Goal: Information Seeking & Learning: Learn about a topic

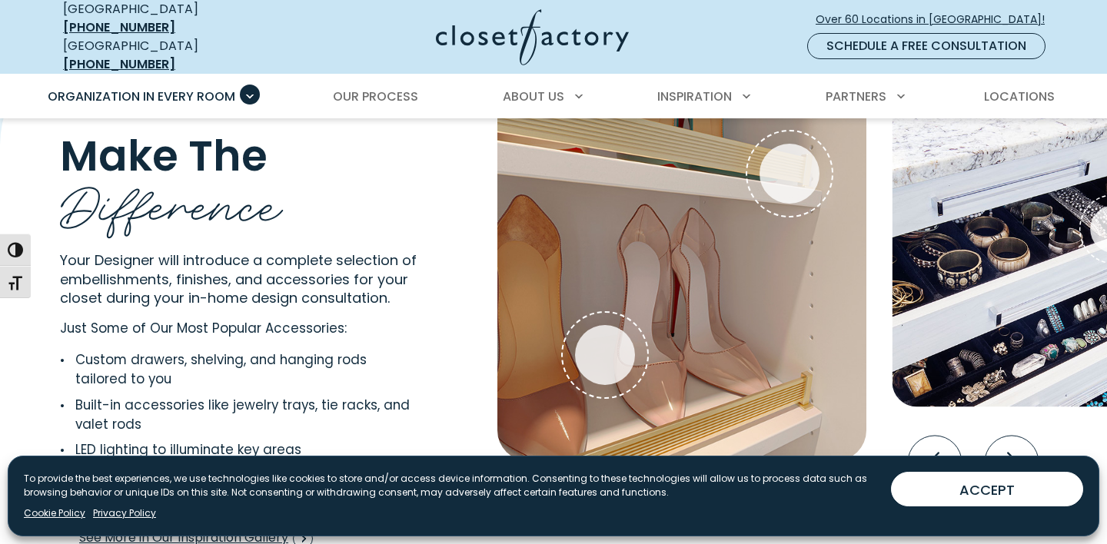
scroll to position [2954, 0]
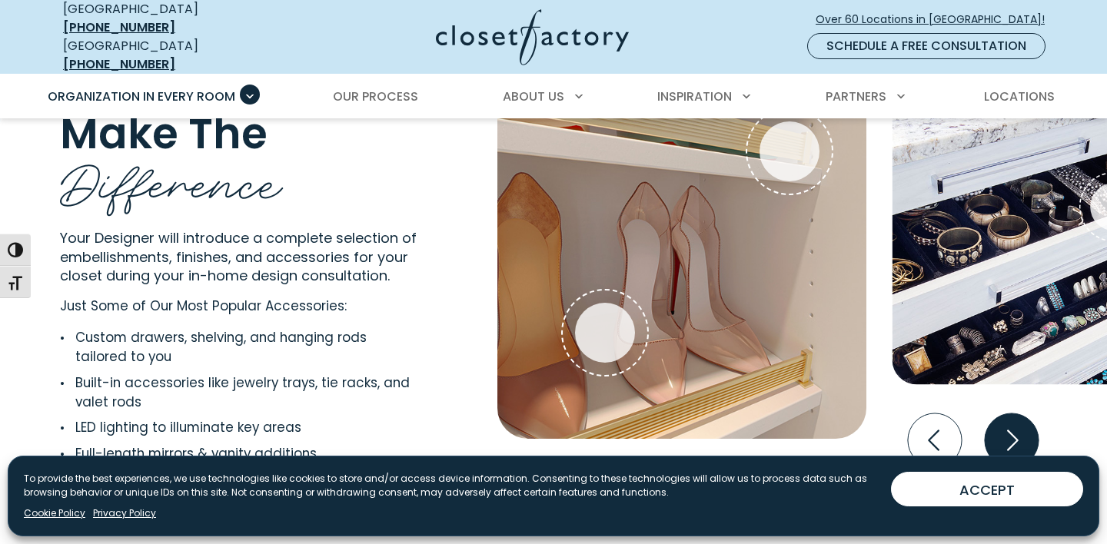
click at [1018, 430] on icon "Next slide" at bounding box center [1012, 440] width 54 height 54
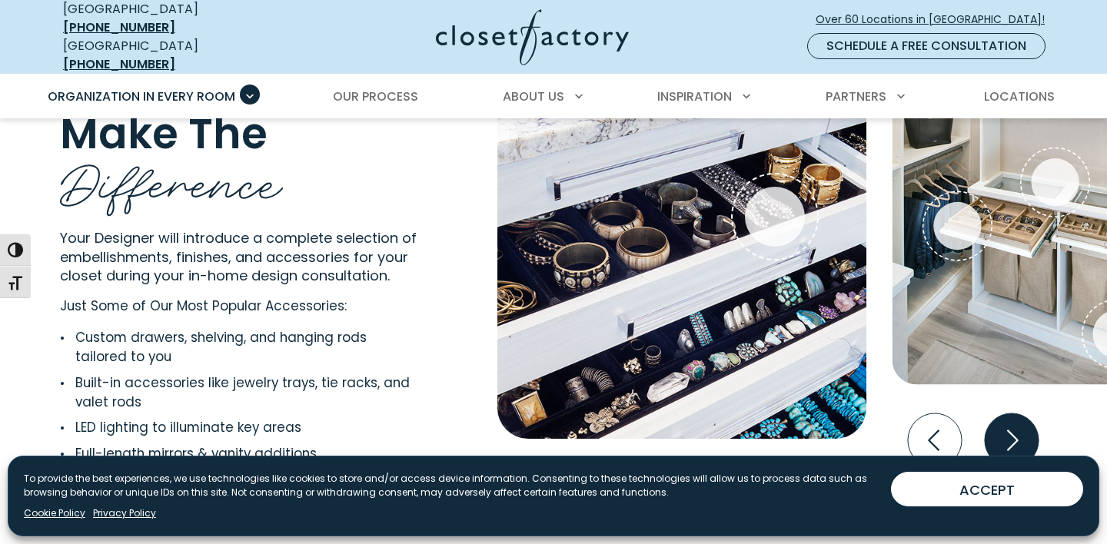
click at [1018, 430] on icon "Next slide" at bounding box center [1012, 440] width 54 height 54
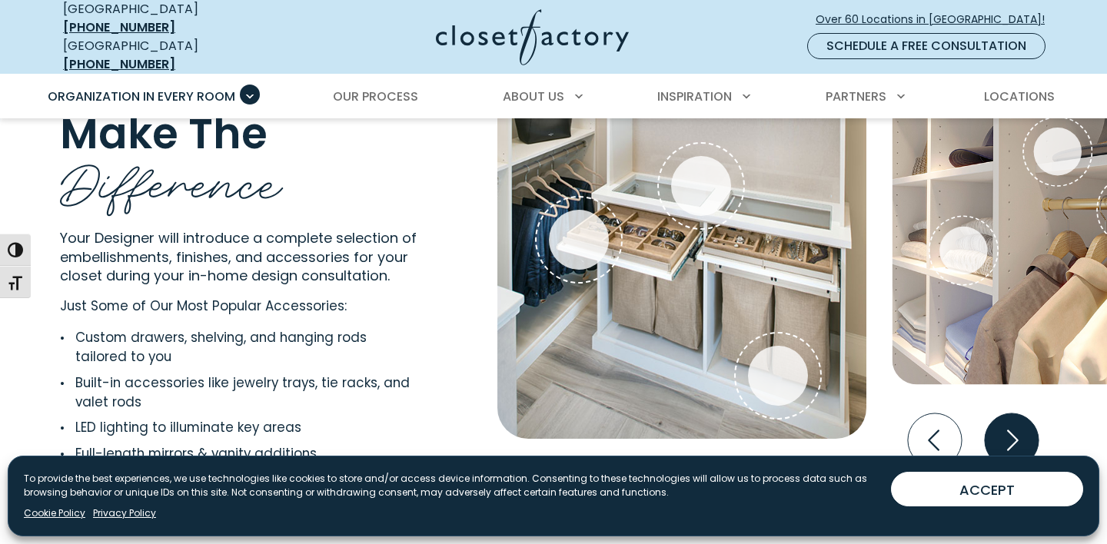
click at [1018, 430] on icon "Next slide" at bounding box center [1012, 440] width 54 height 54
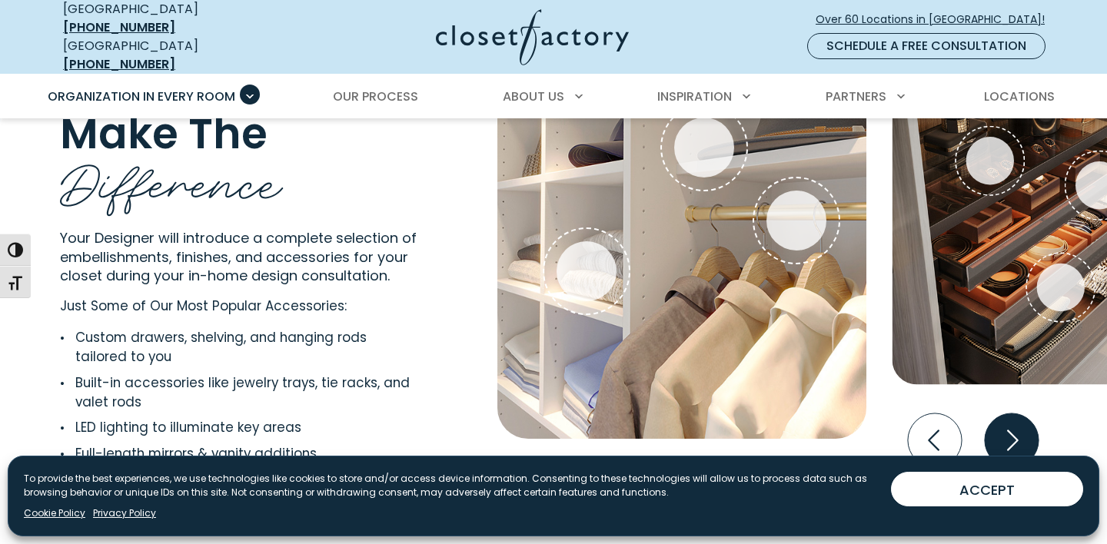
click at [1018, 430] on icon "Next slide" at bounding box center [1012, 440] width 54 height 54
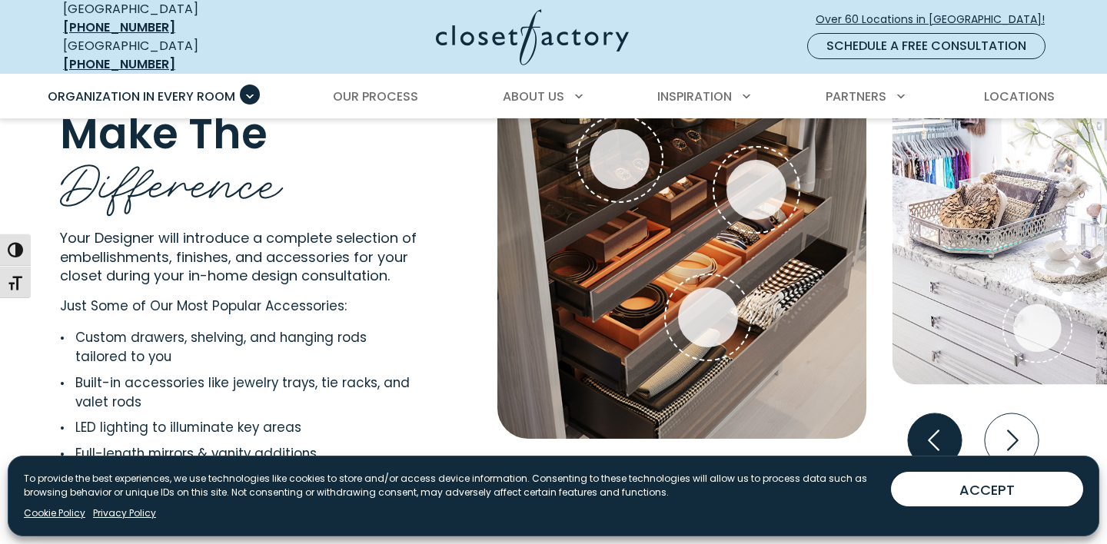
click at [930, 436] on icon "Previous slide" at bounding box center [935, 440] width 54 height 54
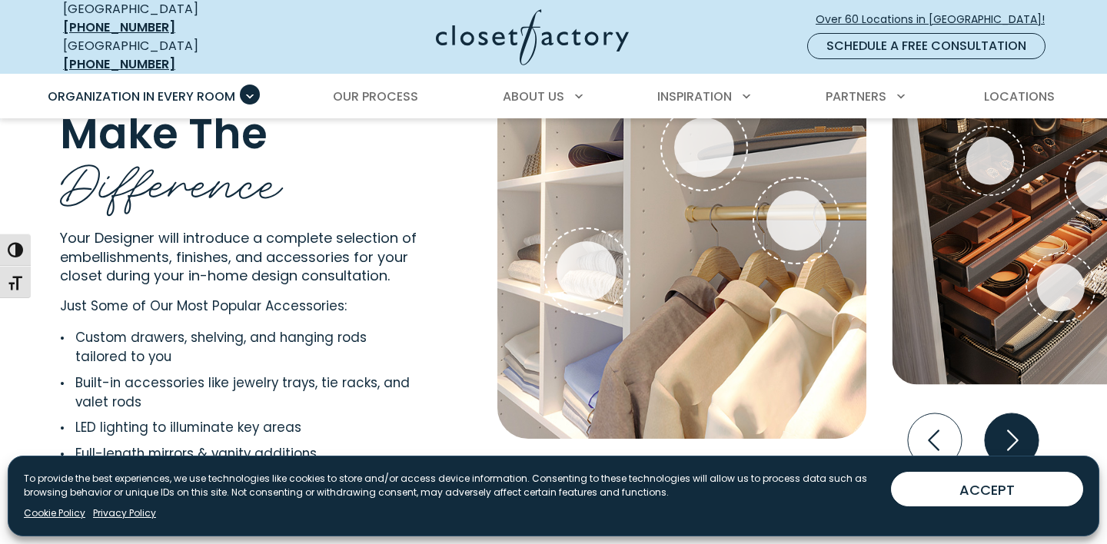
click at [1024, 422] on icon "Next slide" at bounding box center [1012, 440] width 54 height 54
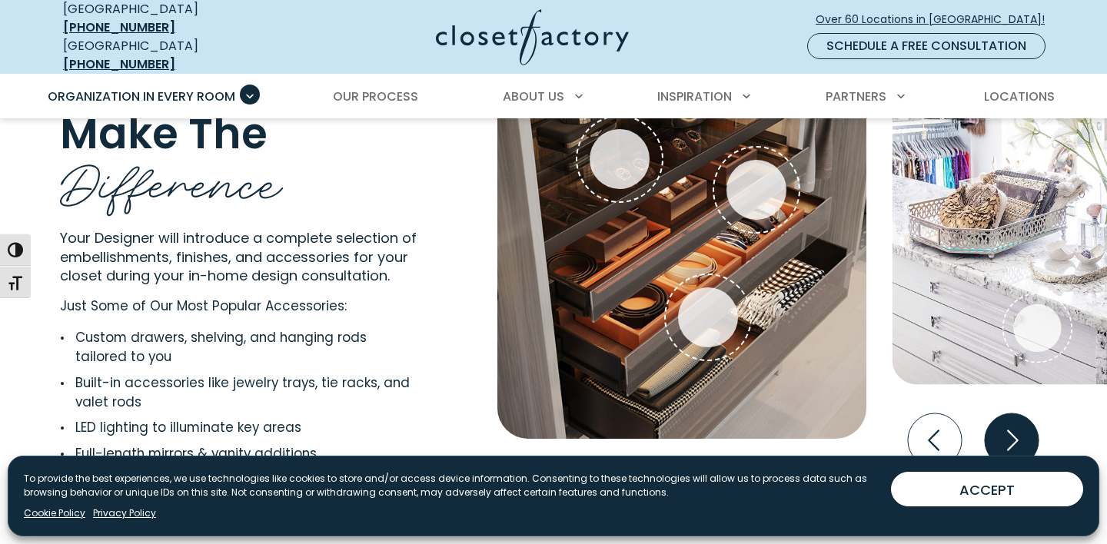
click at [1024, 422] on icon "Next slide" at bounding box center [1012, 440] width 54 height 54
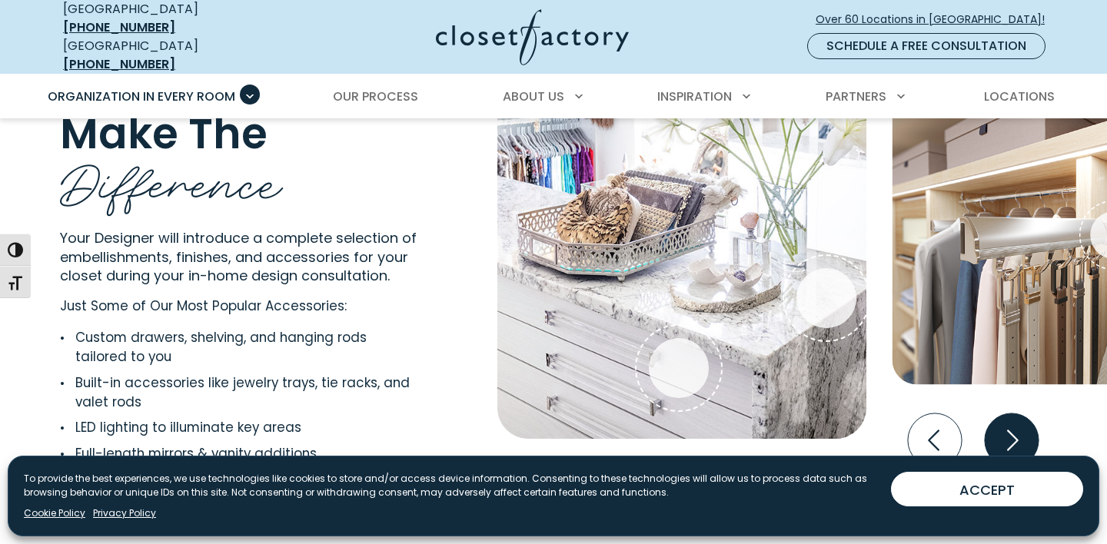
click at [1024, 422] on icon "Next slide" at bounding box center [1012, 440] width 54 height 54
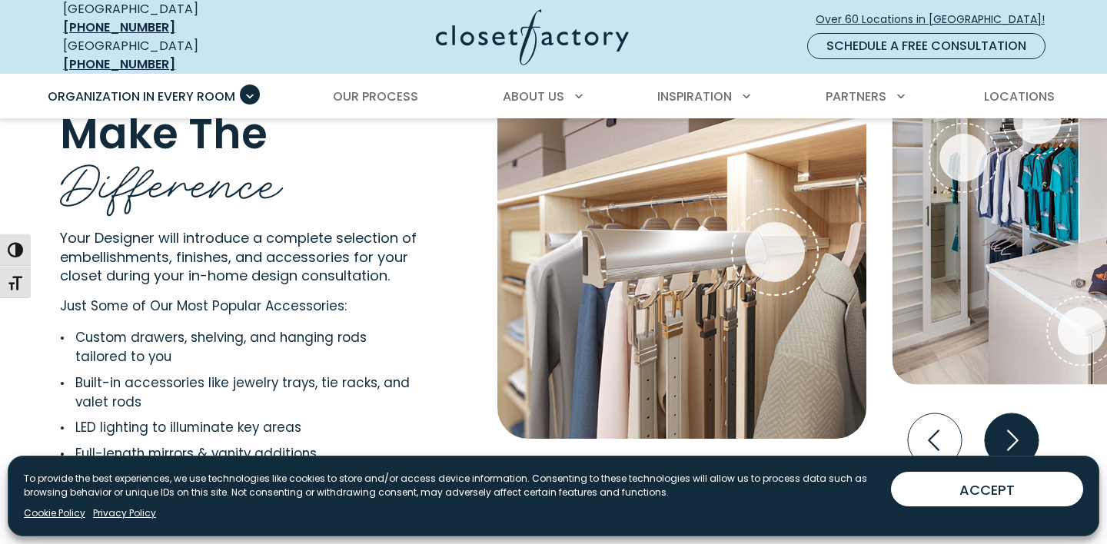
click at [1024, 422] on icon "Next slide" at bounding box center [1012, 440] width 54 height 54
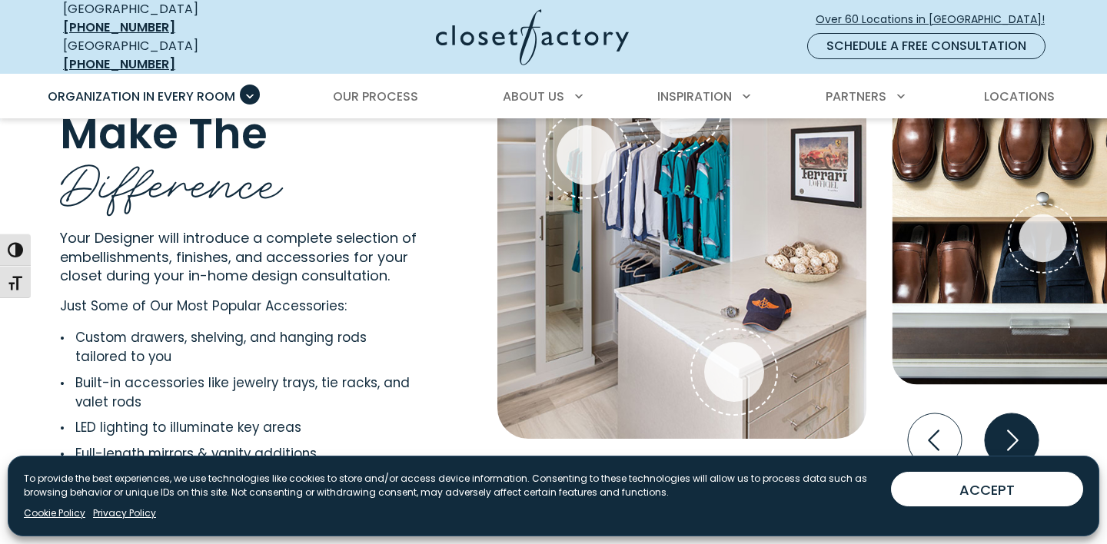
click at [1005, 433] on icon "Next slide" at bounding box center [1012, 440] width 54 height 54
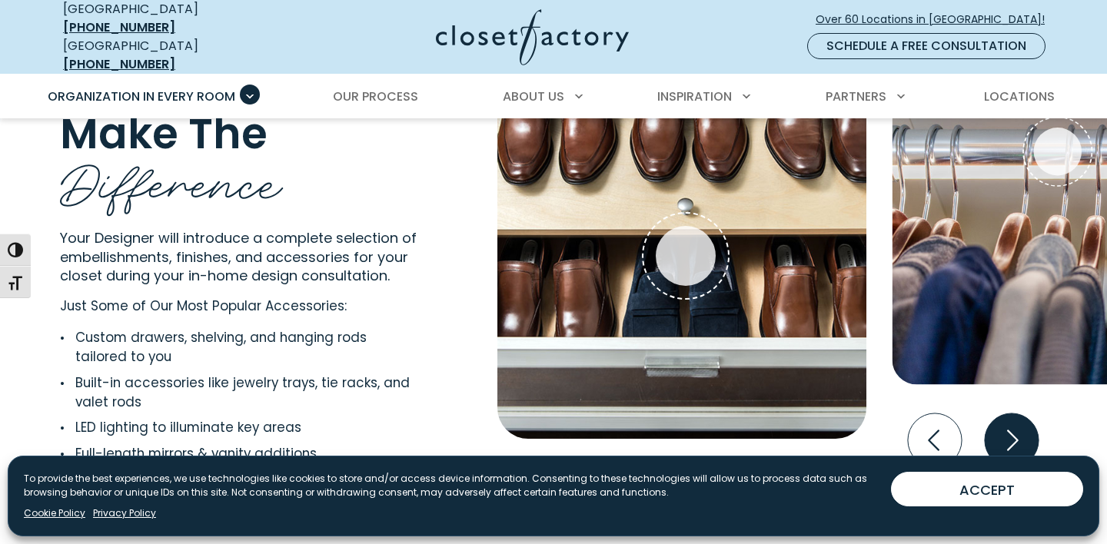
click at [1005, 433] on icon "Next slide" at bounding box center [1012, 440] width 54 height 54
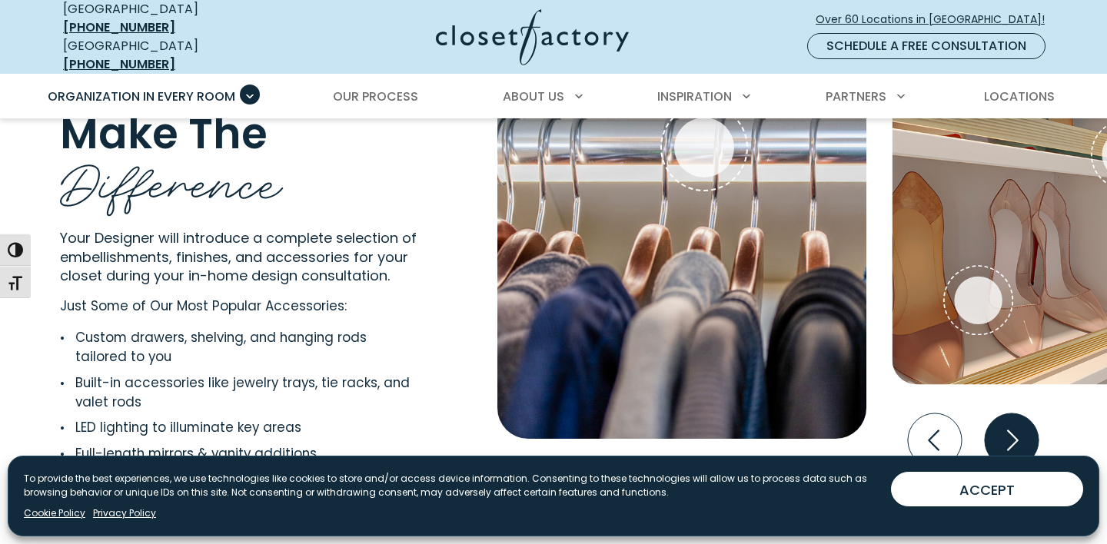
click at [1005, 433] on icon "Next slide" at bounding box center [1012, 440] width 54 height 54
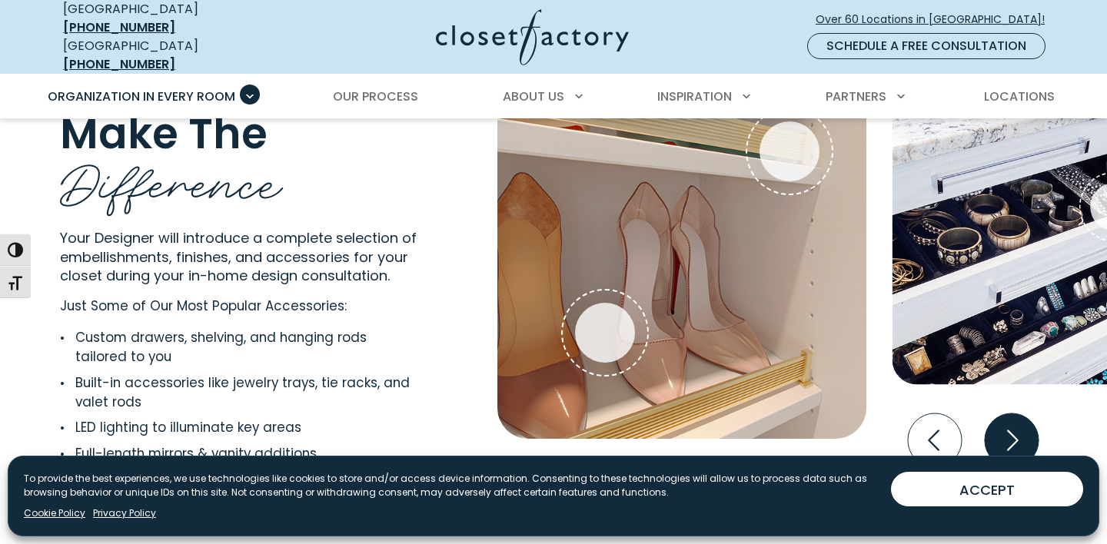
click at [1005, 433] on icon "Next slide" at bounding box center [1012, 440] width 54 height 54
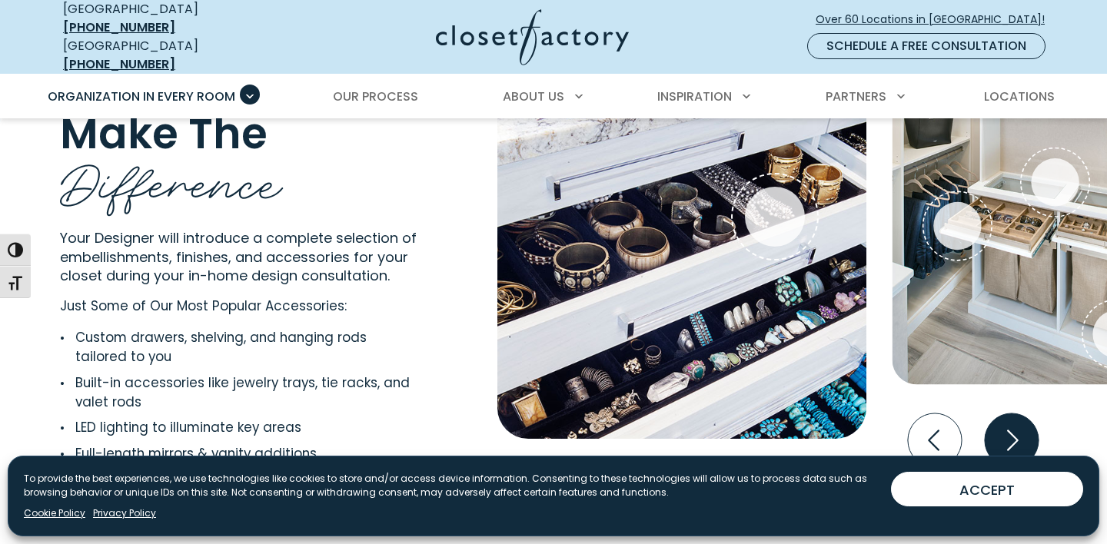
click at [1006, 433] on icon "Next slide" at bounding box center [1012, 440] width 54 height 54
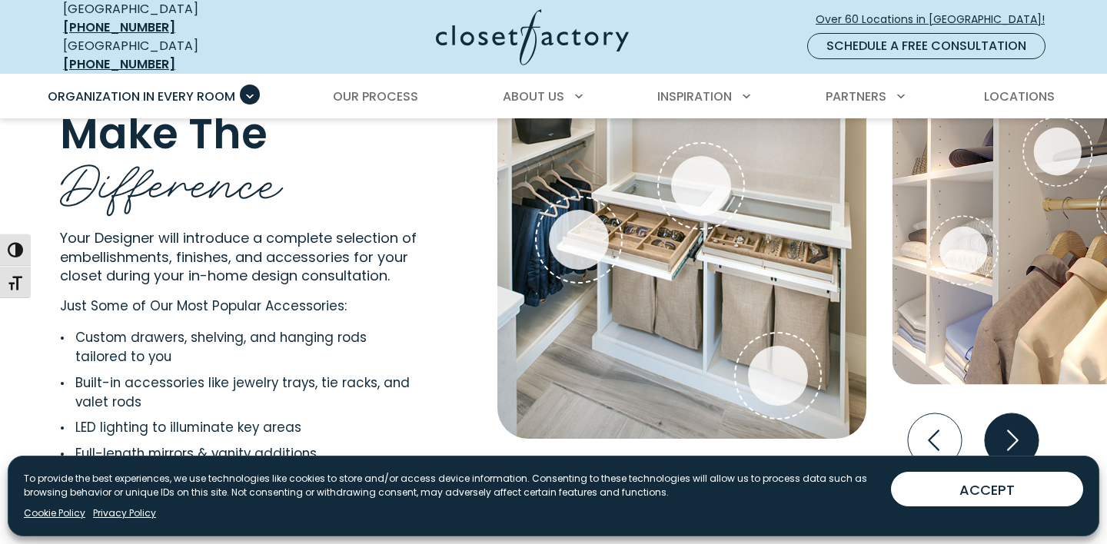
click at [1003, 423] on icon "Next slide" at bounding box center [1012, 440] width 54 height 54
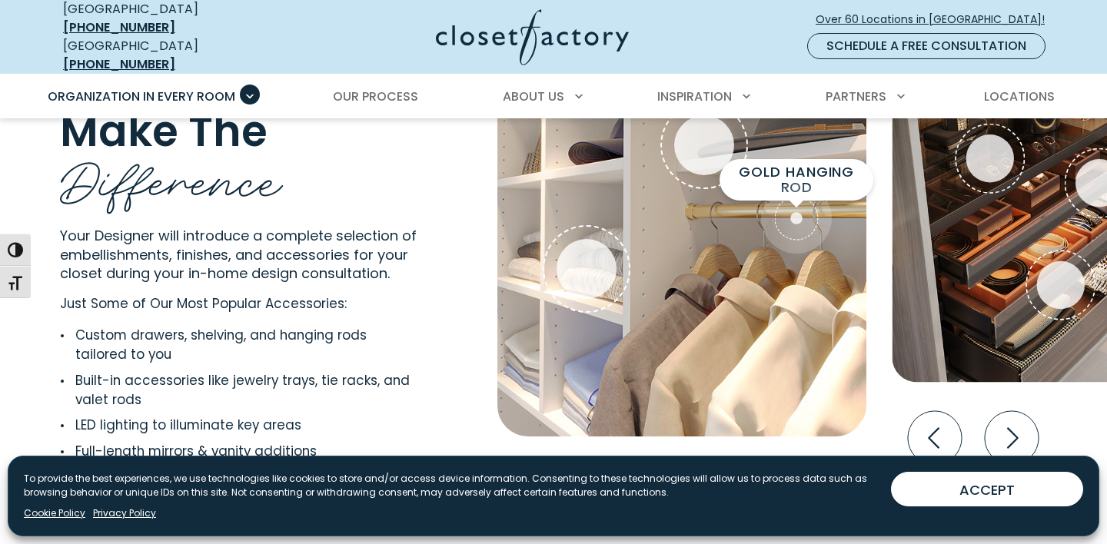
scroll to position [2962, 0]
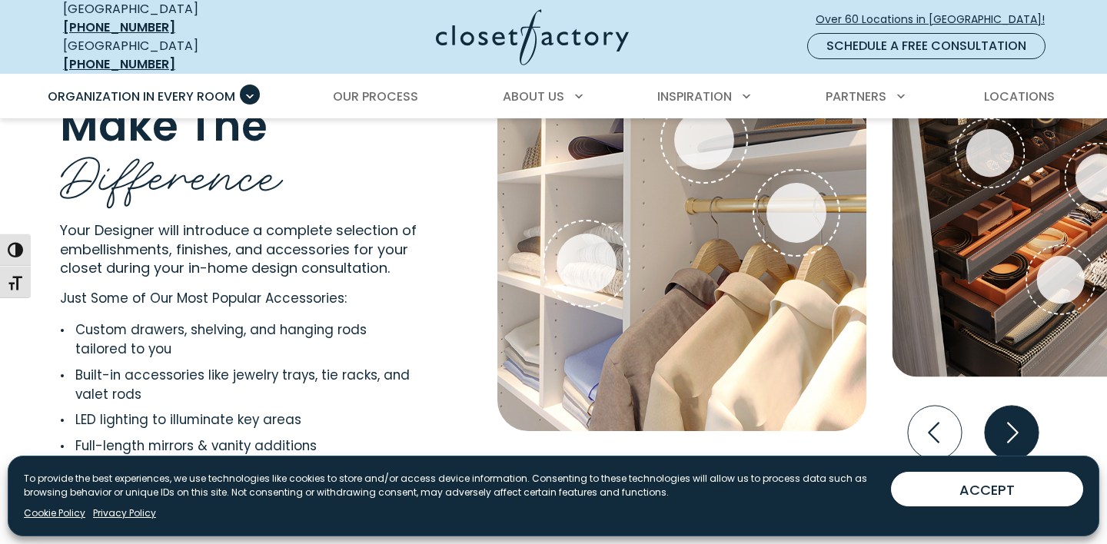
click at [1004, 430] on icon "Next slide" at bounding box center [1012, 433] width 54 height 54
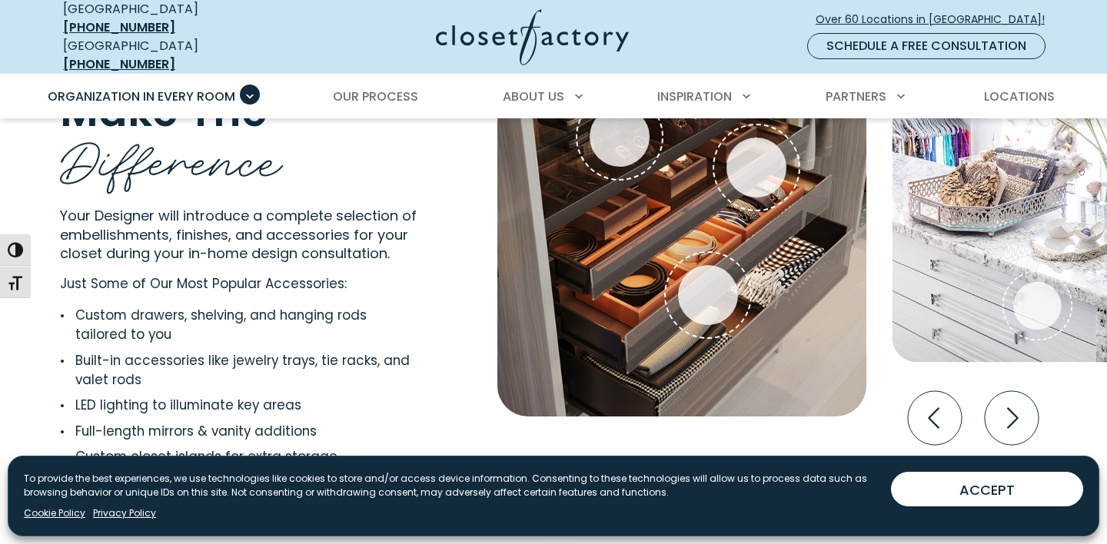
scroll to position [2979, 0]
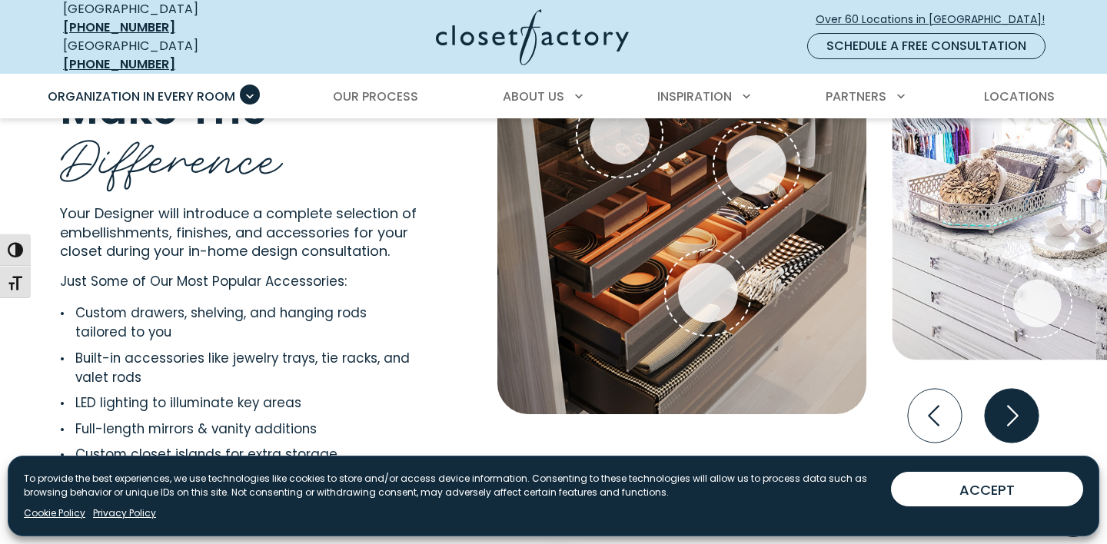
click at [1015, 405] on icon "Next slide" at bounding box center [1013, 415] width 12 height 21
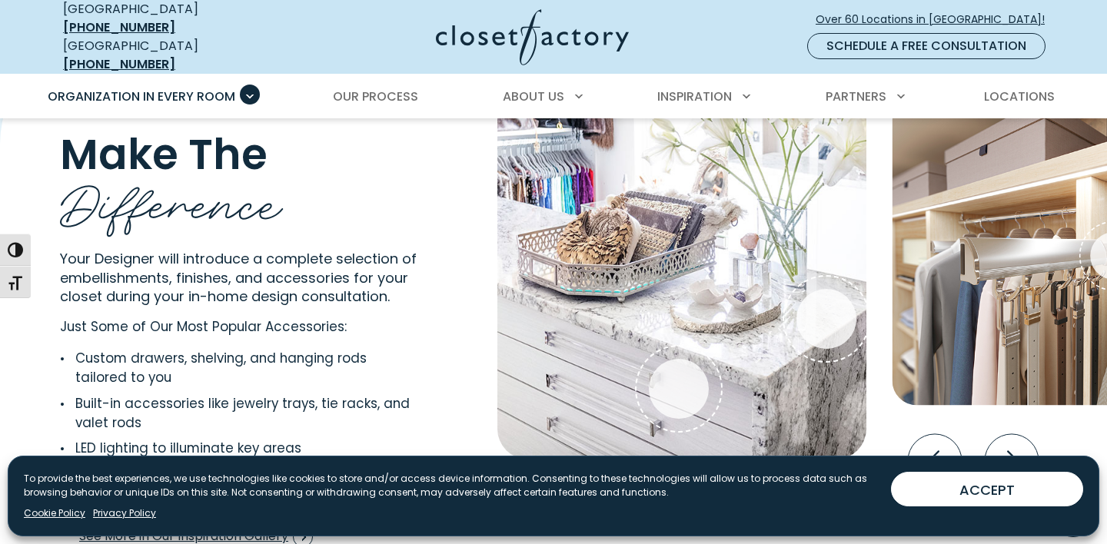
scroll to position [2931, 0]
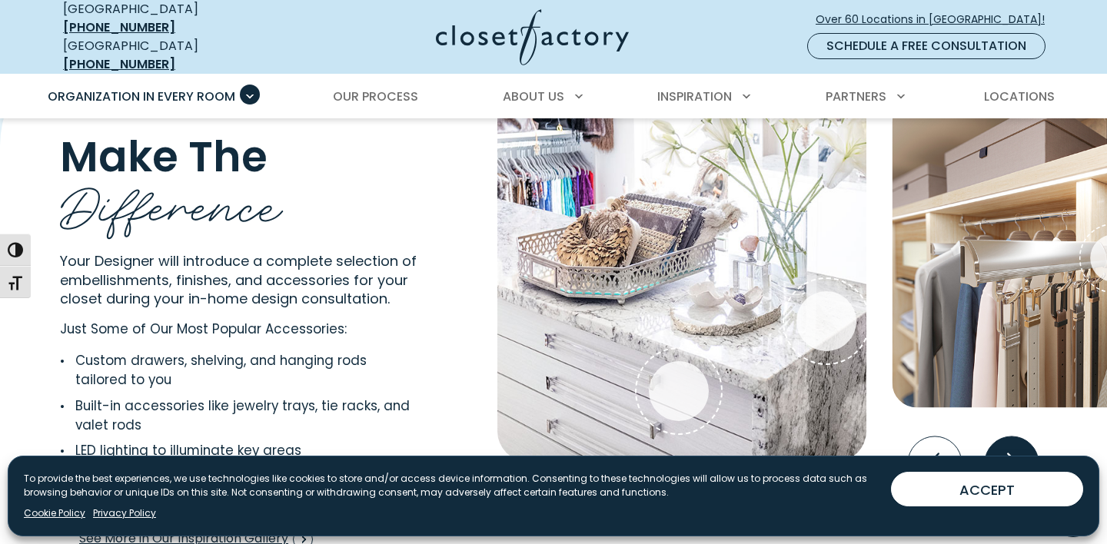
click at [1018, 442] on icon "Next slide" at bounding box center [1012, 464] width 54 height 54
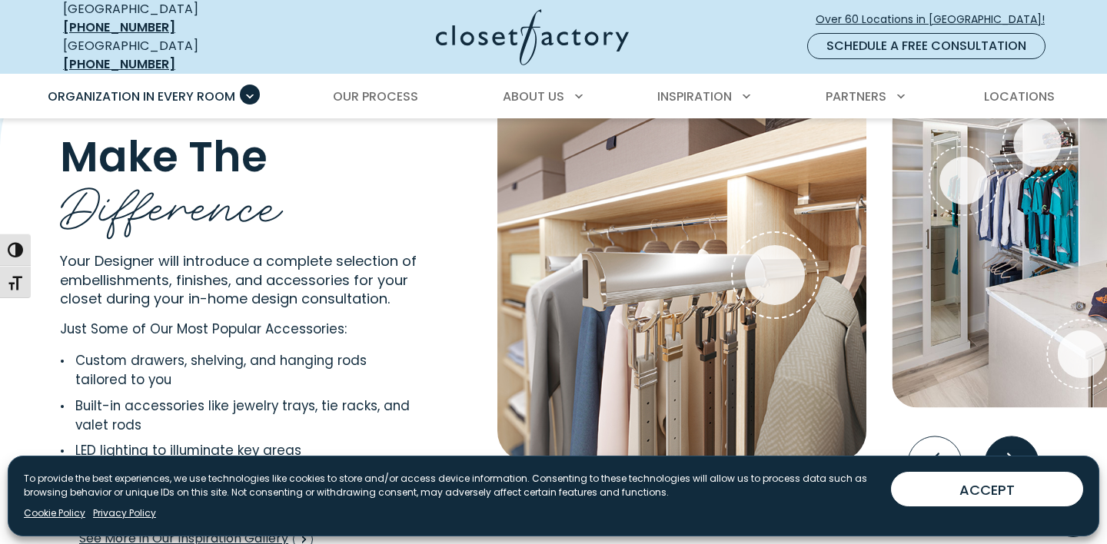
click at [1018, 442] on icon "Next slide" at bounding box center [1012, 464] width 54 height 54
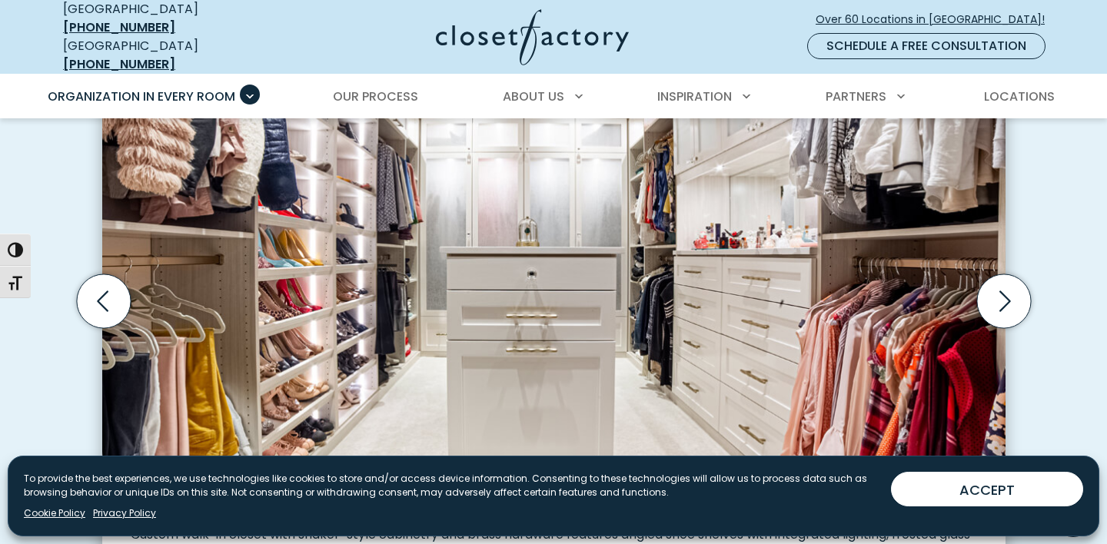
scroll to position [513, 0]
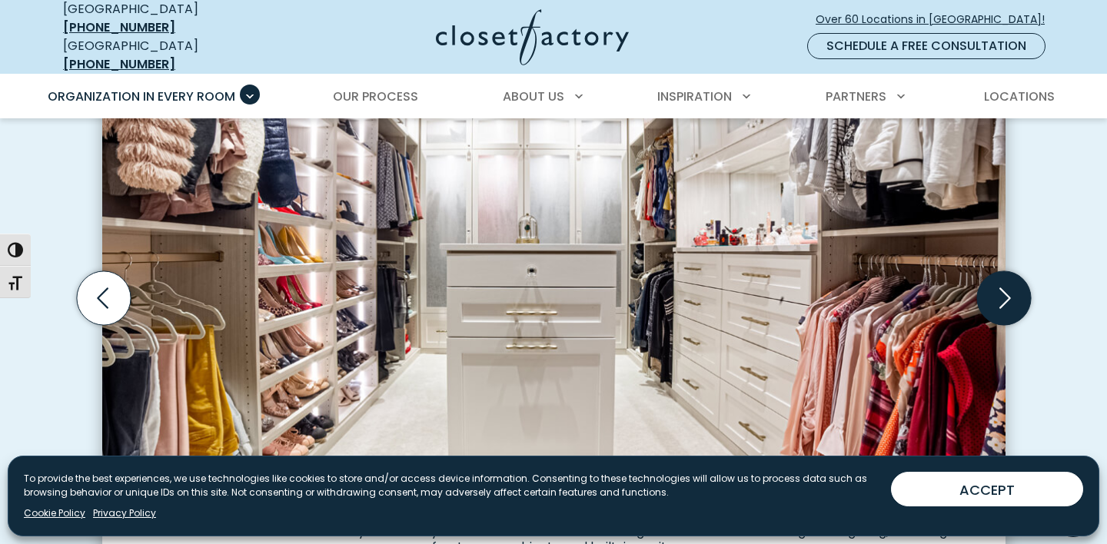
click at [1002, 291] on icon "Next slide" at bounding box center [1003, 298] width 54 height 54
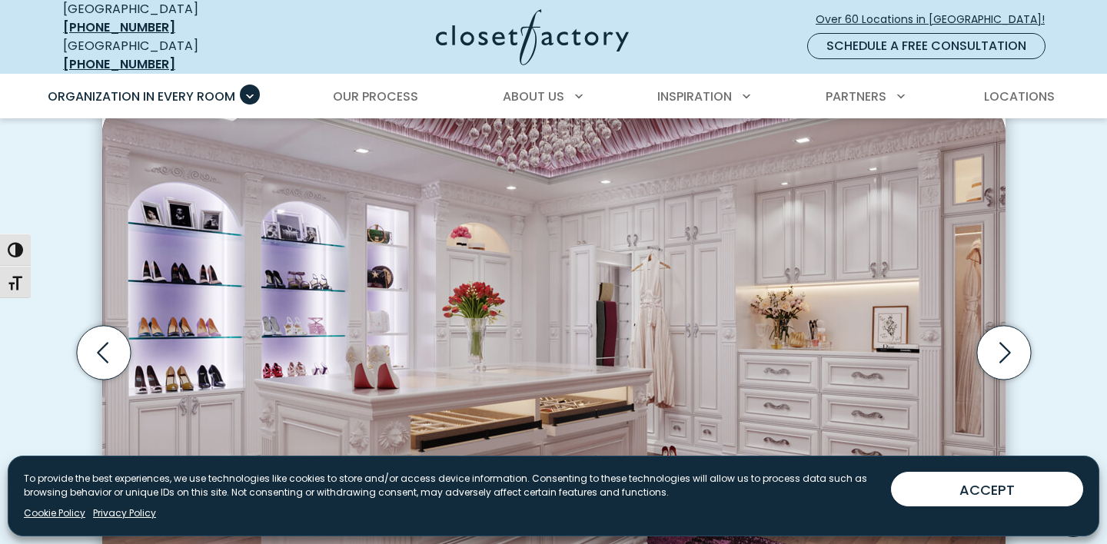
scroll to position [459, 0]
click at [102, 333] on icon "Previous slide" at bounding box center [103, 353] width 54 height 54
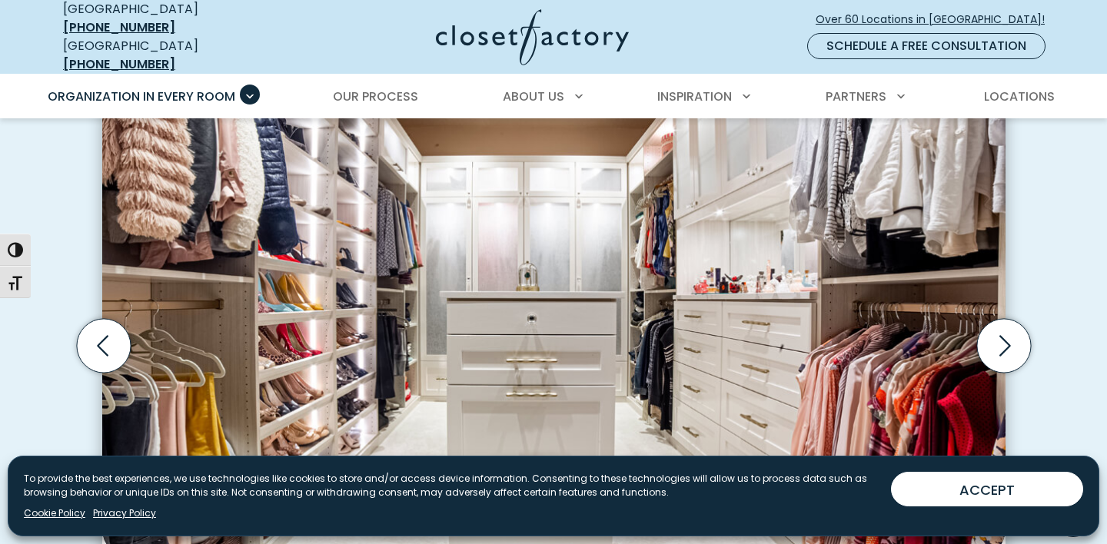
scroll to position [429, 0]
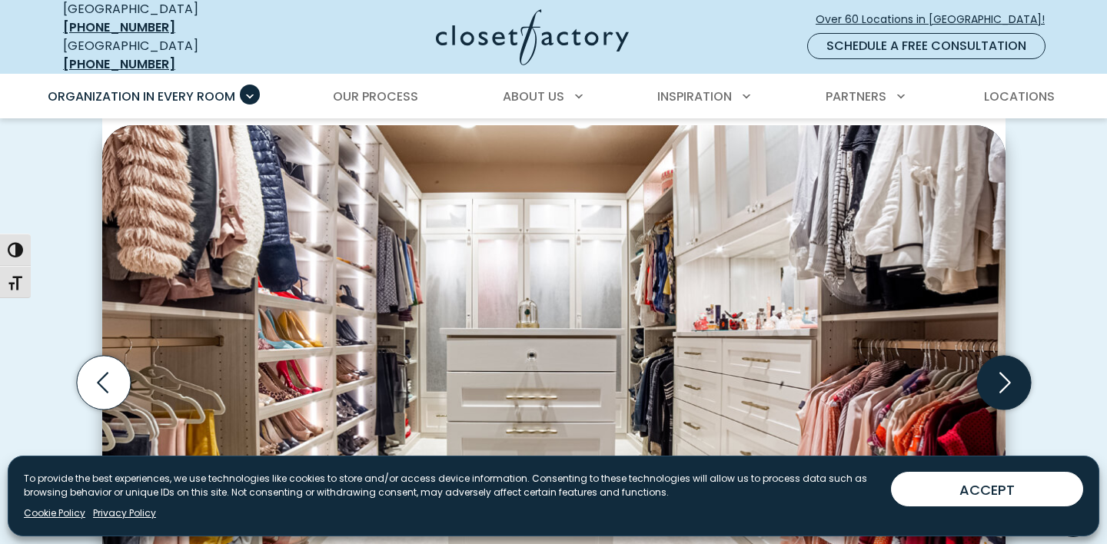
click at [1005, 372] on icon "Next slide" at bounding box center [1005, 382] width 12 height 21
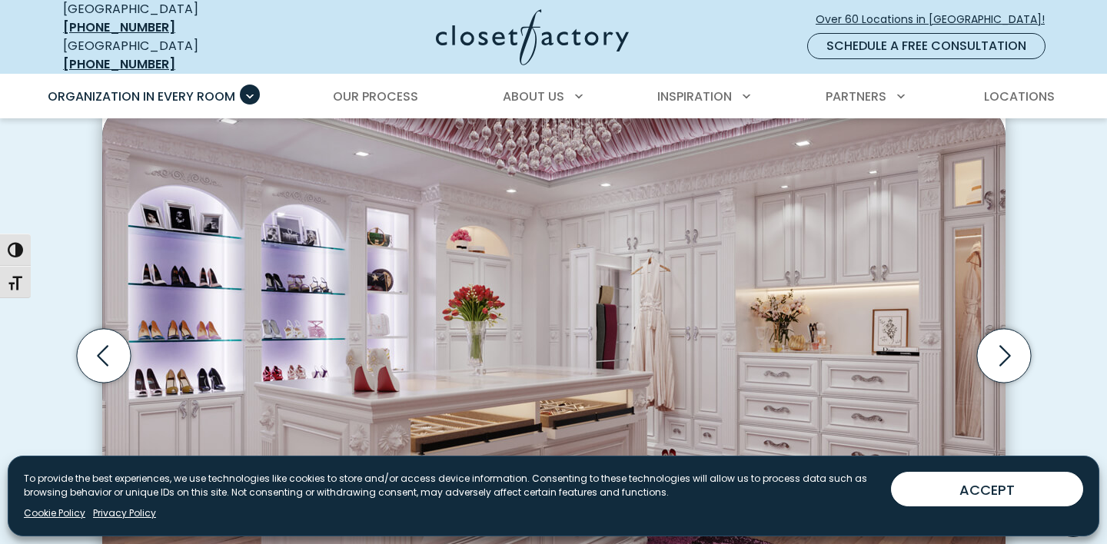
scroll to position [454, 0]
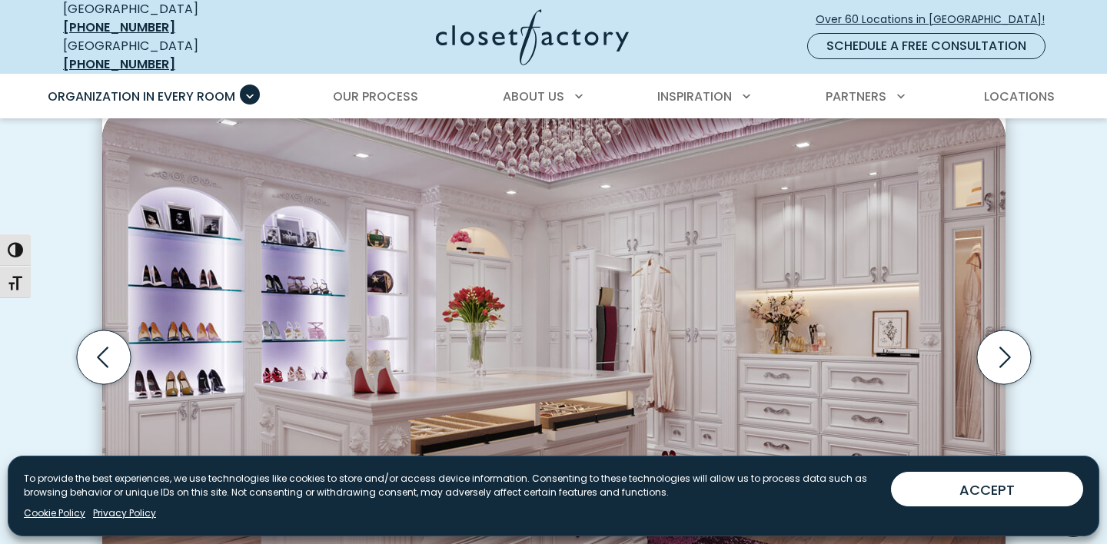
click at [868, 333] on img "Thumbnail Gallery" at bounding box center [553, 343] width 903 height 473
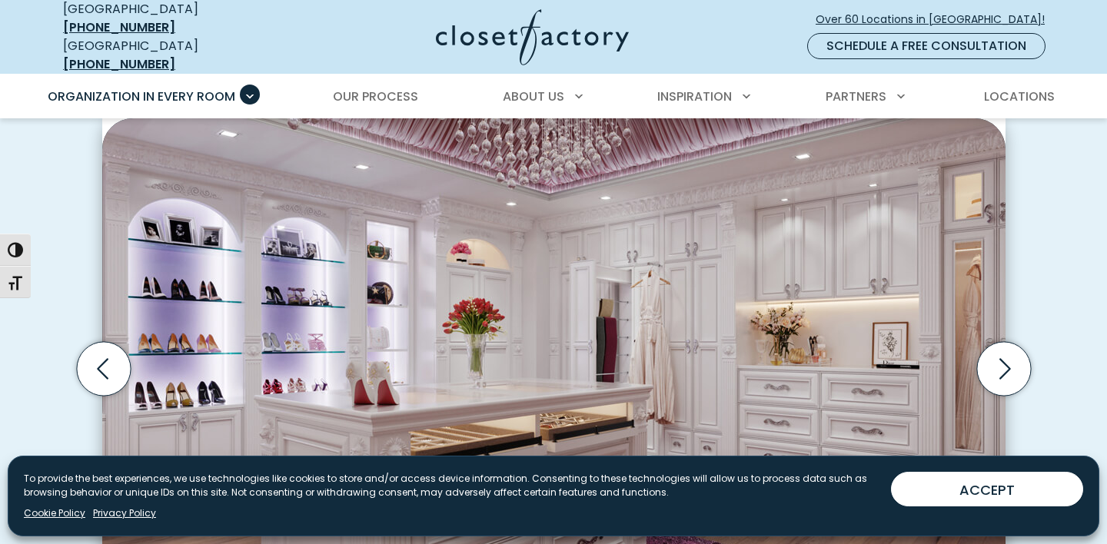
scroll to position [443, 0]
click at [1010, 357] on icon "Next slide" at bounding box center [1005, 367] width 12 height 21
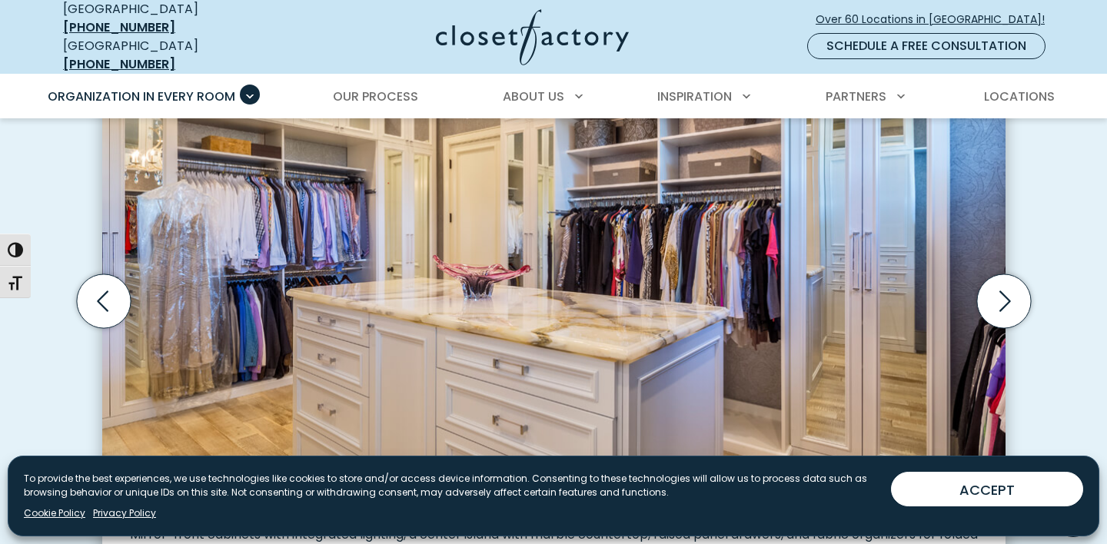
scroll to position [510, 0]
click at [998, 300] on icon "Next slide" at bounding box center [1003, 301] width 54 height 54
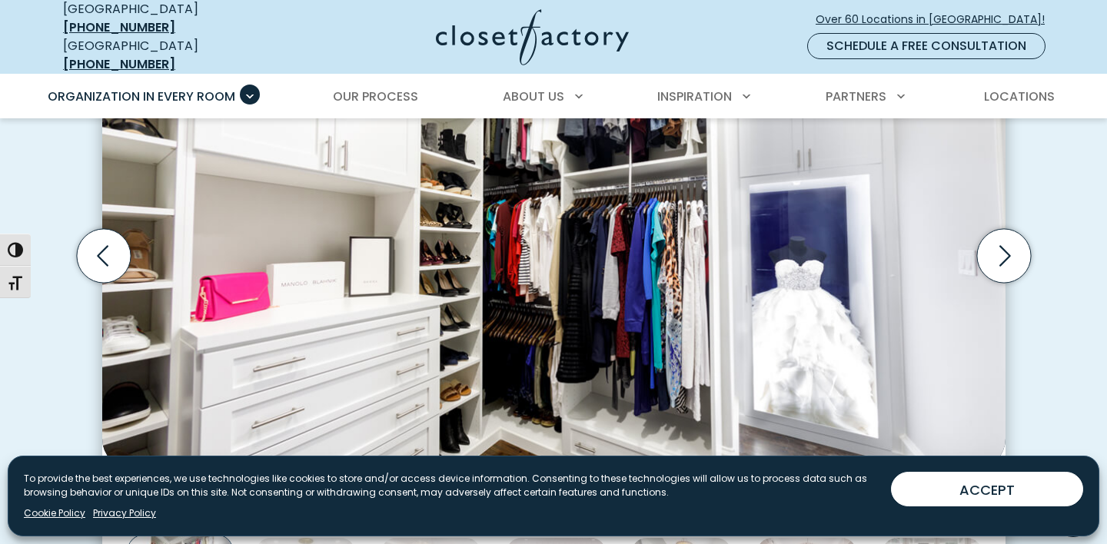
scroll to position [548, 0]
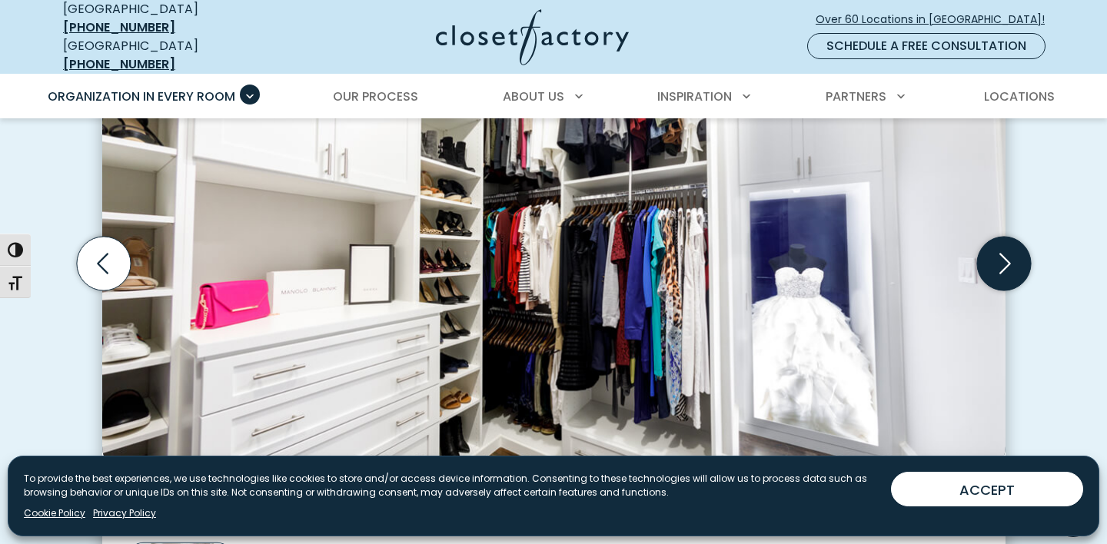
click at [995, 262] on icon "Next slide" at bounding box center [1003, 264] width 54 height 54
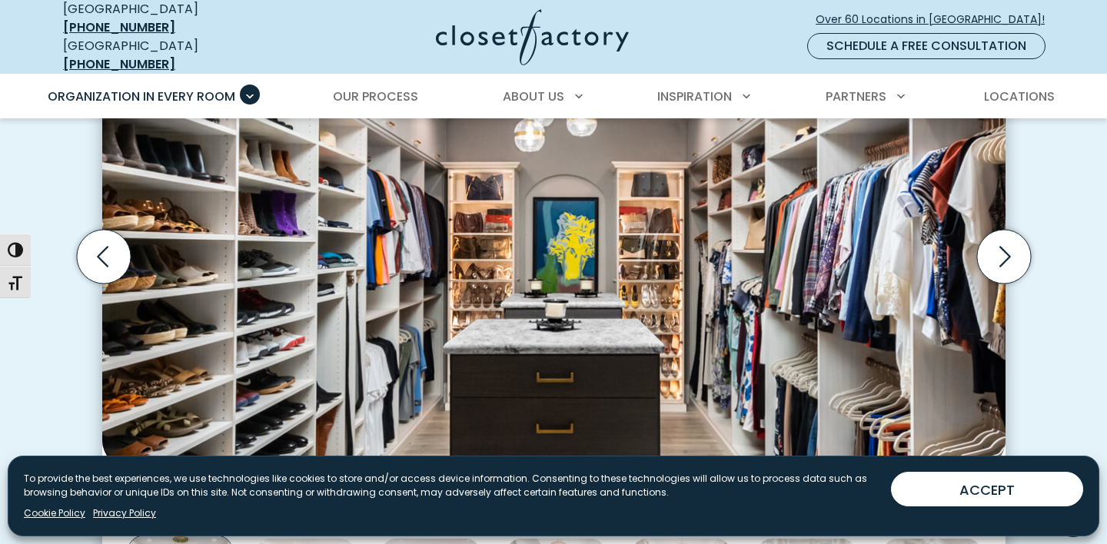
scroll to position [555, 0]
click at [121, 252] on icon "Previous slide" at bounding box center [103, 257] width 54 height 54
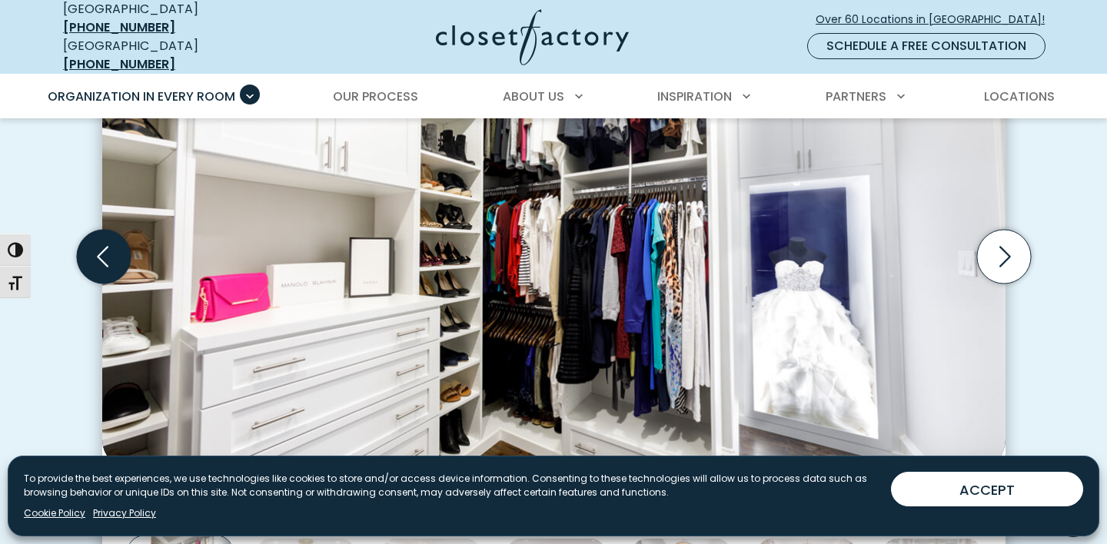
click at [121, 252] on icon "Previous slide" at bounding box center [103, 257] width 54 height 54
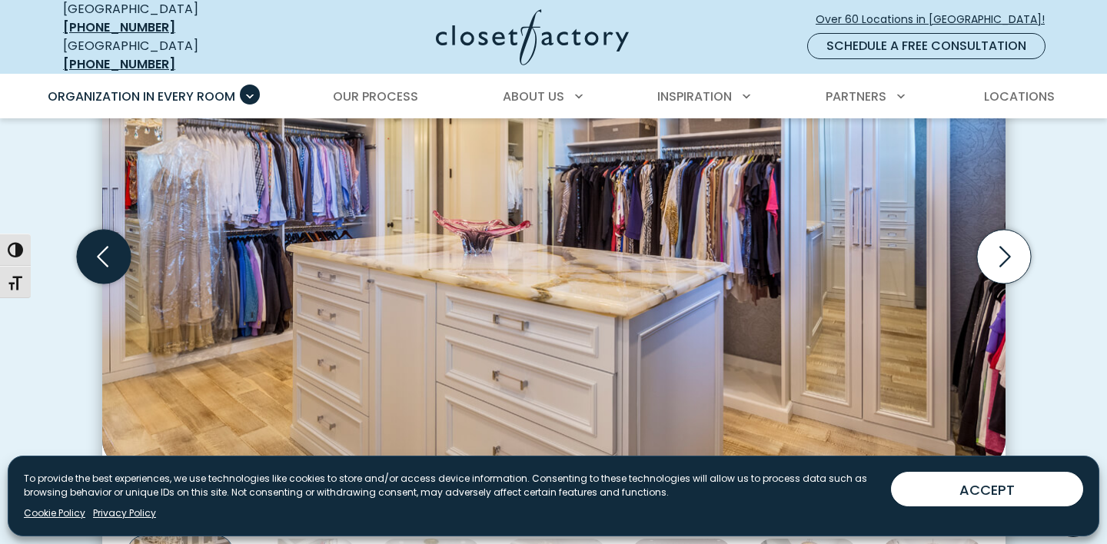
click at [121, 252] on icon "Previous slide" at bounding box center [103, 257] width 54 height 54
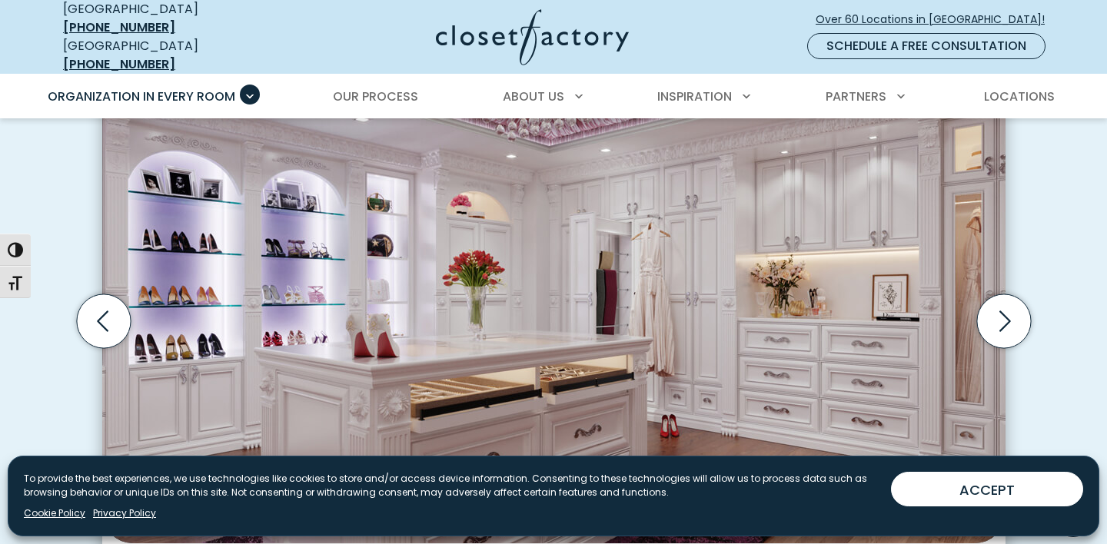
scroll to position [483, 0]
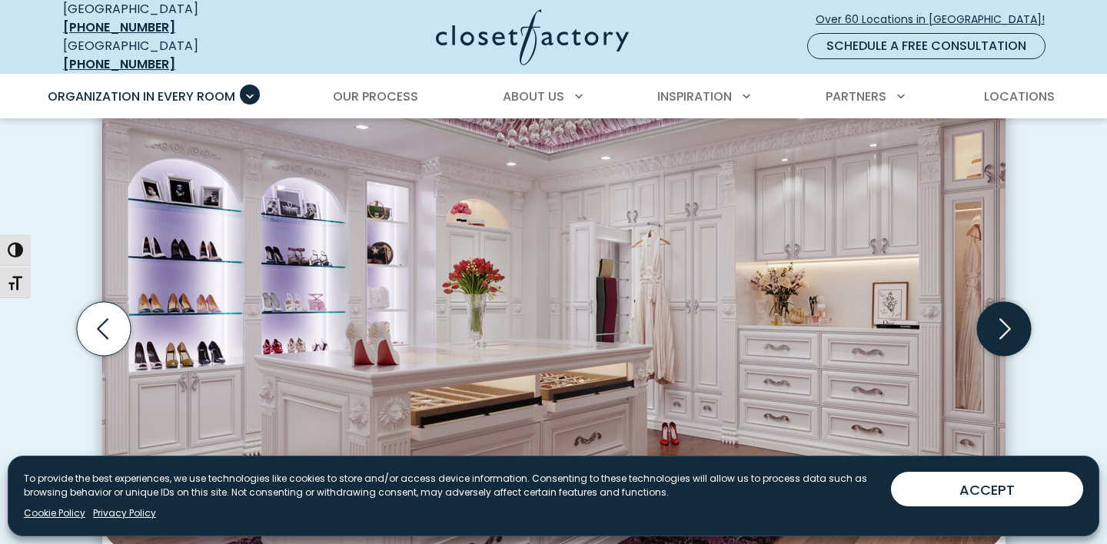
click at [999, 324] on icon "Next slide" at bounding box center [1003, 329] width 54 height 54
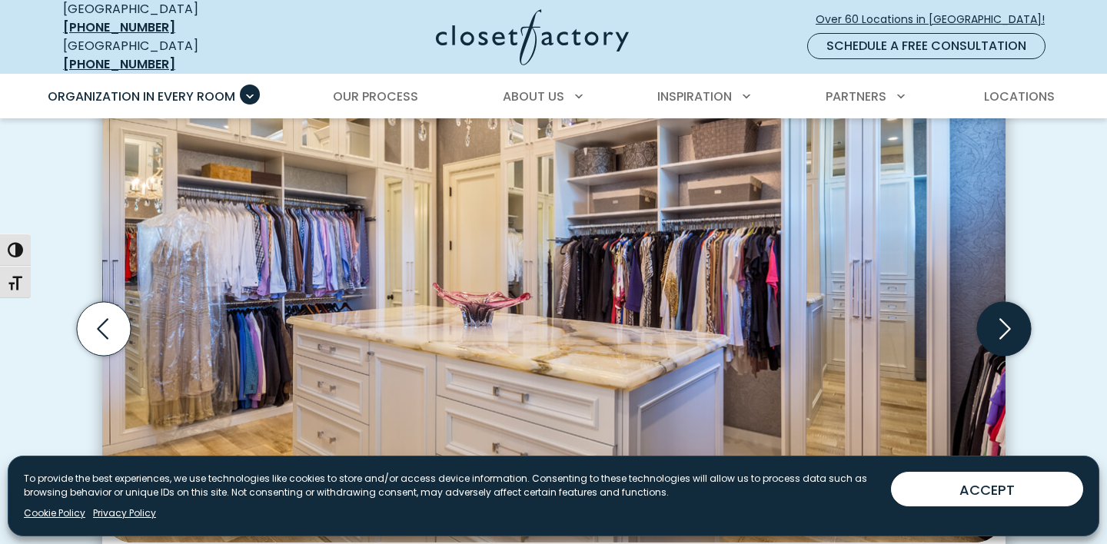
click at [999, 324] on icon "Next slide" at bounding box center [1003, 329] width 54 height 54
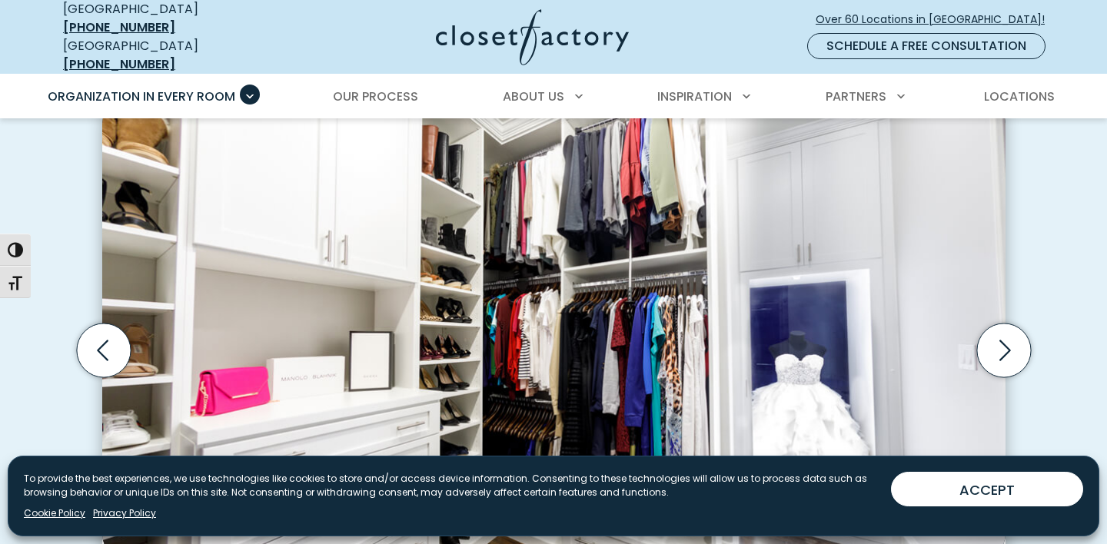
scroll to position [453, 0]
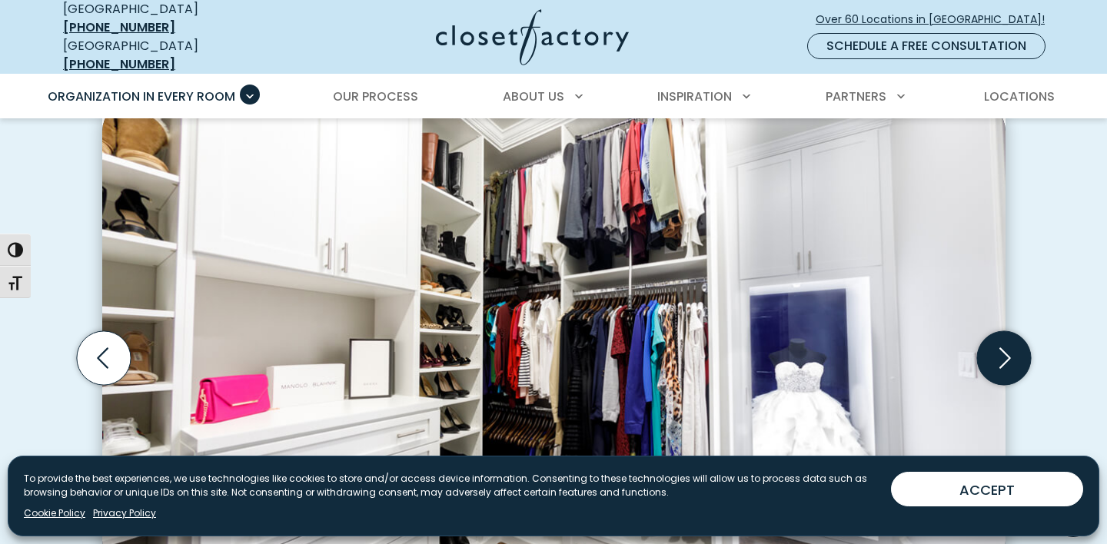
click at [1006, 345] on icon "Next slide" at bounding box center [1003, 358] width 54 height 54
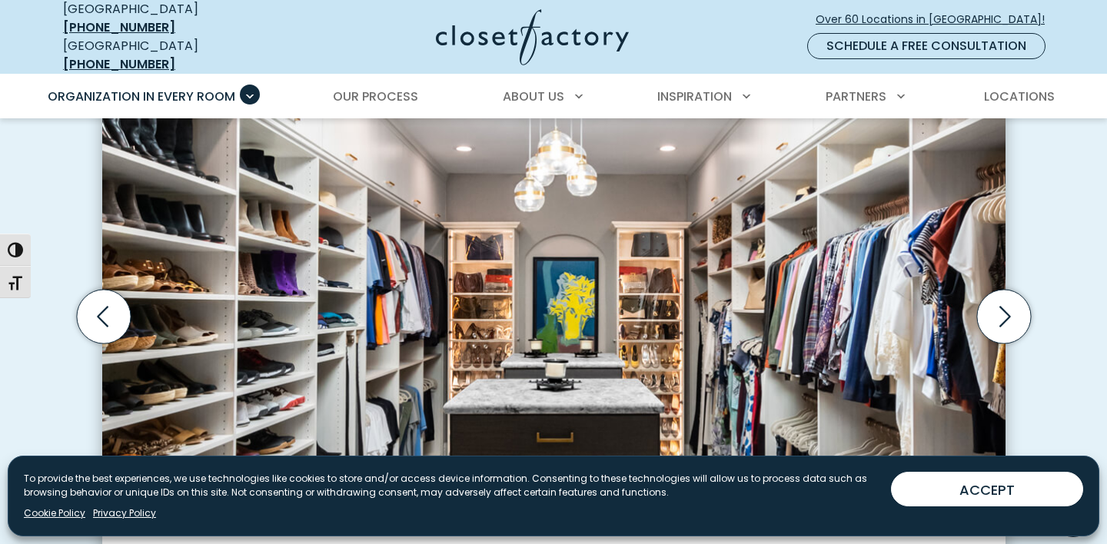
scroll to position [493, 0]
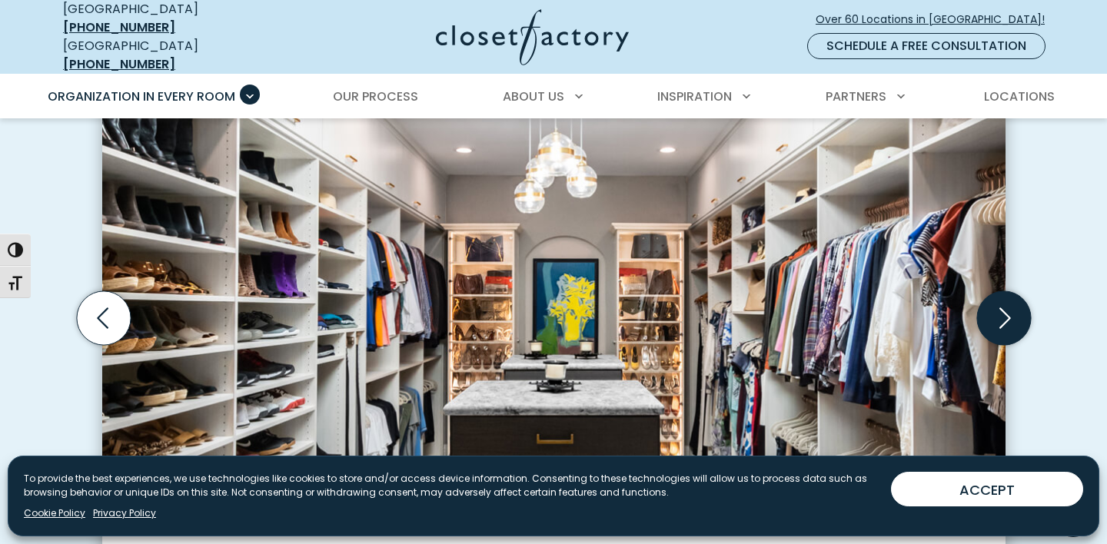
click at [1001, 310] on icon "Next slide" at bounding box center [1003, 318] width 54 height 54
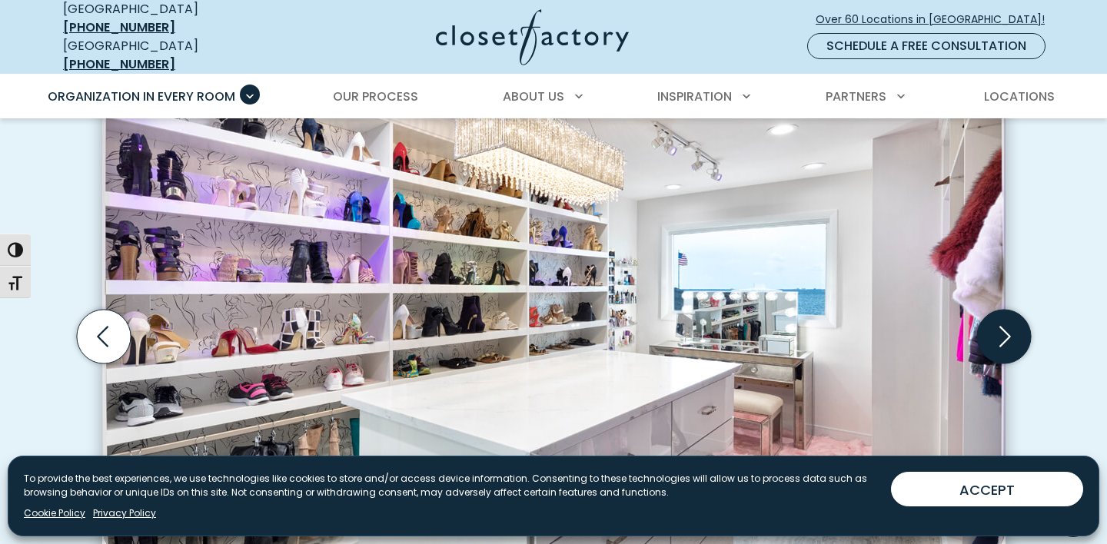
scroll to position [473, 0]
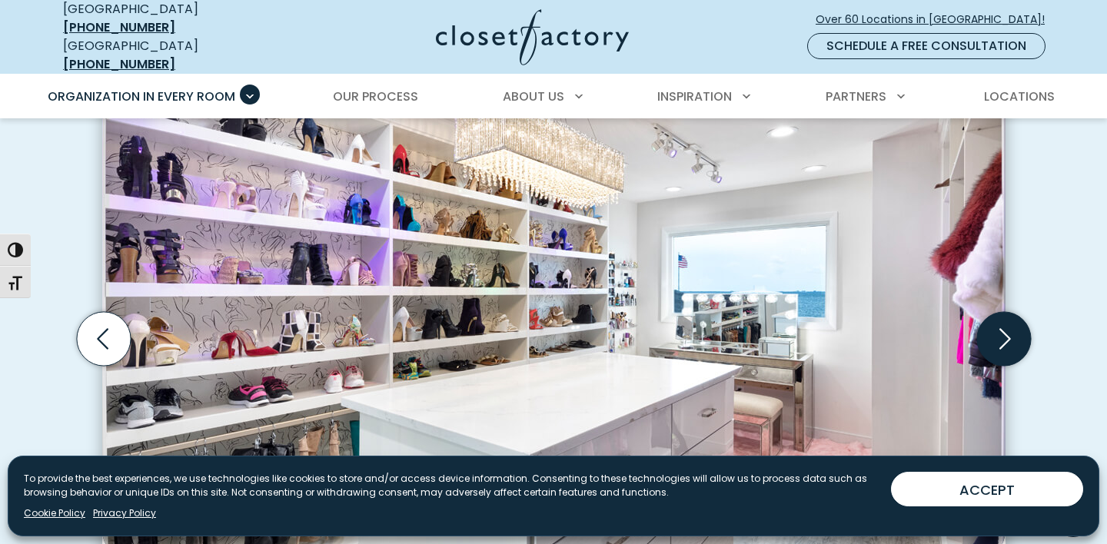
click at [1004, 324] on icon "Next slide" at bounding box center [1003, 339] width 54 height 54
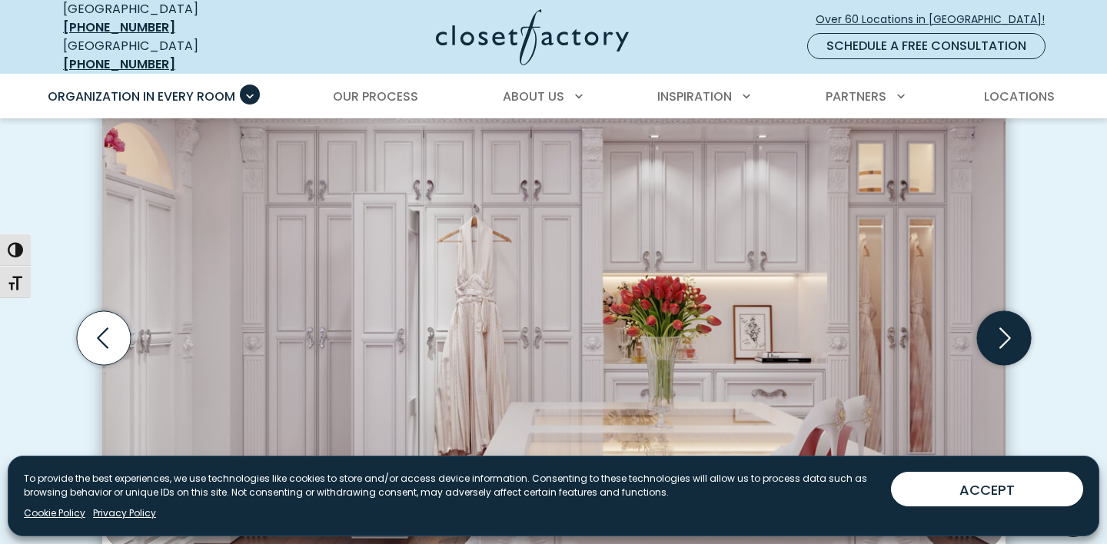
scroll to position [473, 0]
click at [1002, 330] on icon "Next slide" at bounding box center [1003, 338] width 54 height 54
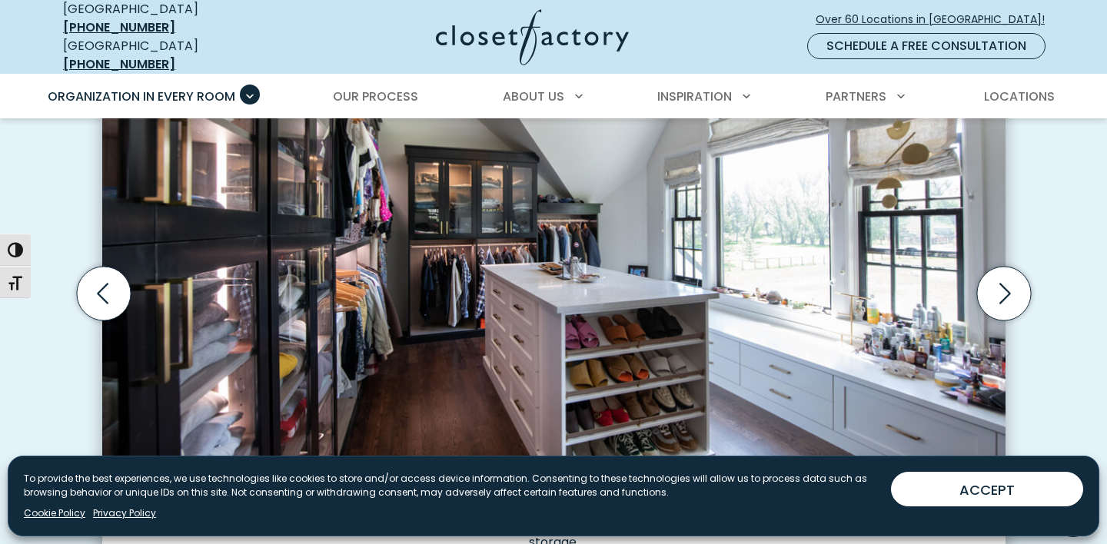
scroll to position [516, 0]
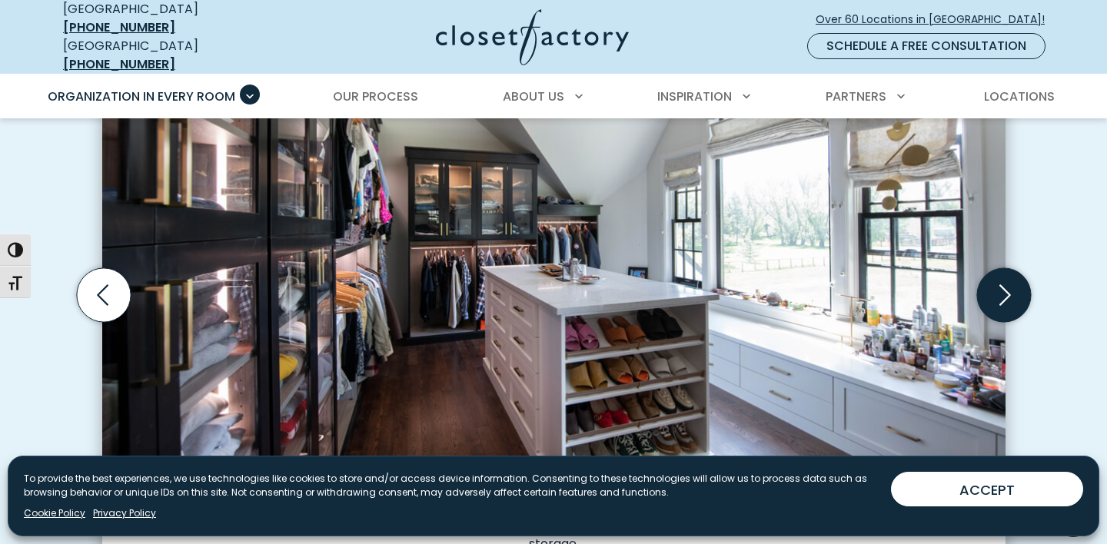
click at [998, 287] on icon "Next slide" at bounding box center [1003, 295] width 54 height 54
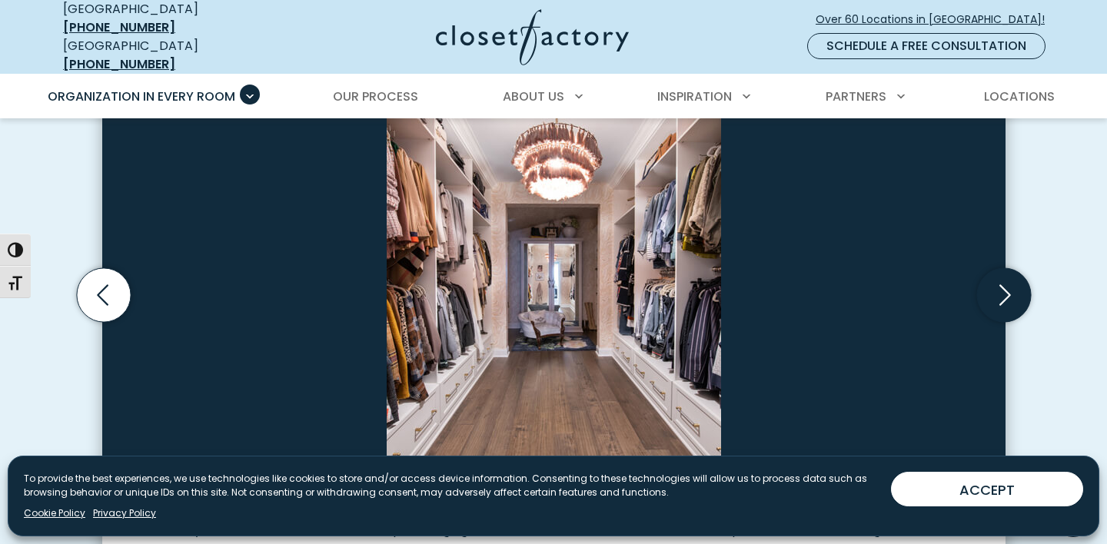
click at [999, 292] on icon "Next slide" at bounding box center [1003, 295] width 54 height 54
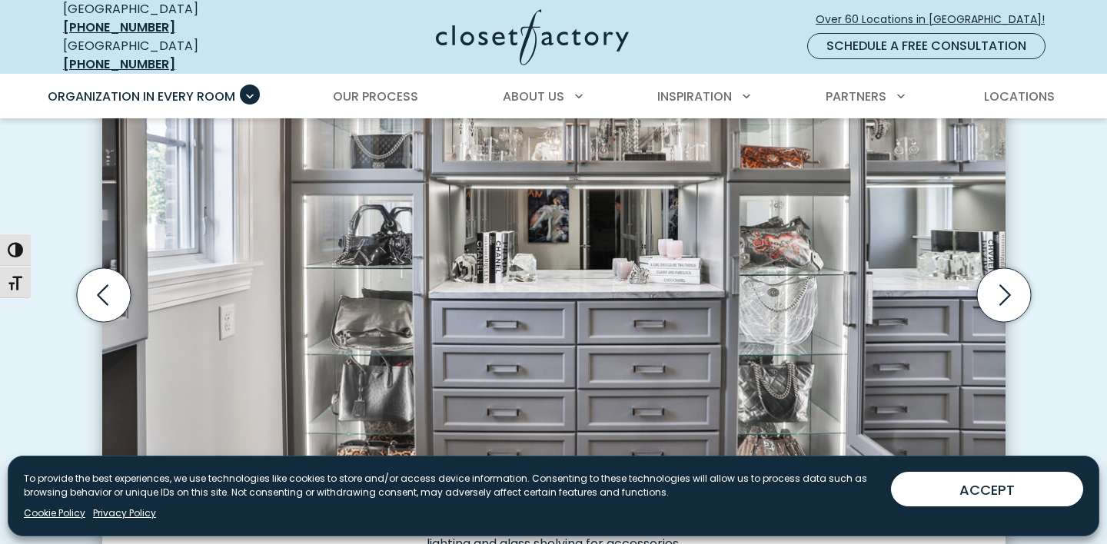
scroll to position [524, 0]
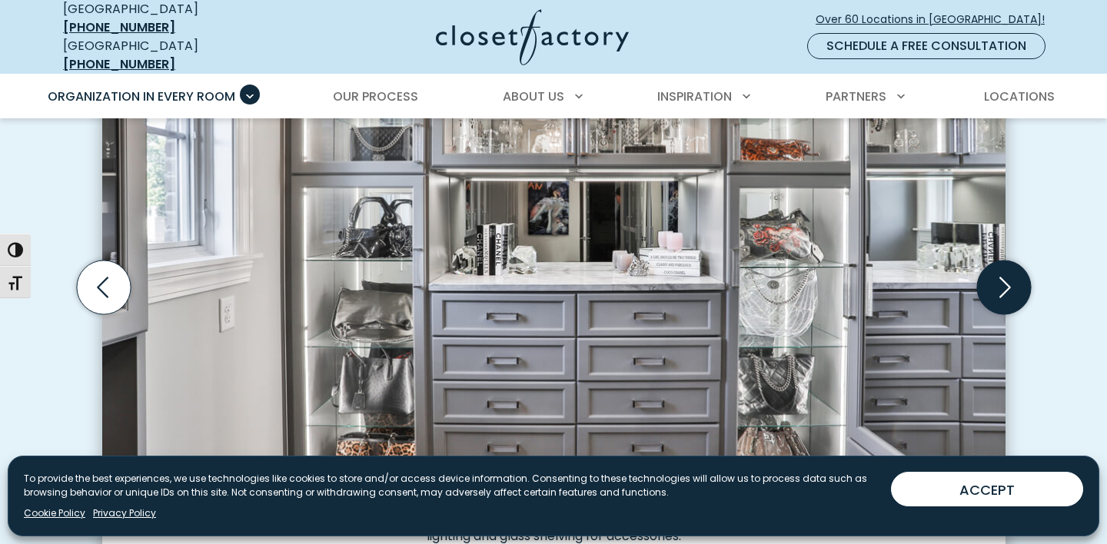
click at [998, 273] on icon "Next slide" at bounding box center [1003, 288] width 54 height 54
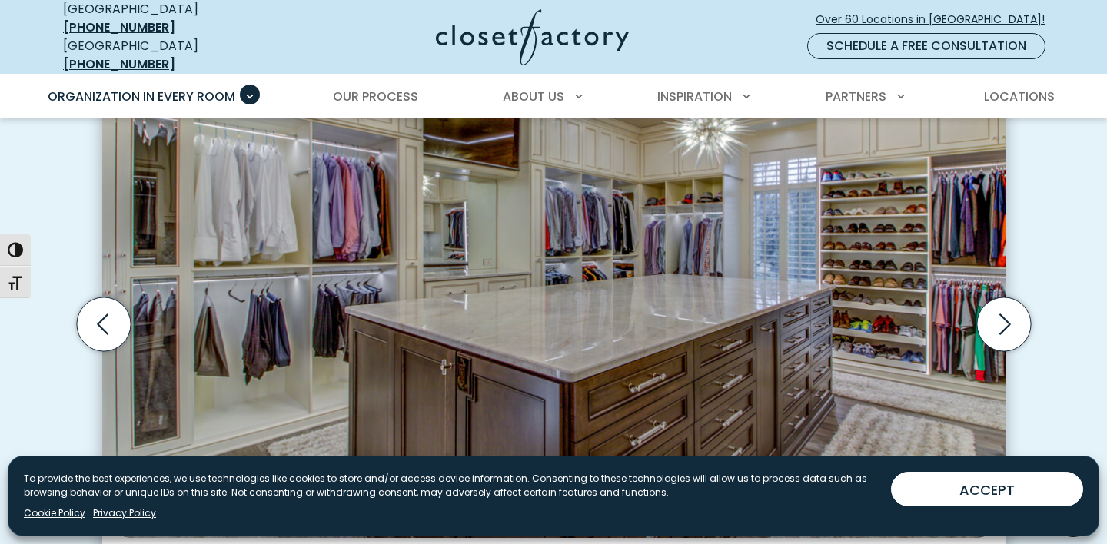
scroll to position [486, 0]
click at [1004, 311] on icon "Next slide" at bounding box center [1003, 325] width 54 height 54
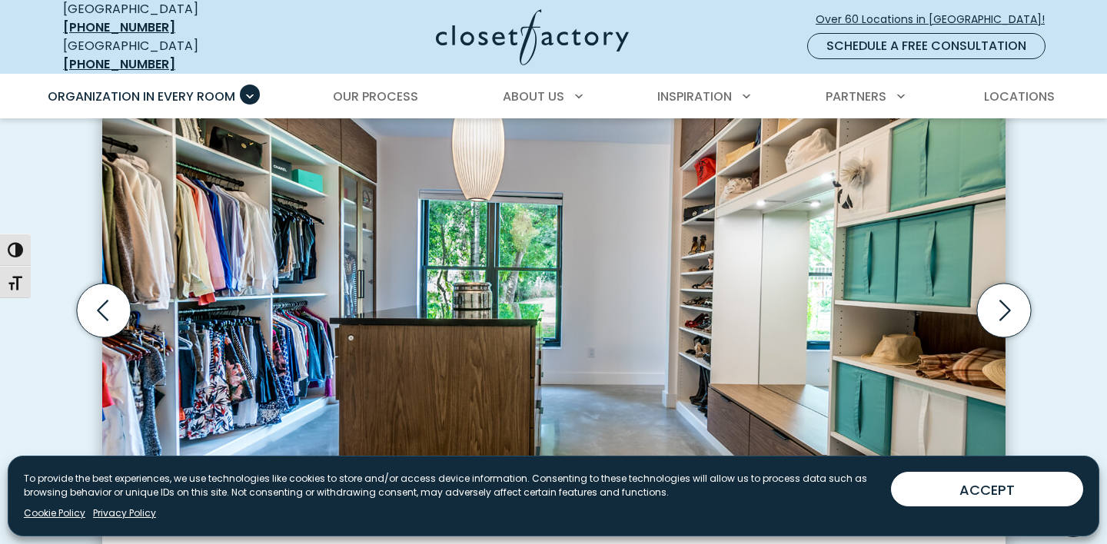
scroll to position [501, 0]
click at [1011, 297] on icon "Next slide" at bounding box center [1003, 311] width 54 height 54
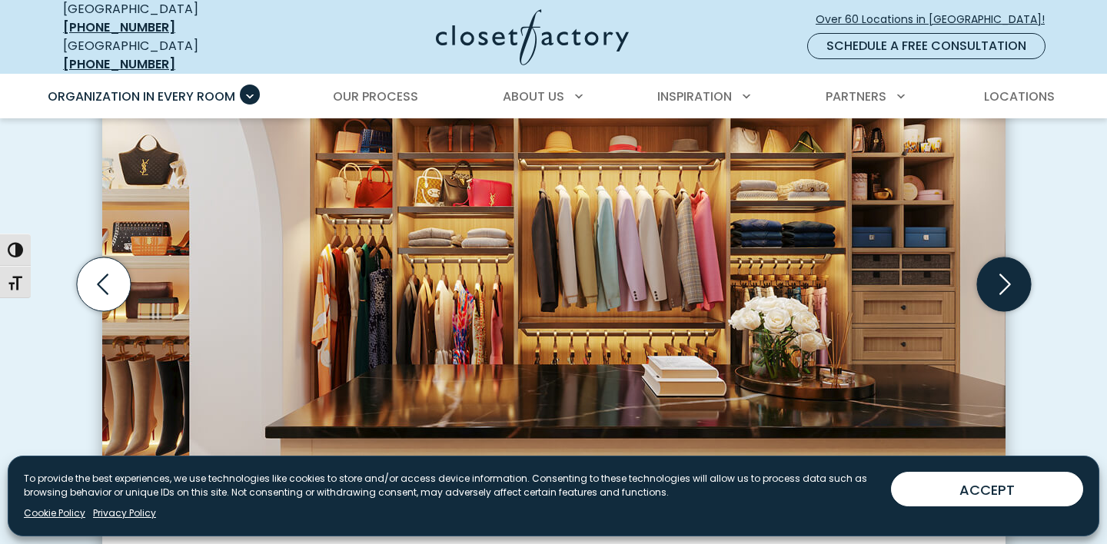
scroll to position [530, 0]
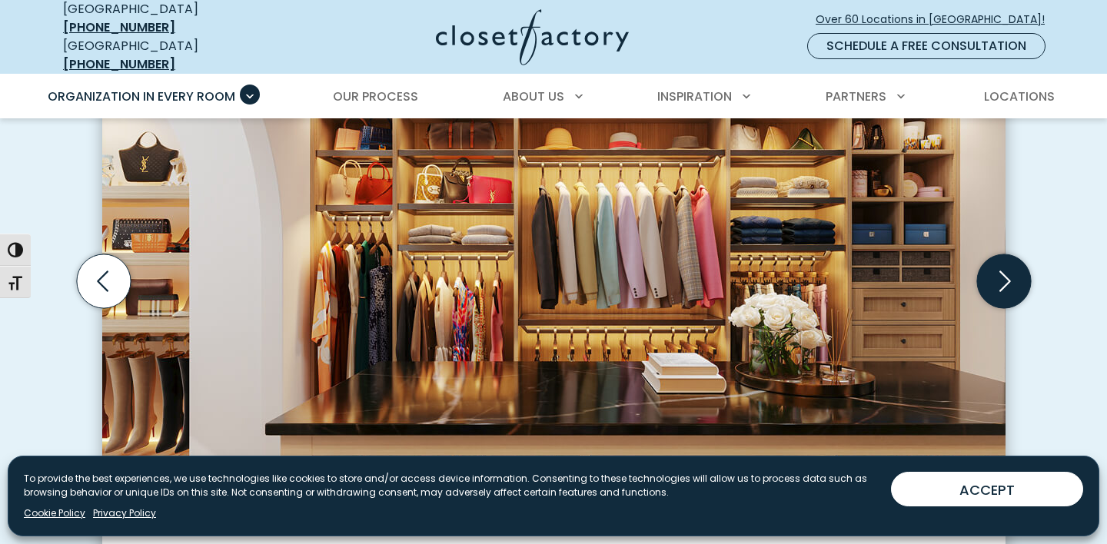
click at [1004, 271] on icon "Next slide" at bounding box center [1003, 281] width 54 height 54
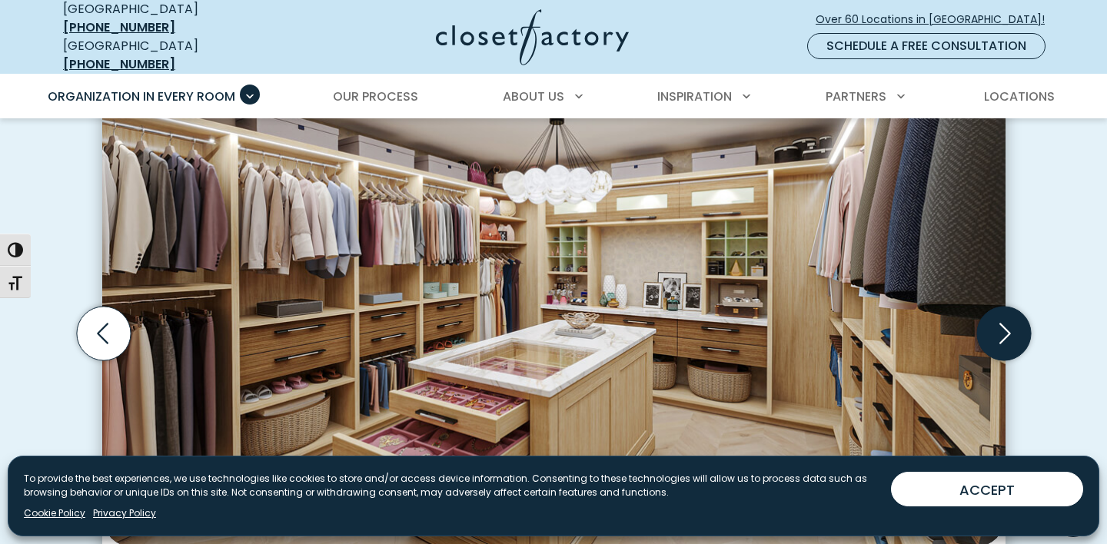
scroll to position [478, 0]
click at [1001, 324] on icon "Next slide" at bounding box center [1003, 334] width 54 height 54
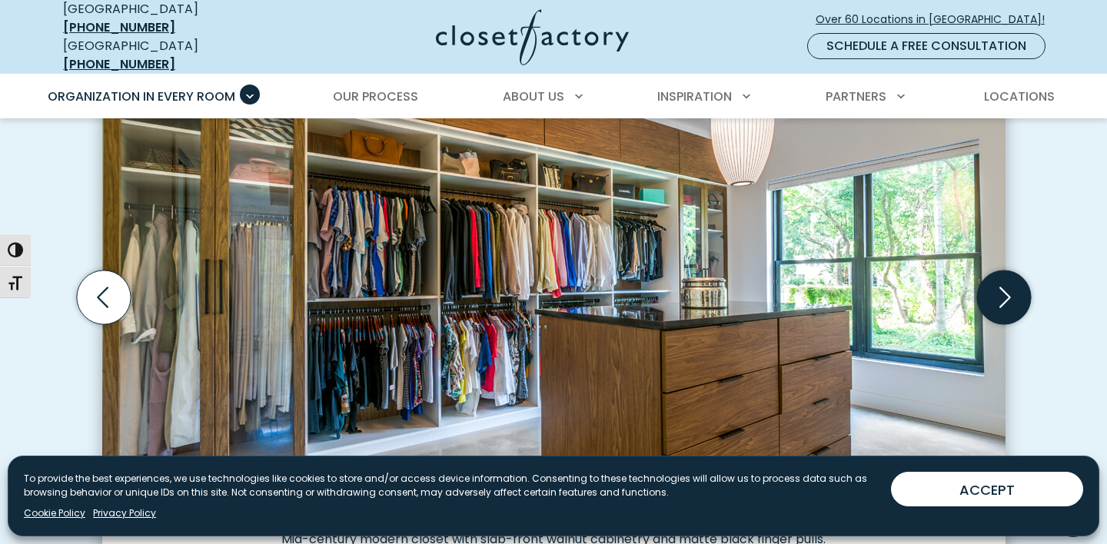
scroll to position [514, 0]
click at [111, 287] on icon "Previous slide" at bounding box center [103, 298] width 54 height 54
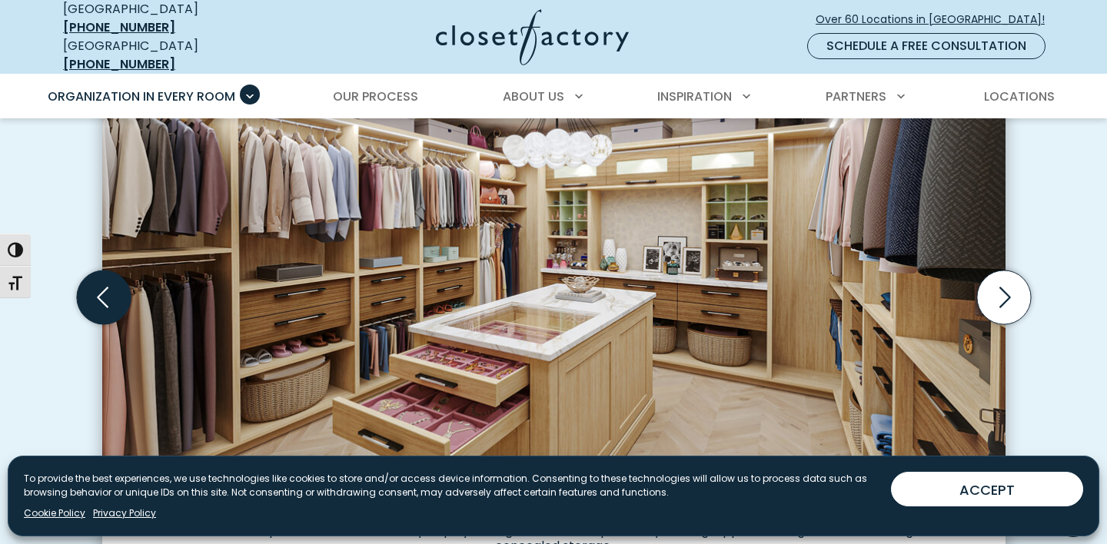
click at [111, 287] on icon "Previous slide" at bounding box center [103, 298] width 54 height 54
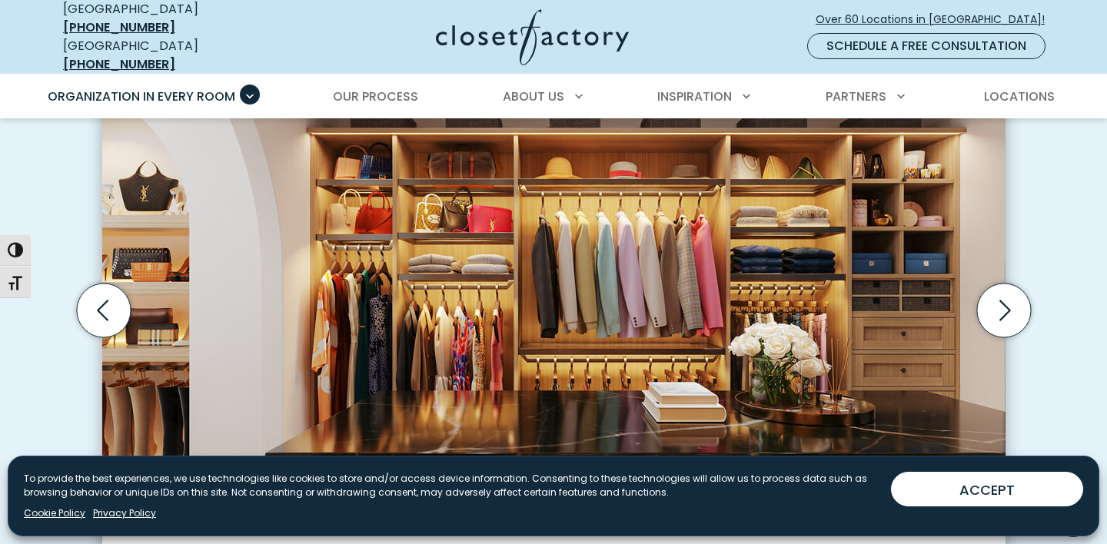
scroll to position [500, 0]
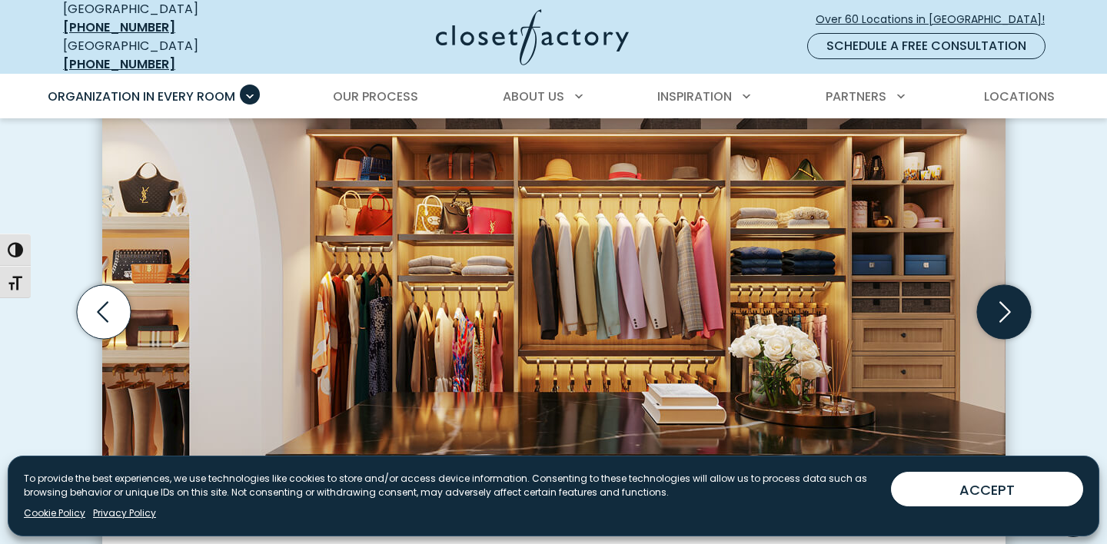
click at [999, 287] on icon "Next slide" at bounding box center [1003, 312] width 54 height 54
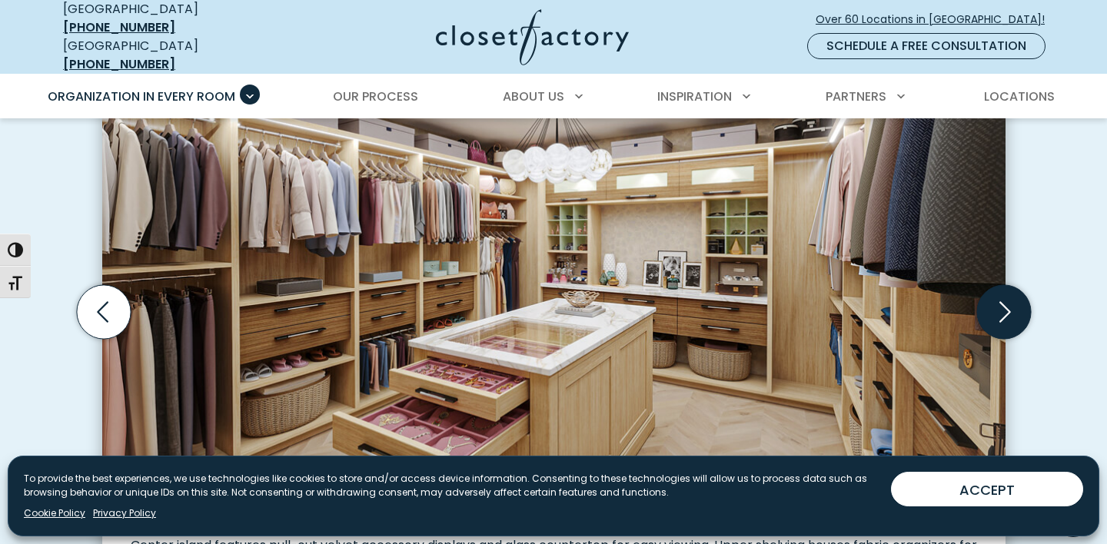
click at [999, 287] on icon "Next slide" at bounding box center [1003, 312] width 54 height 54
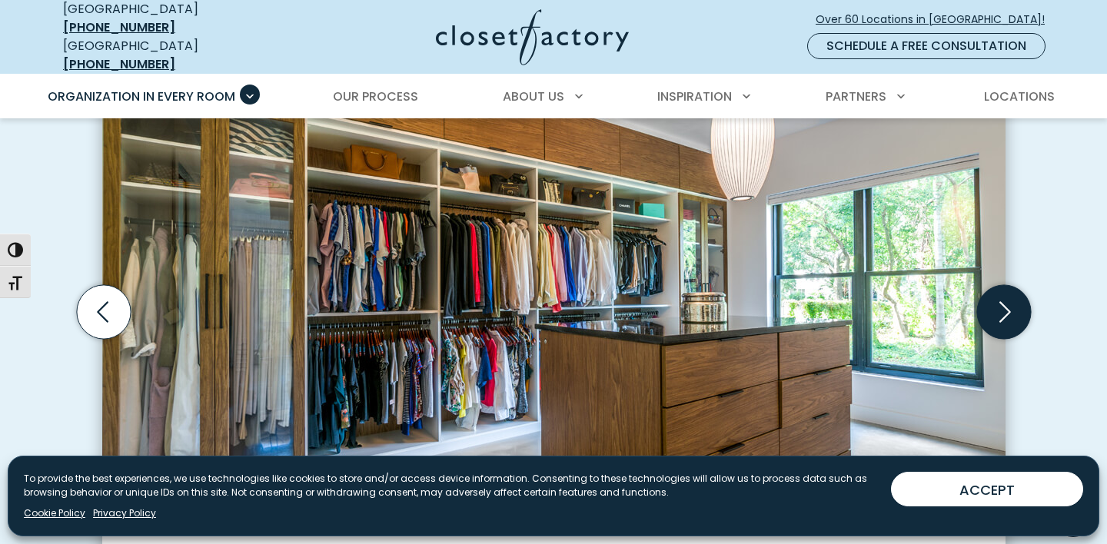
click at [999, 287] on icon "Next slide" at bounding box center [1003, 312] width 54 height 54
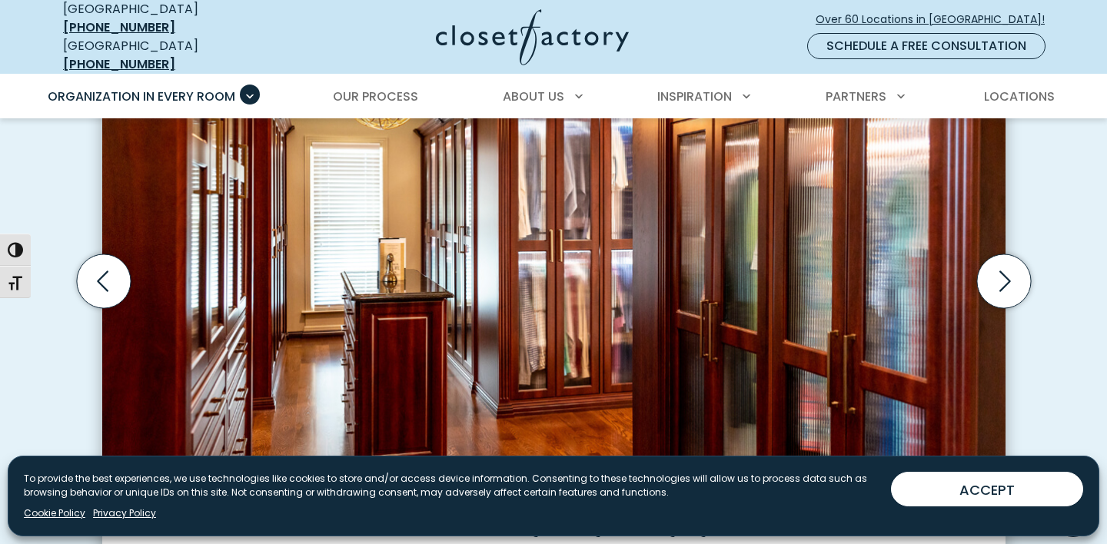
scroll to position [527, 0]
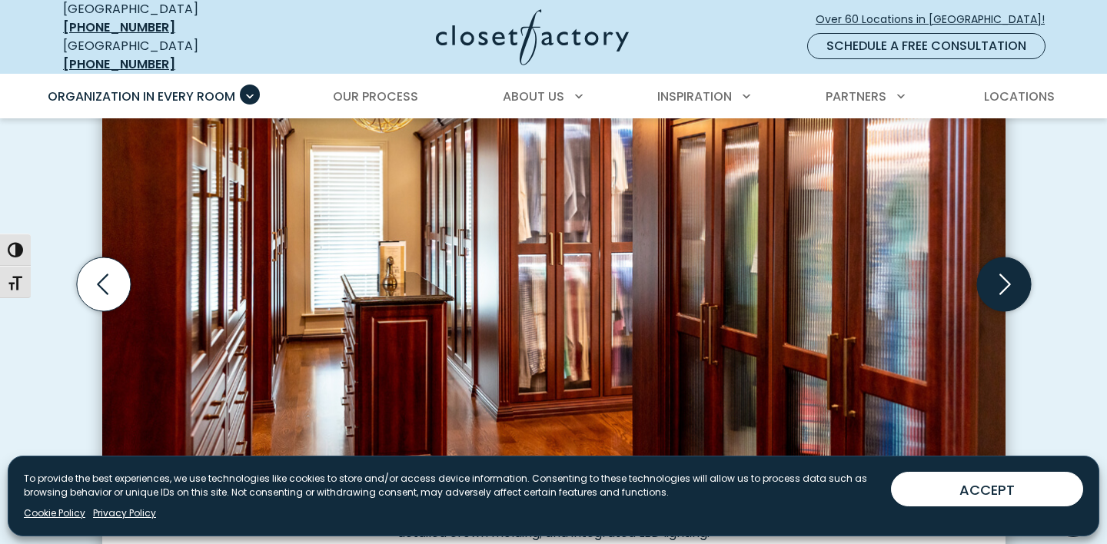
click at [1006, 267] on icon "Next slide" at bounding box center [1003, 284] width 54 height 54
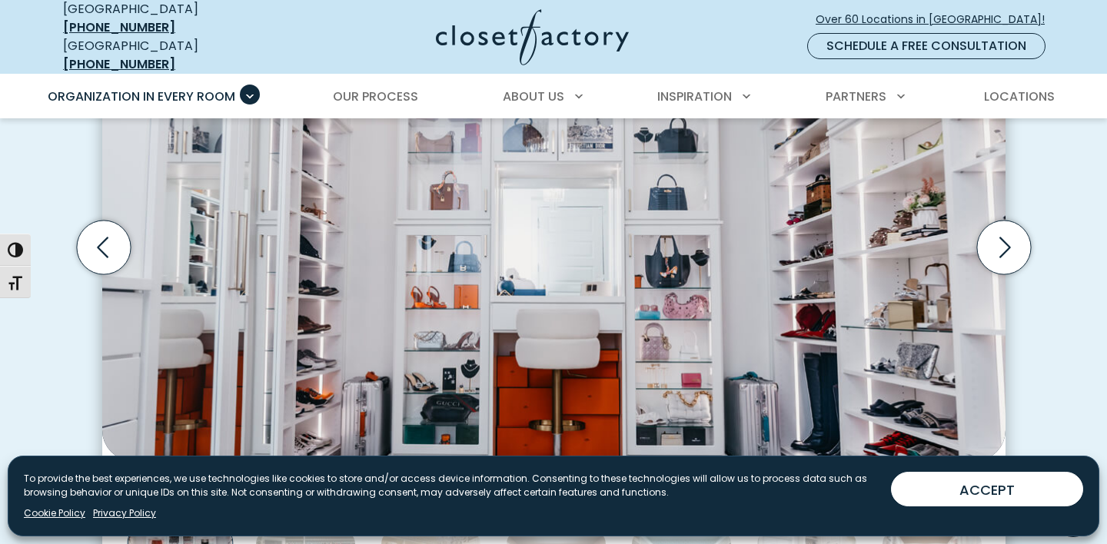
scroll to position [564, 0]
click at [1006, 241] on icon "Next slide" at bounding box center [1003, 248] width 54 height 54
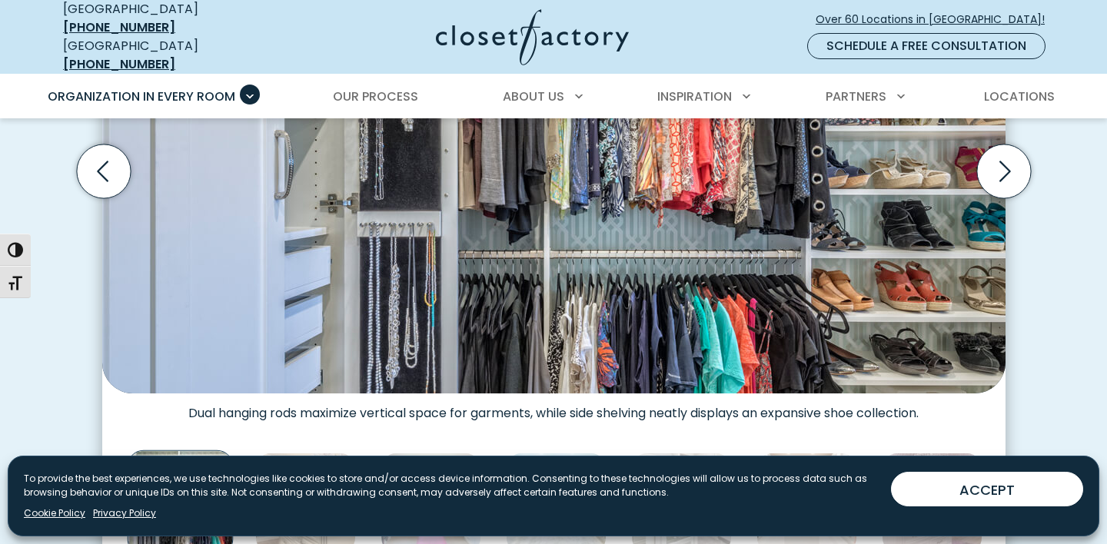
scroll to position [639, 0]
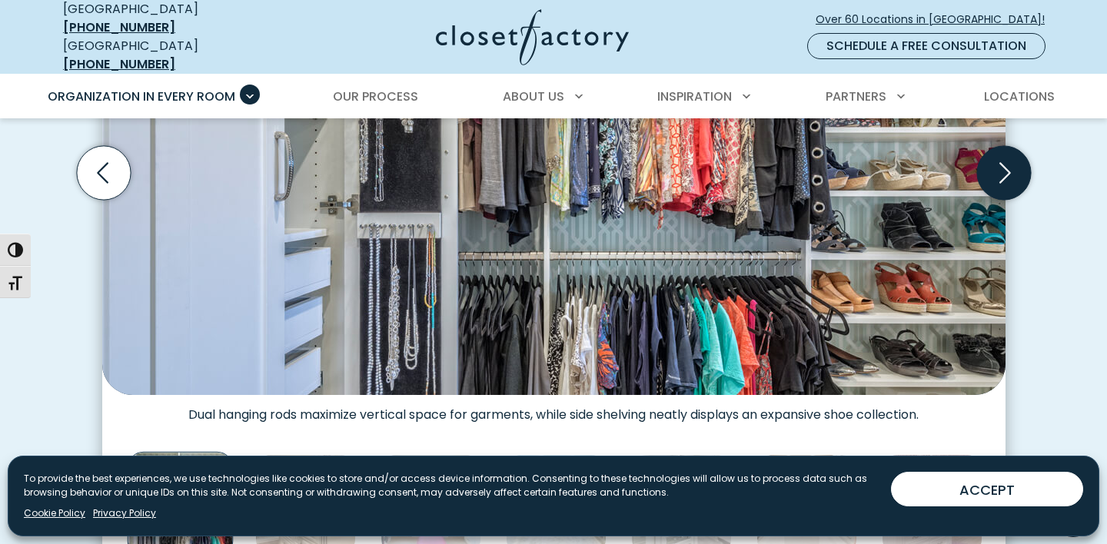
click at [1005, 165] on icon "Next slide" at bounding box center [1005, 172] width 12 height 21
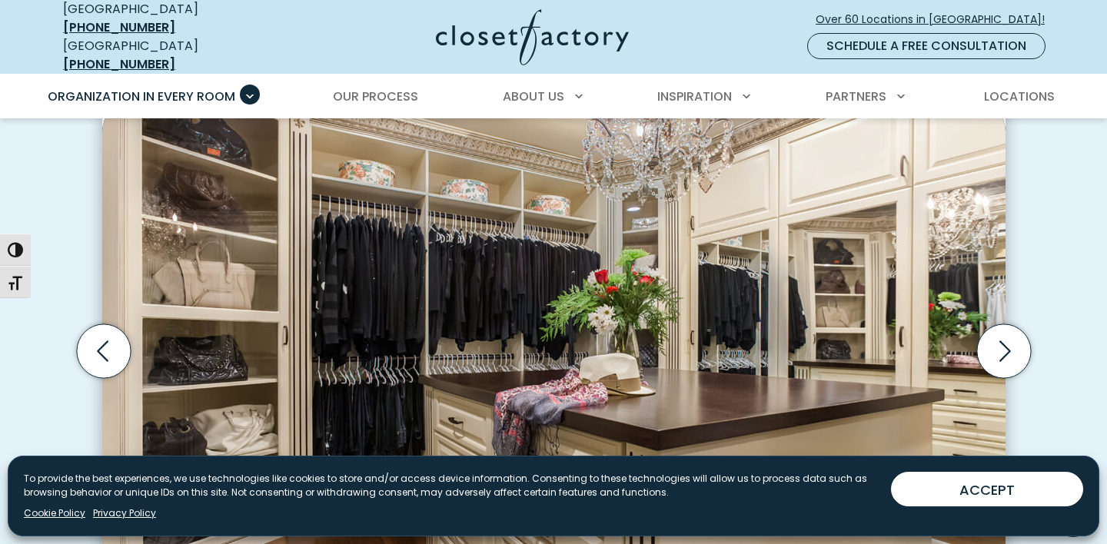
scroll to position [460, 0]
click at [1008, 344] on icon "Next slide" at bounding box center [1003, 352] width 54 height 54
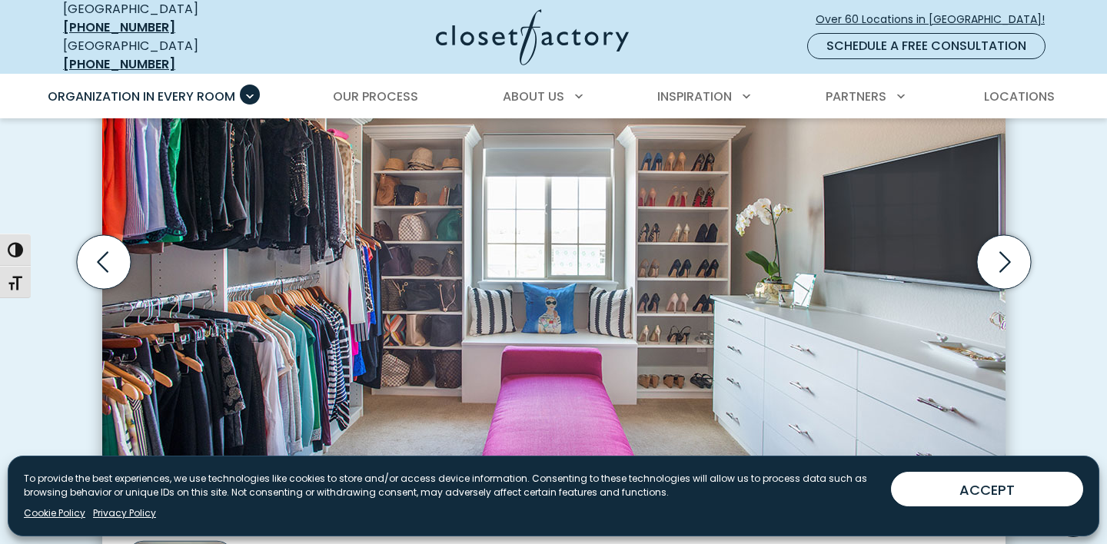
scroll to position [550, 0]
click at [1002, 261] on icon "Next slide" at bounding box center [1003, 262] width 54 height 54
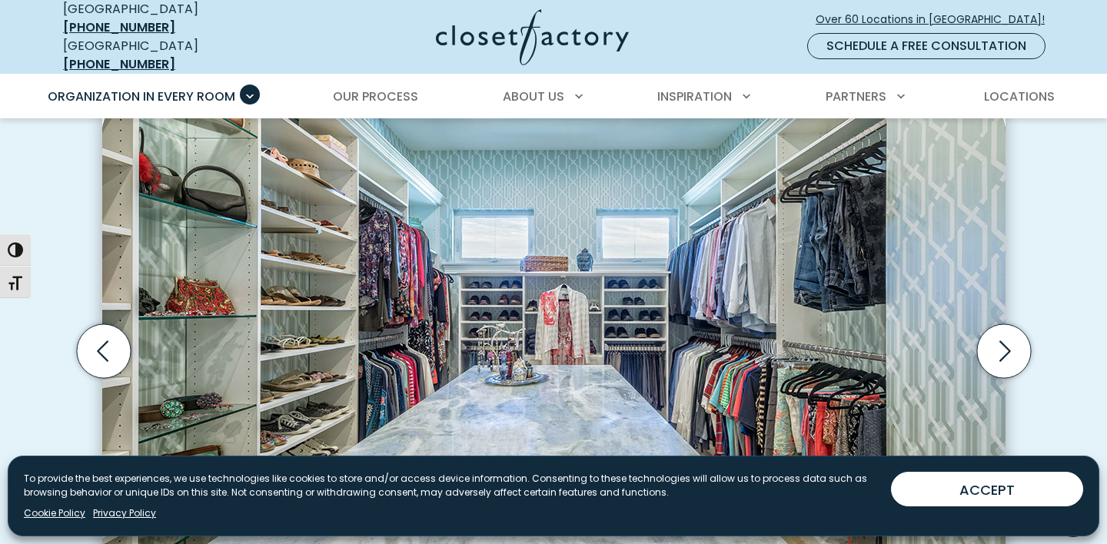
scroll to position [460, 0]
click at [999, 350] on icon "Next slide" at bounding box center [1005, 350] width 12 height 21
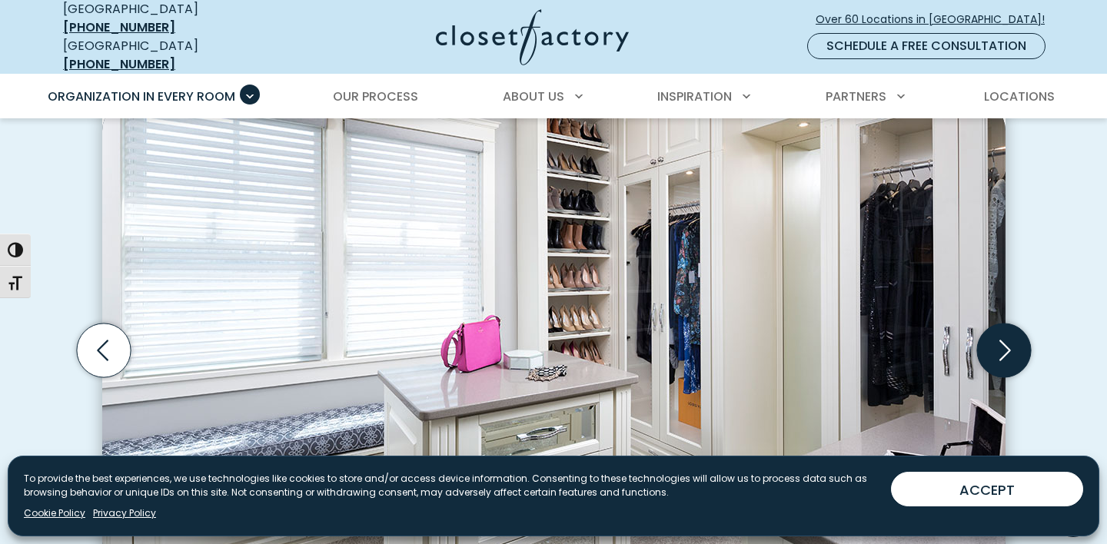
scroll to position [461, 0]
click at [1001, 334] on icon "Next slide" at bounding box center [1003, 351] width 54 height 54
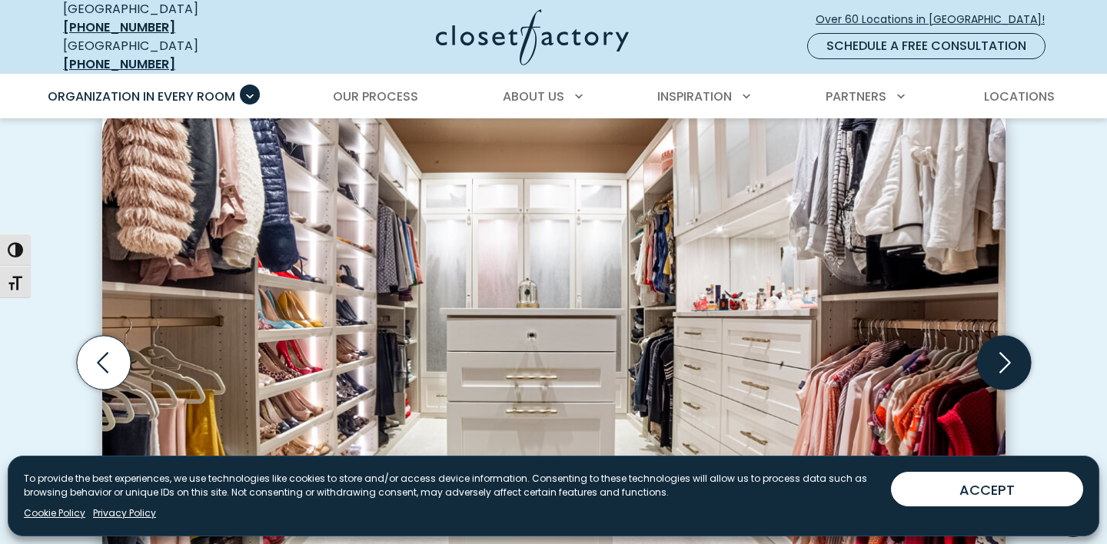
scroll to position [446, 0]
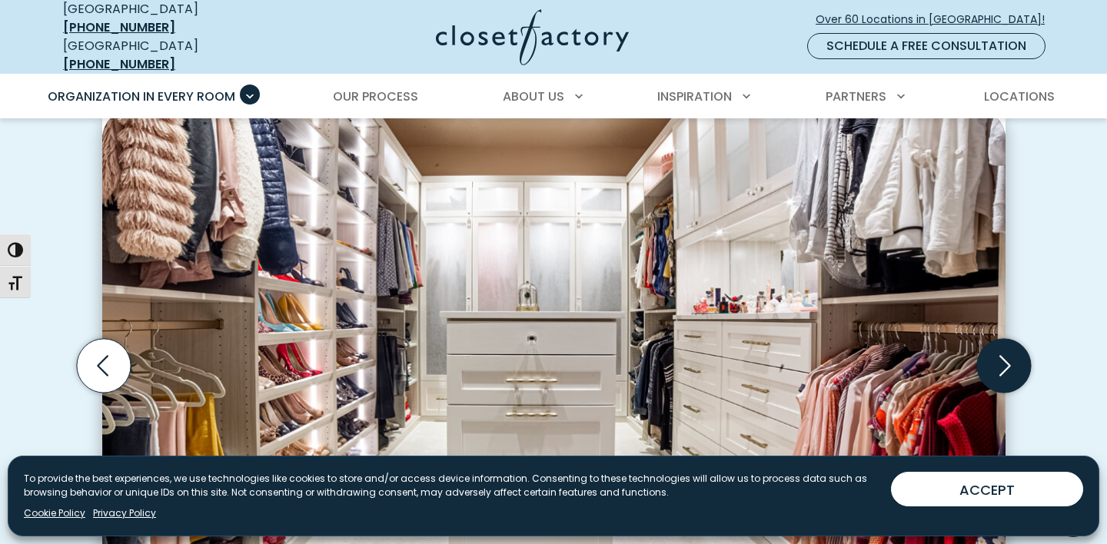
click at [1004, 353] on icon "Next slide" at bounding box center [1003, 366] width 54 height 54
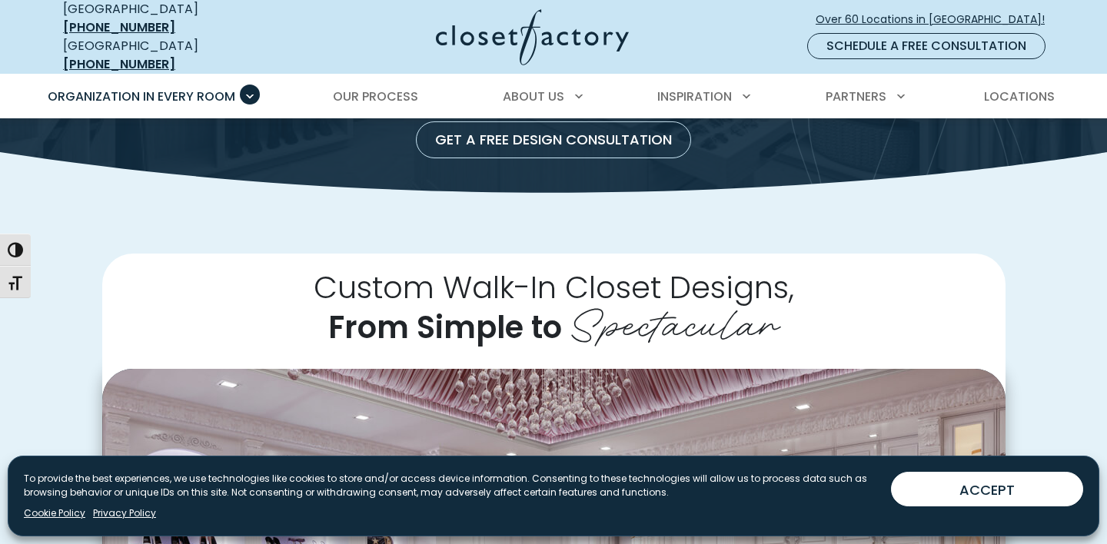
scroll to position [191, 0]
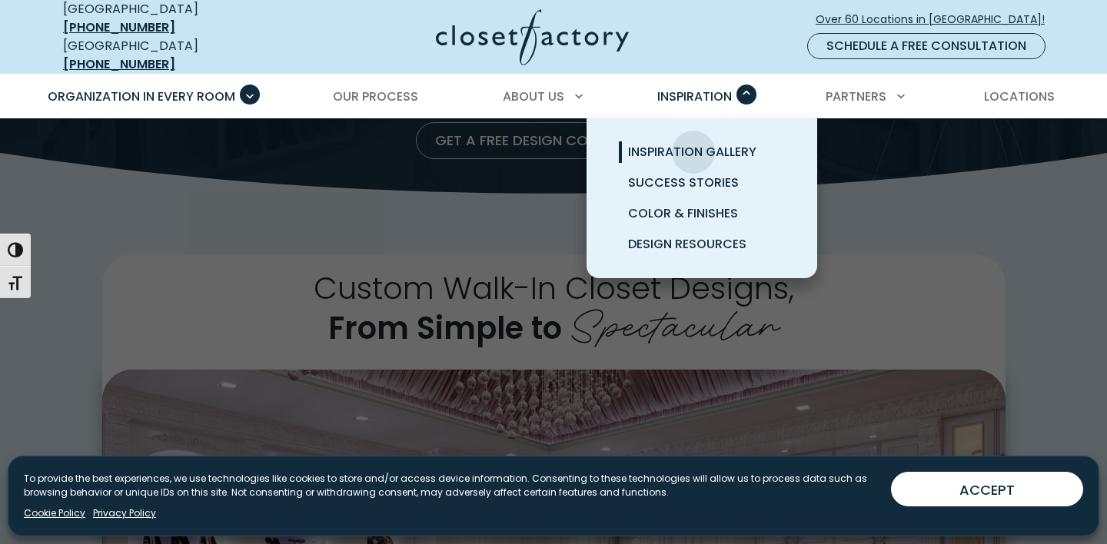
click at [693, 143] on span "Inspiration Gallery" at bounding box center [692, 152] width 128 height 18
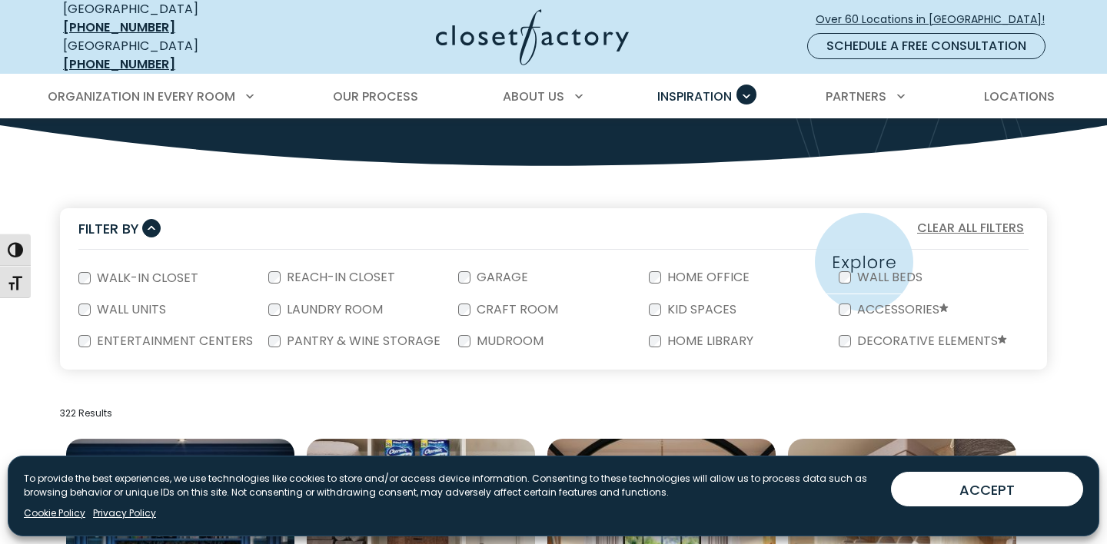
scroll to position [214, 0]
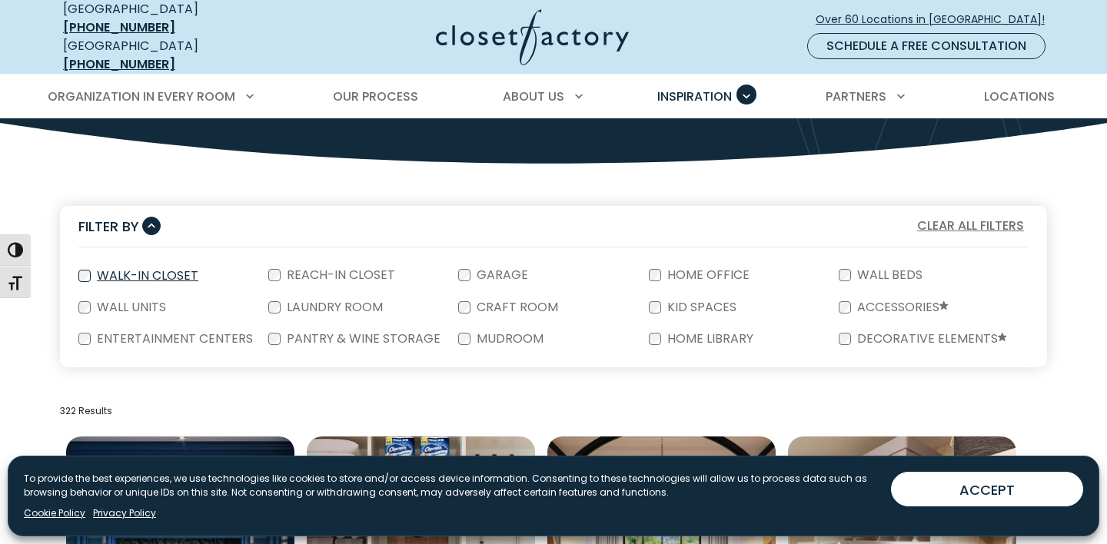
click at [128, 270] on label "Walk-In Closet" at bounding box center [146, 276] width 111 height 12
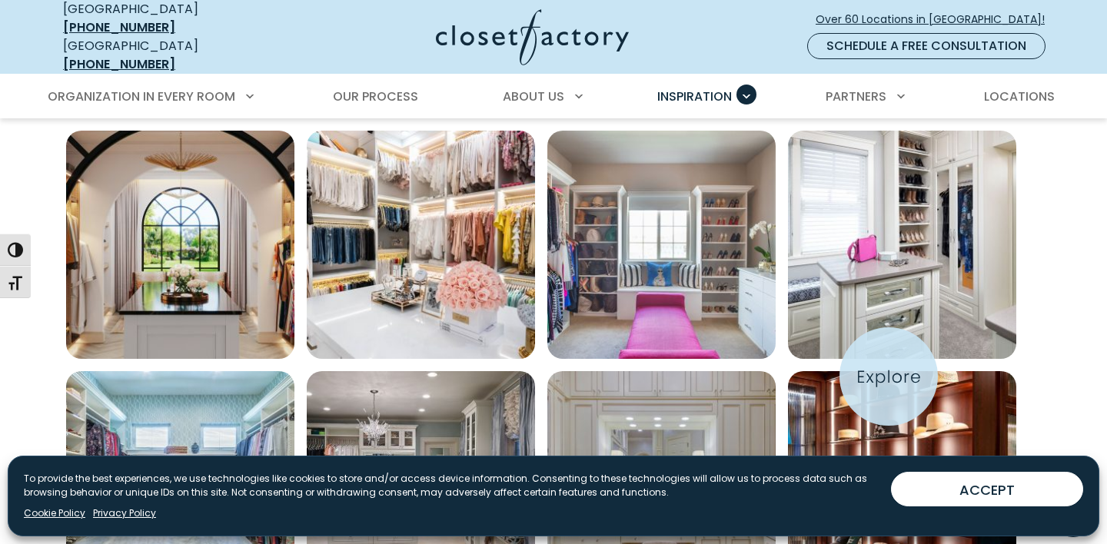
scroll to position [520, 0]
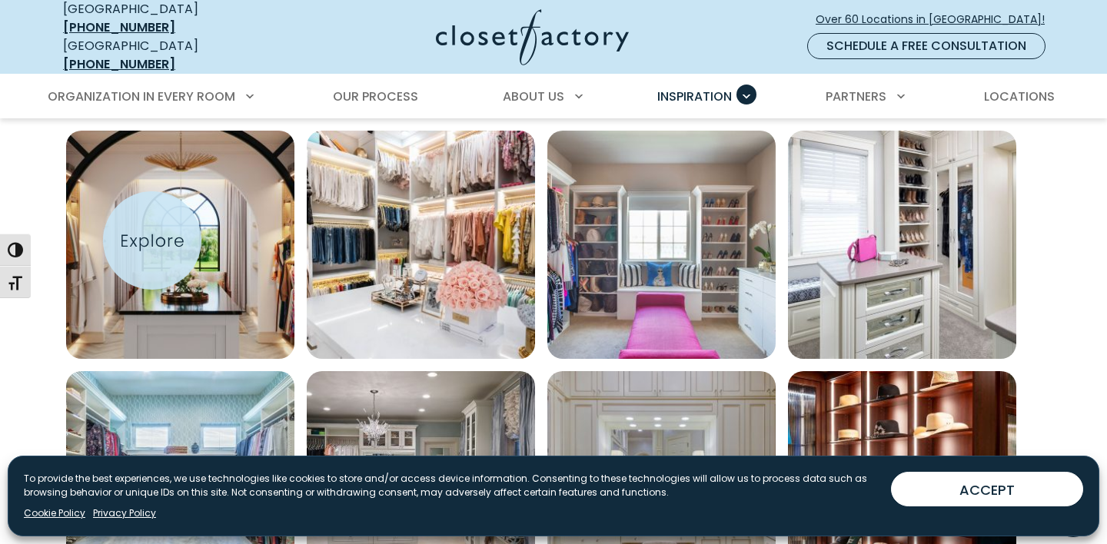
click at [152, 241] on img "Open inspiration gallery to preview enlarged image" at bounding box center [180, 245] width 228 height 228
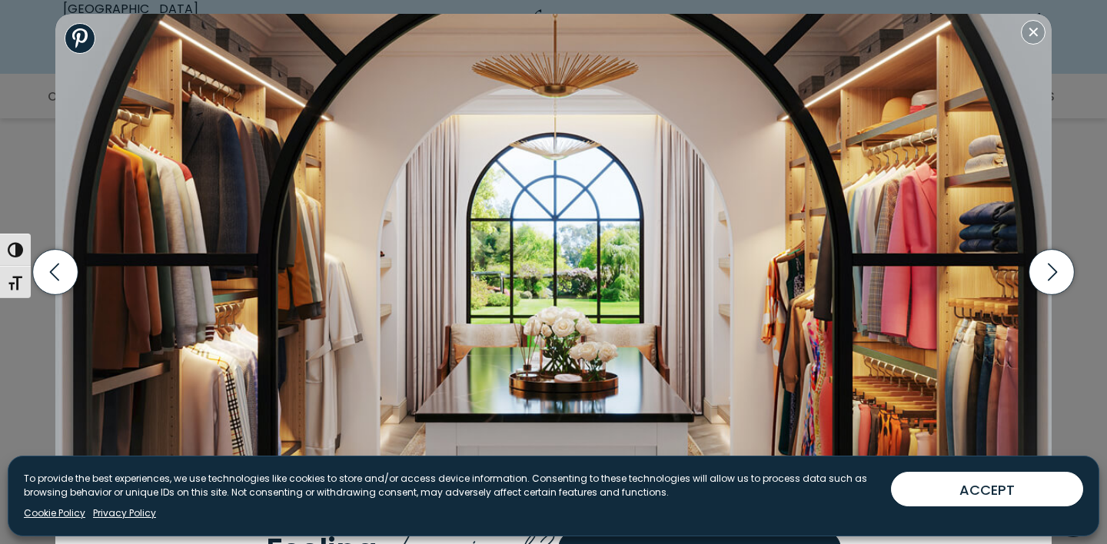
scroll to position [524, 0]
click at [1038, 30] on button "Close modal" at bounding box center [1033, 32] width 25 height 25
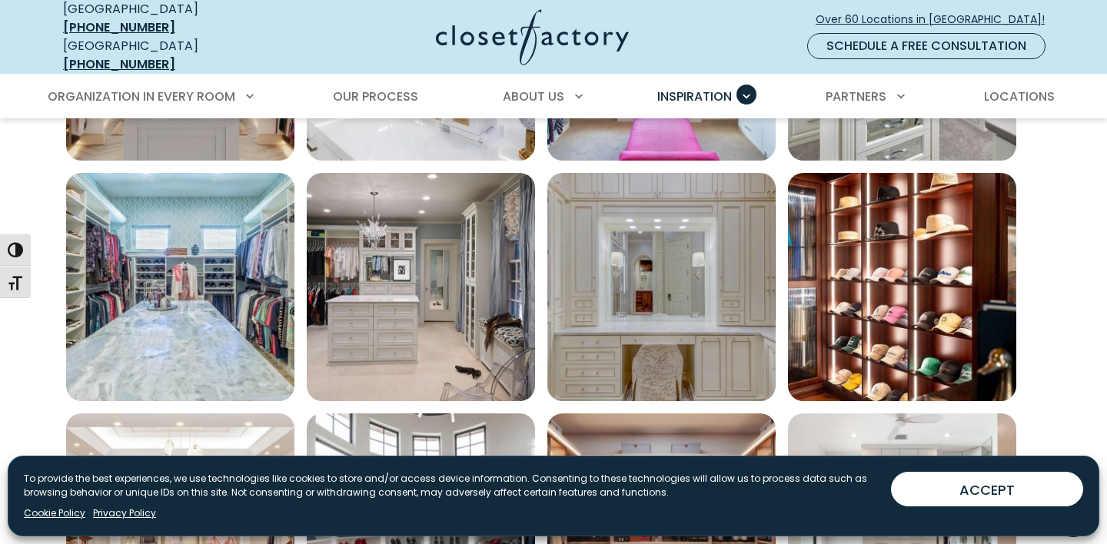
scroll to position [718, 0]
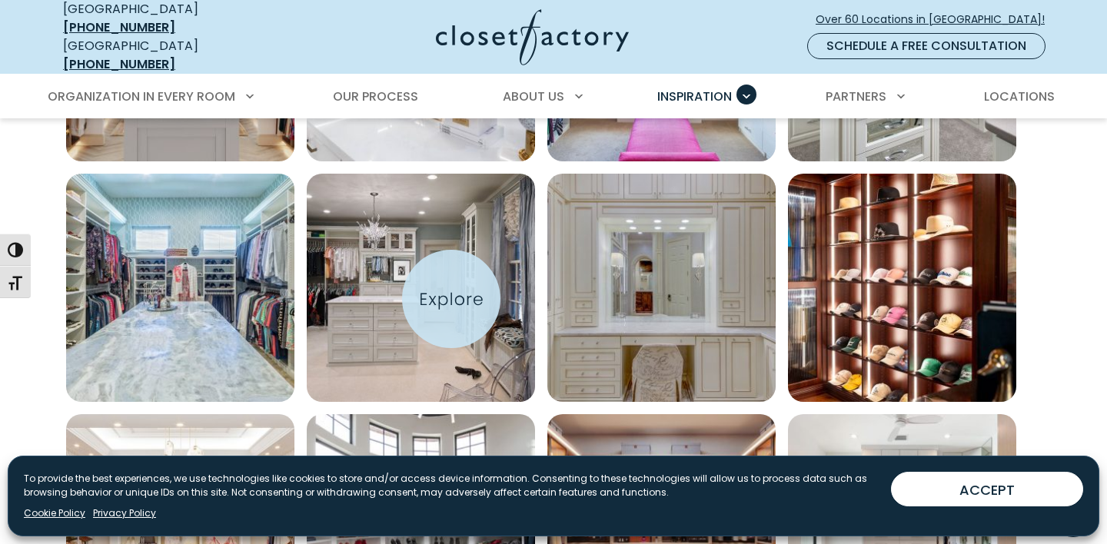
click at [451, 299] on img "Open inspiration gallery to preview enlarged image" at bounding box center [421, 288] width 228 height 228
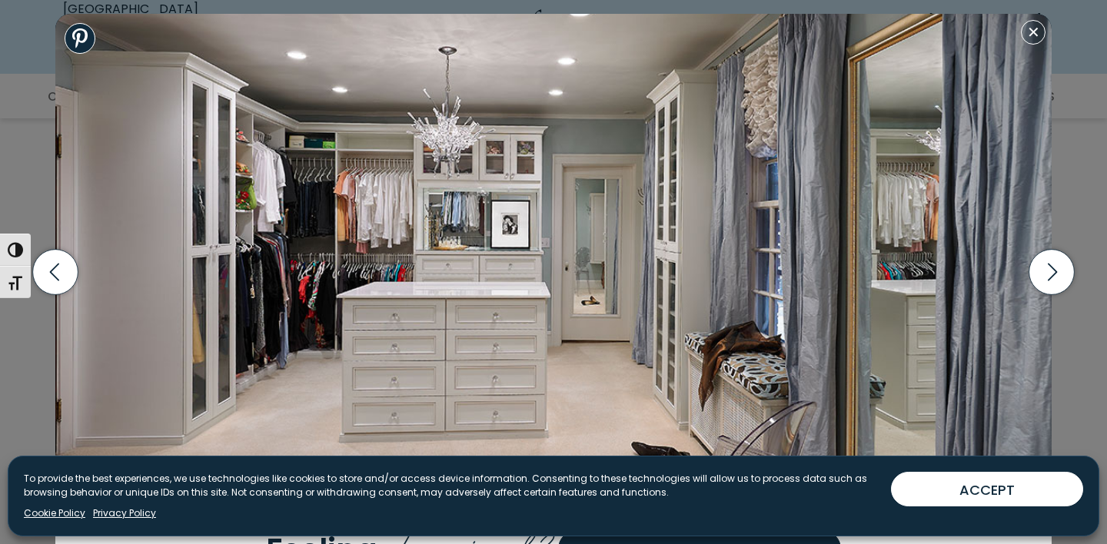
scroll to position [760, 0]
click at [1033, 42] on button "Close modal" at bounding box center [1033, 32] width 25 height 25
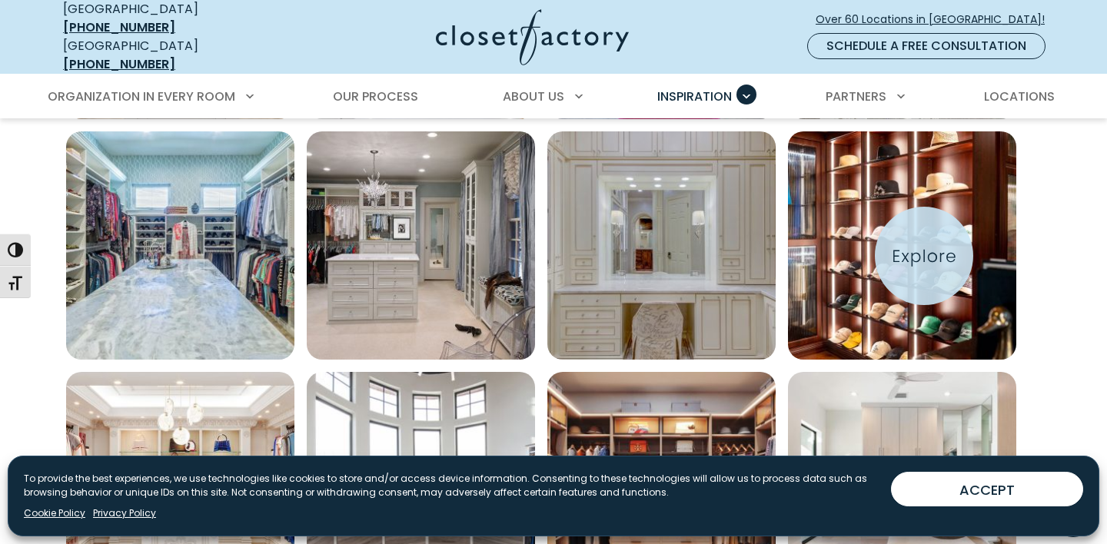
click at [924, 256] on img "Open inspiration gallery to preview enlarged image" at bounding box center [902, 245] width 228 height 228
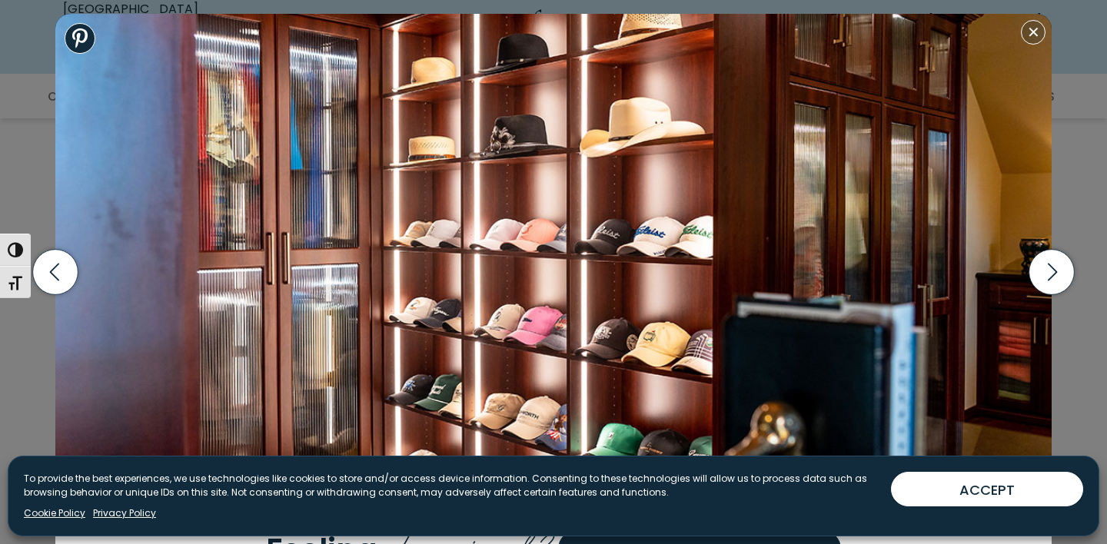
scroll to position [818, 0]
click at [1032, 35] on button "Close modal" at bounding box center [1033, 32] width 25 height 25
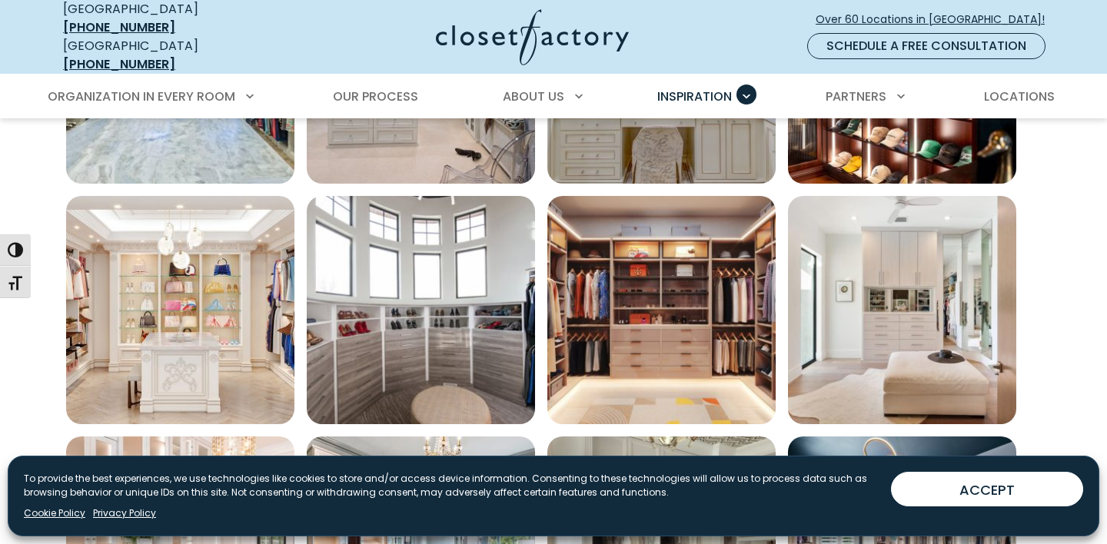
scroll to position [938, 0]
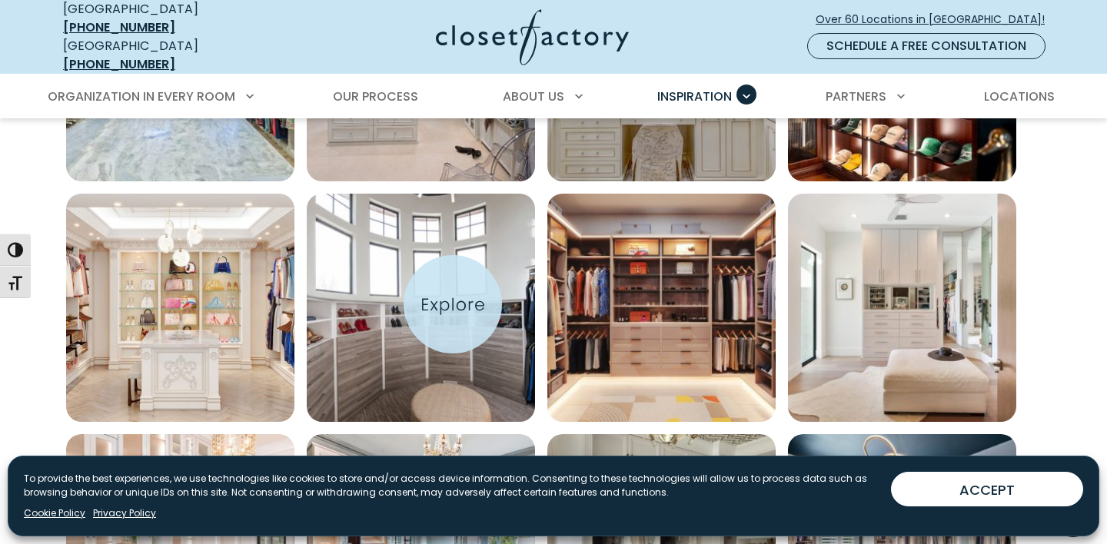
click at [453, 304] on img "Open inspiration gallery to preview enlarged image" at bounding box center [421, 308] width 228 height 228
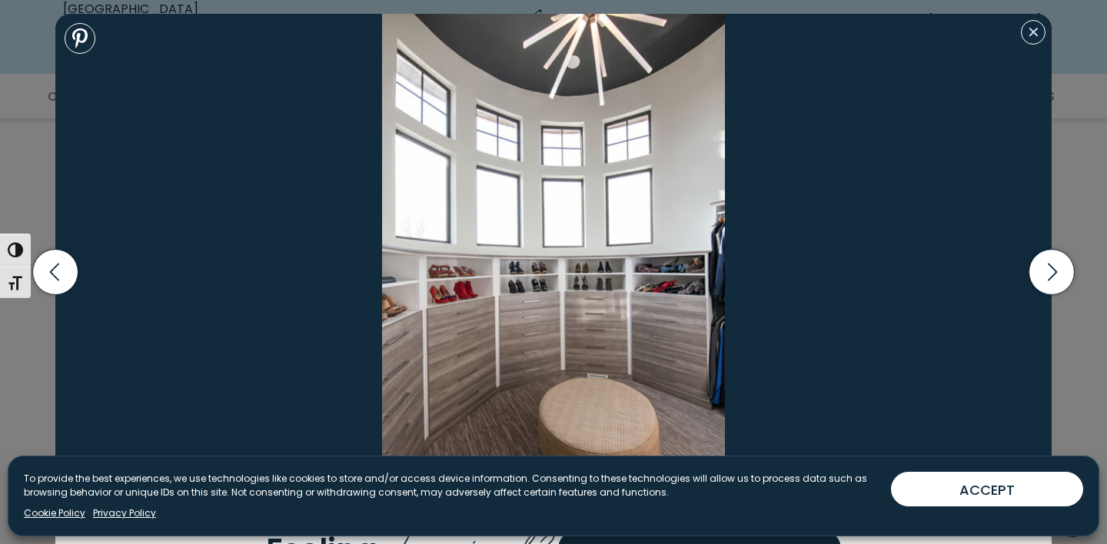
click at [1031, 32] on button "Close modal" at bounding box center [1033, 32] width 25 height 25
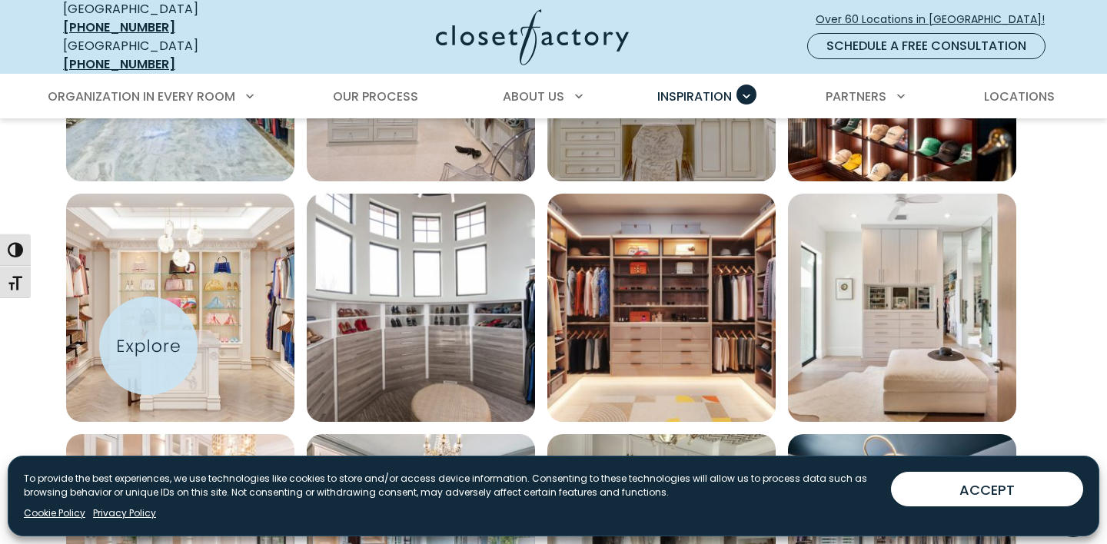
click at [148, 346] on img "Open inspiration gallery to preview enlarged image" at bounding box center [180, 308] width 228 height 228
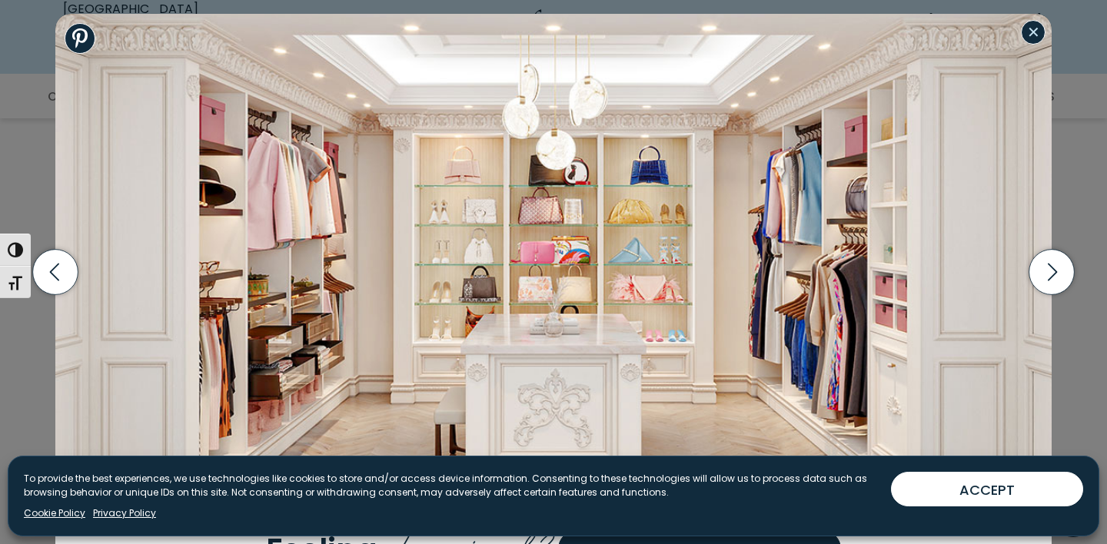
click at [1035, 30] on button "Close modal" at bounding box center [1033, 32] width 25 height 25
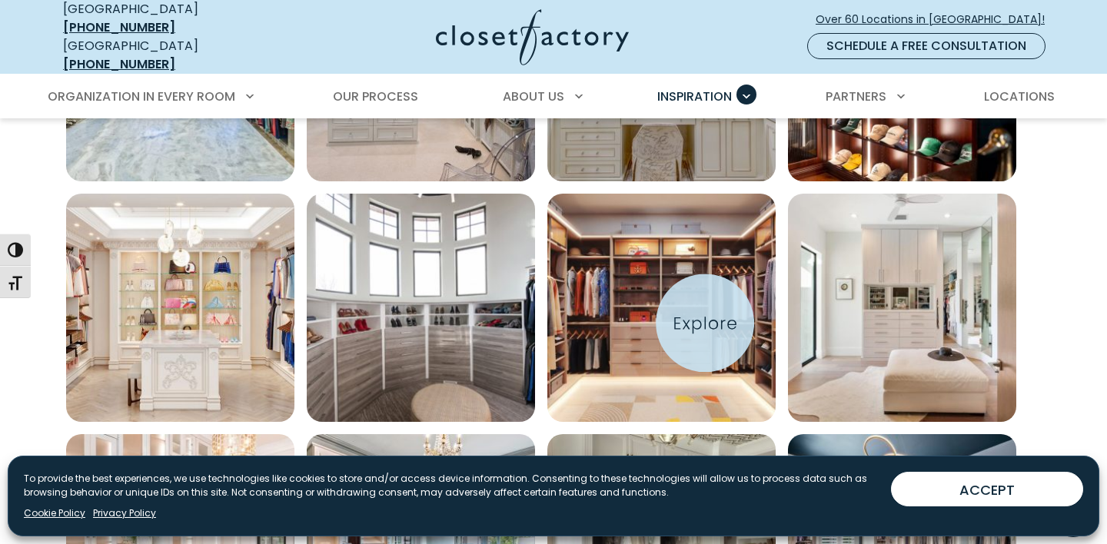
click at [705, 323] on img "Open inspiration gallery to preview enlarged image" at bounding box center [661, 308] width 228 height 228
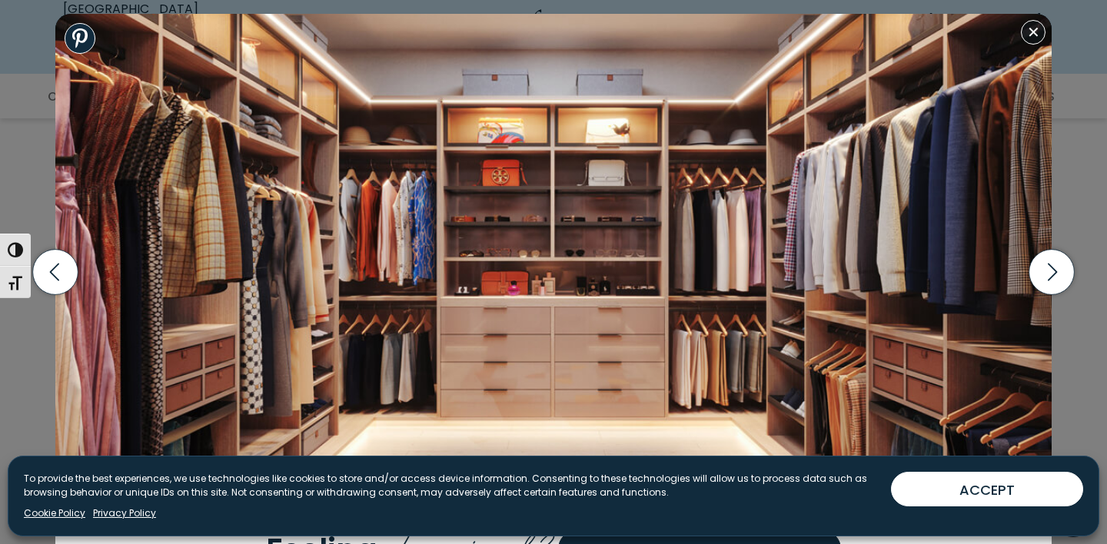
click at [1037, 45] on img at bounding box center [553, 264] width 996 height 500
click at [1034, 34] on button "Close modal" at bounding box center [1033, 32] width 25 height 25
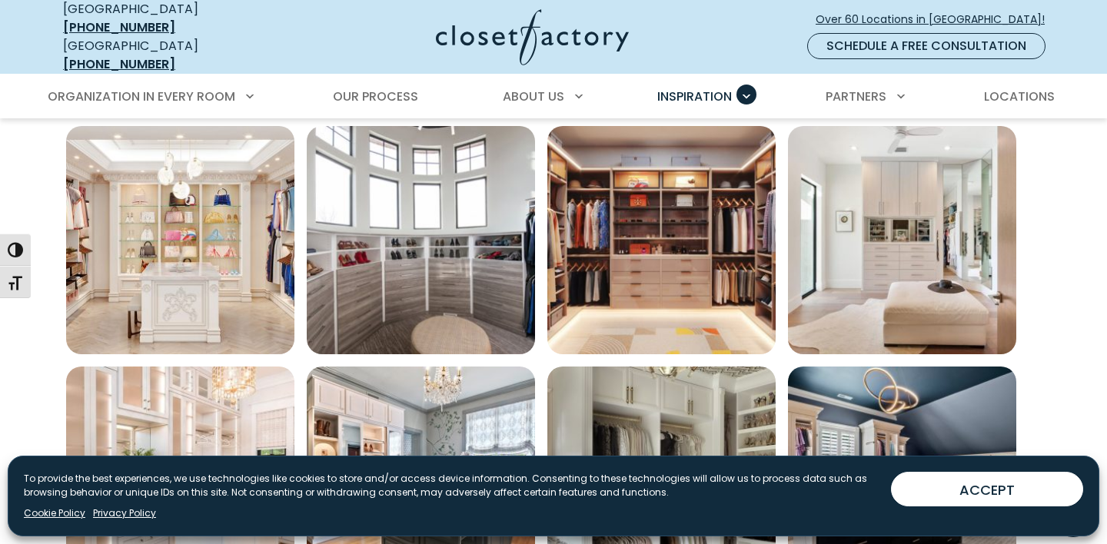
scroll to position [994, 0]
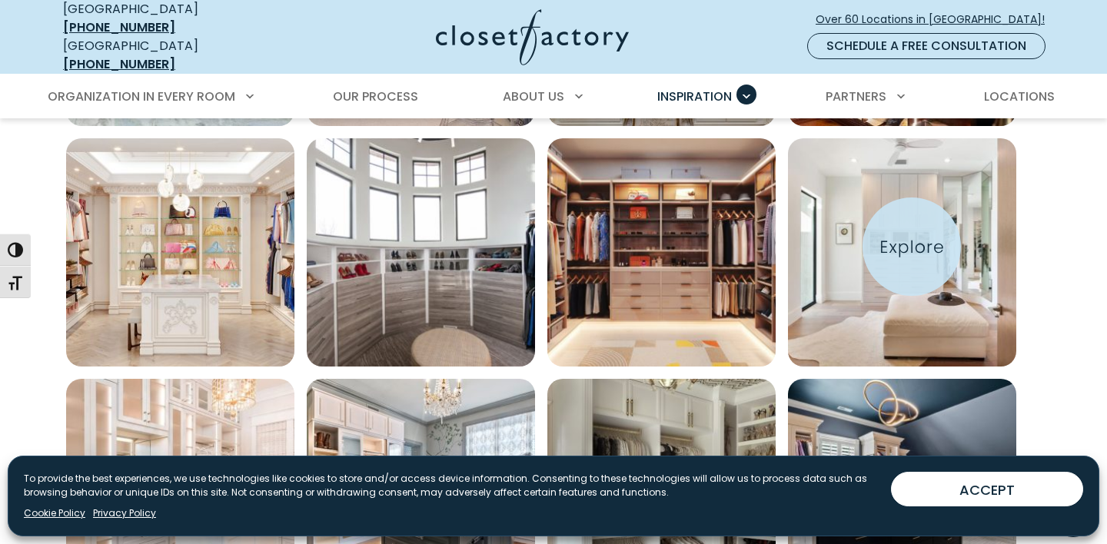
click at [912, 247] on img "Open inspiration gallery to preview enlarged image" at bounding box center [902, 252] width 228 height 228
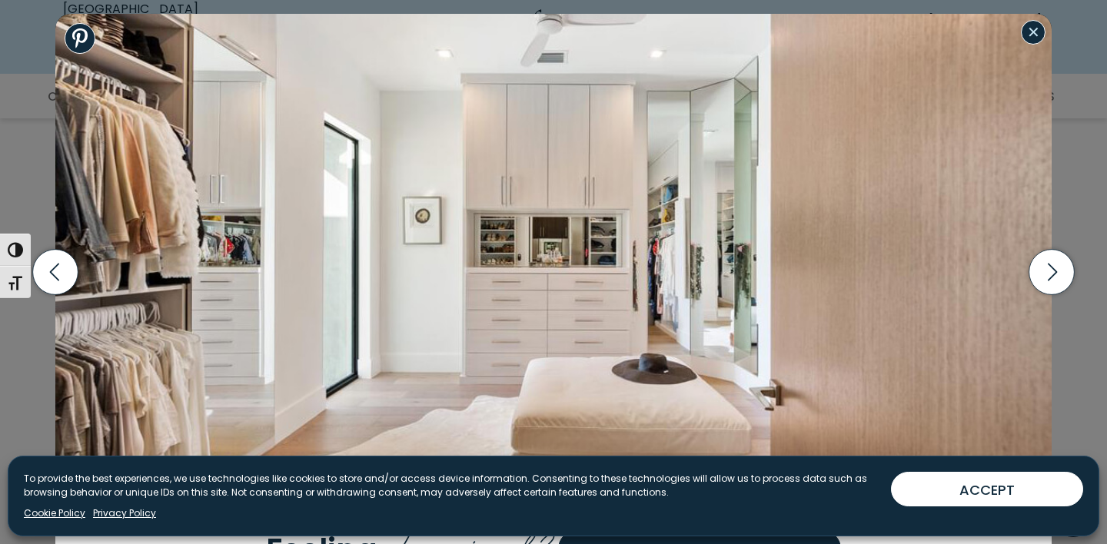
click at [1031, 43] on button "Close modal" at bounding box center [1033, 32] width 25 height 25
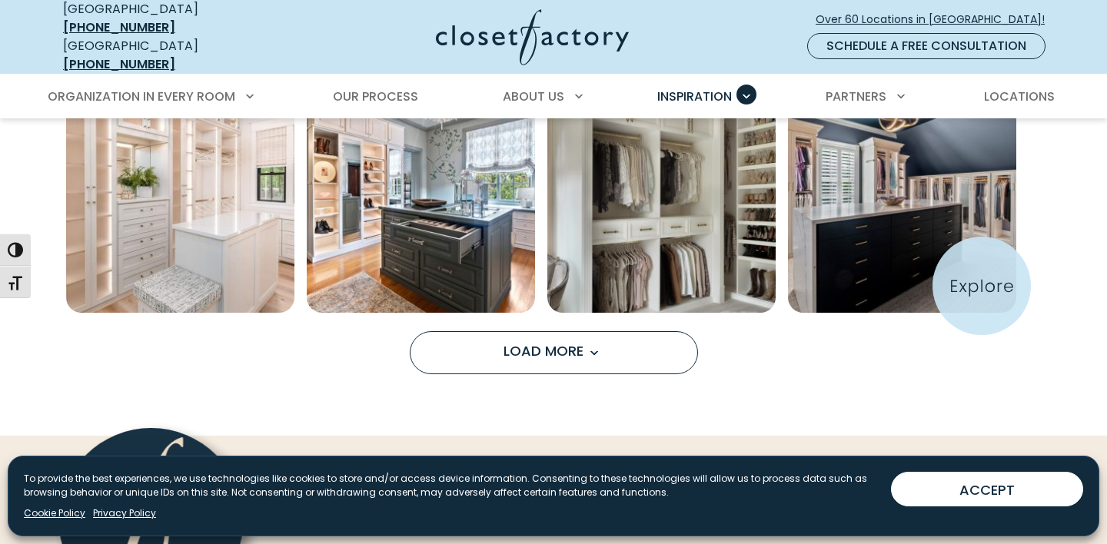
scroll to position [1290, 0]
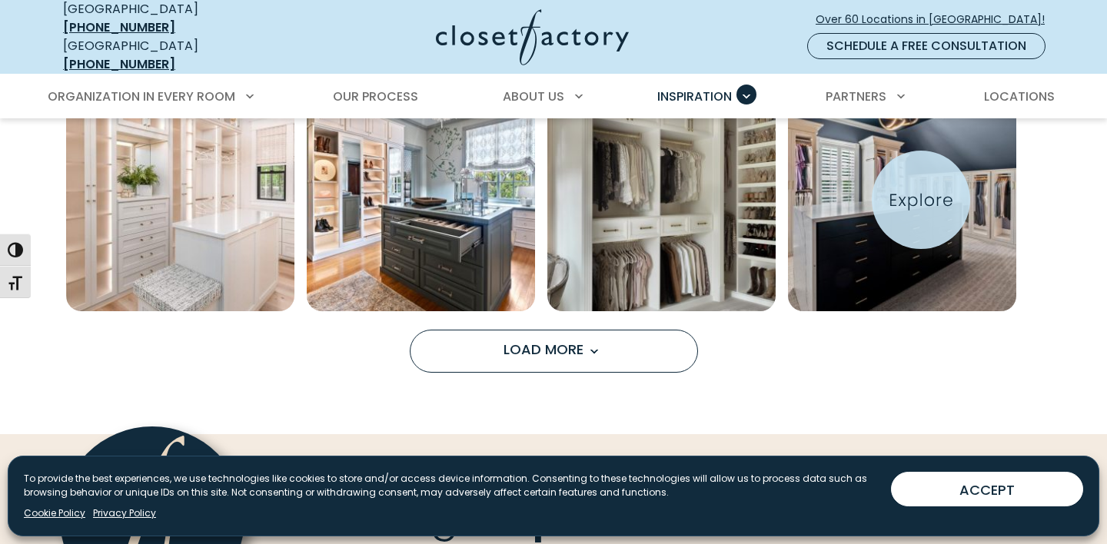
click at [921, 200] on img "Open inspiration gallery to preview enlarged image" at bounding box center [902, 197] width 228 height 228
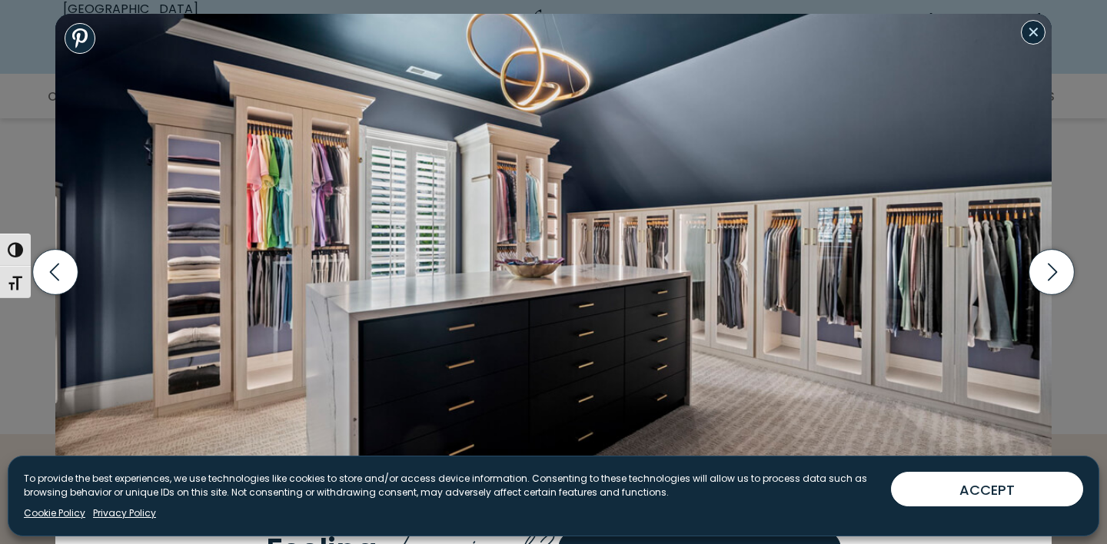
click at [1033, 35] on button "Close modal" at bounding box center [1033, 32] width 25 height 25
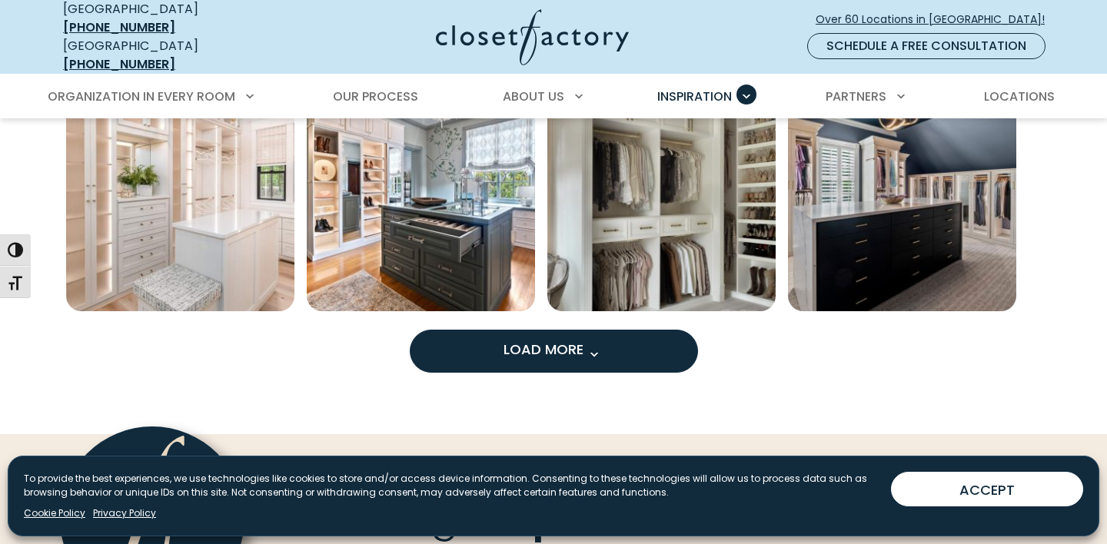
click at [655, 351] on button "Load More" at bounding box center [554, 351] width 288 height 43
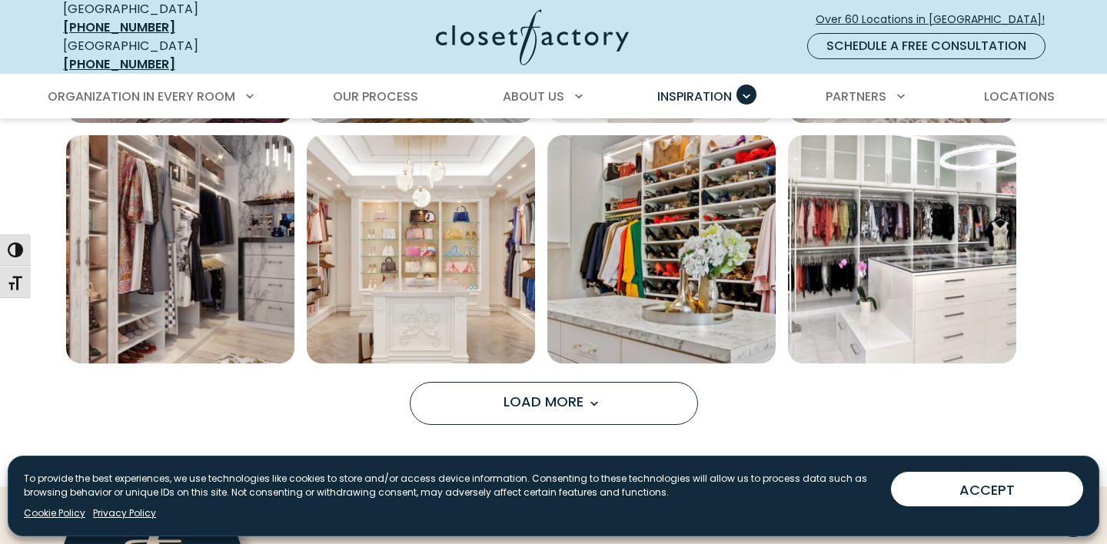
scroll to position [2179, 0]
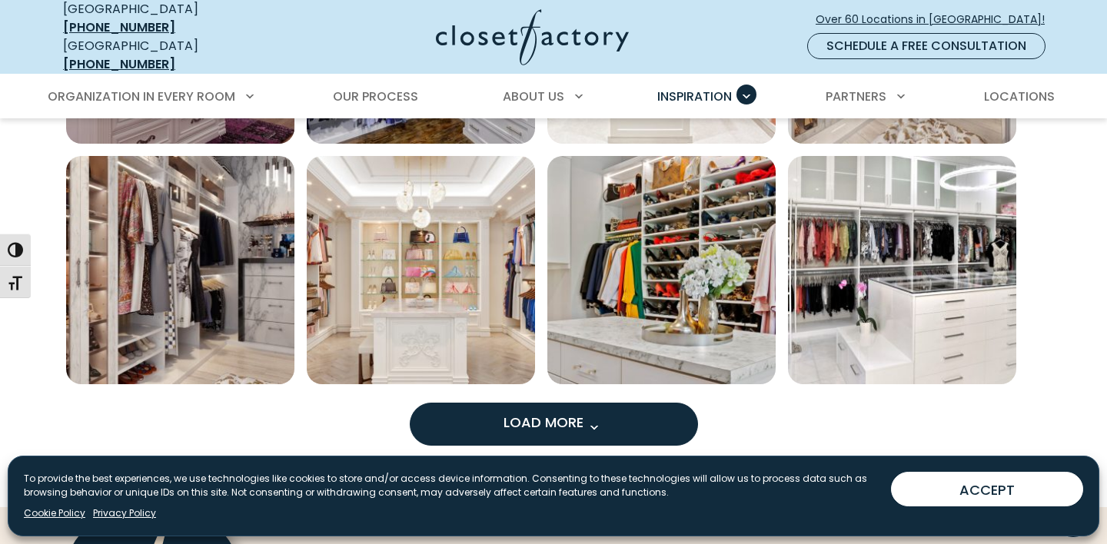
click at [593, 417] on span "Load more inspiration gallery images" at bounding box center [593, 427] width 20 height 20
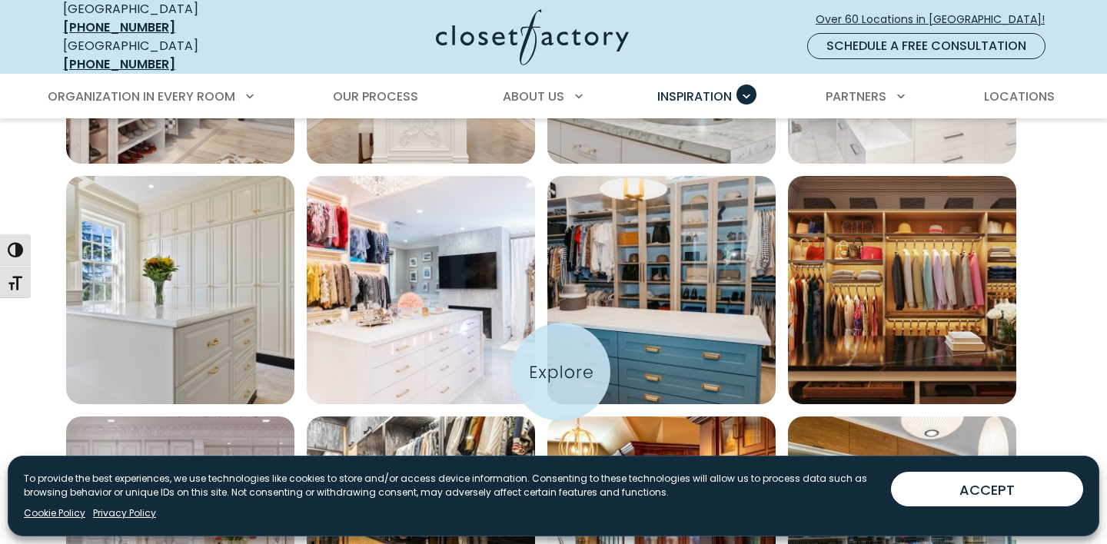
scroll to position [2399, 0]
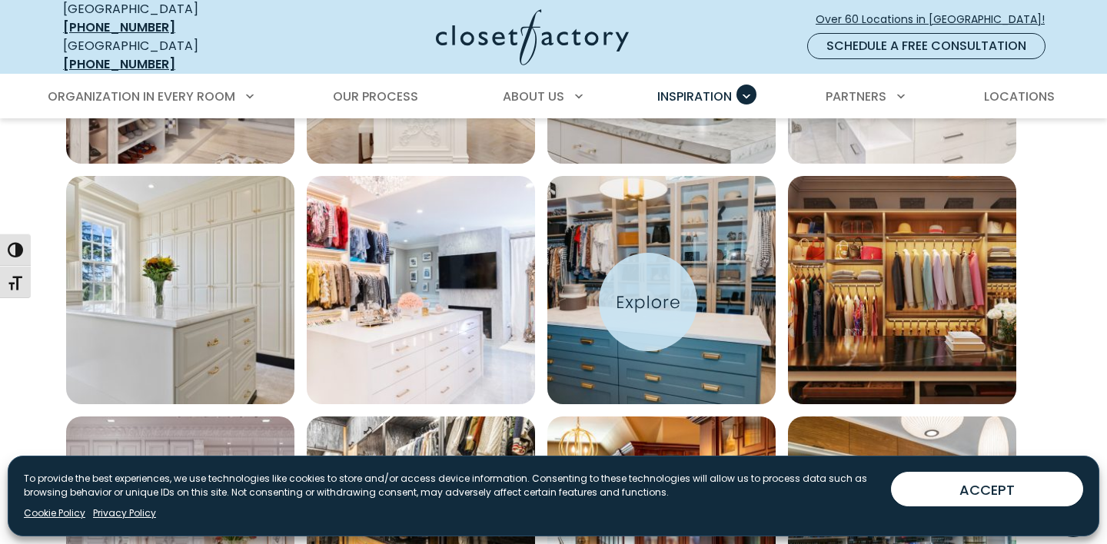
click at [648, 302] on img "Open inspiration gallery to preview enlarged image" at bounding box center [661, 290] width 228 height 228
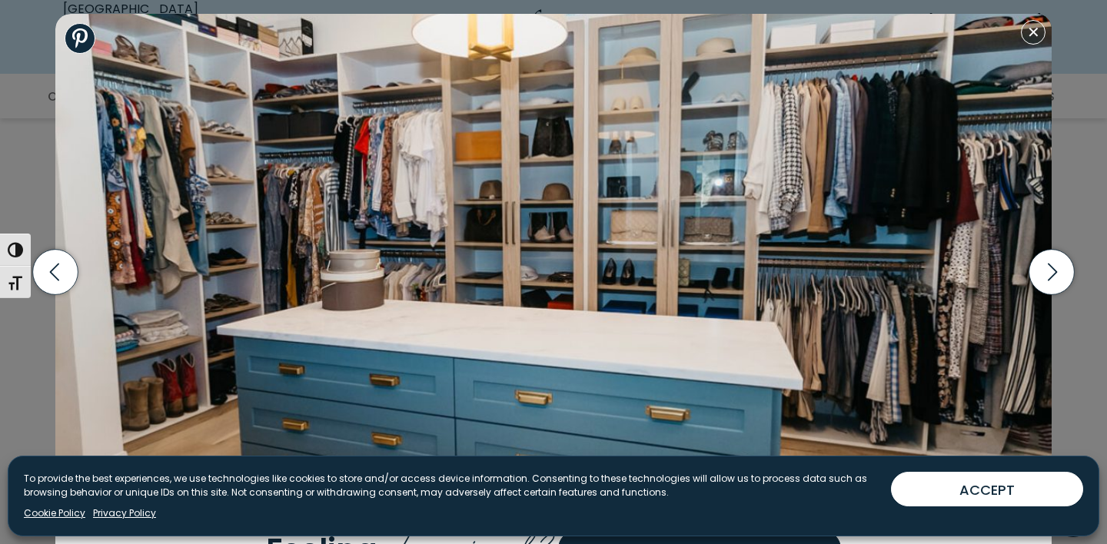
scroll to position [2352, 0]
click at [1033, 34] on button "Close modal" at bounding box center [1033, 32] width 25 height 25
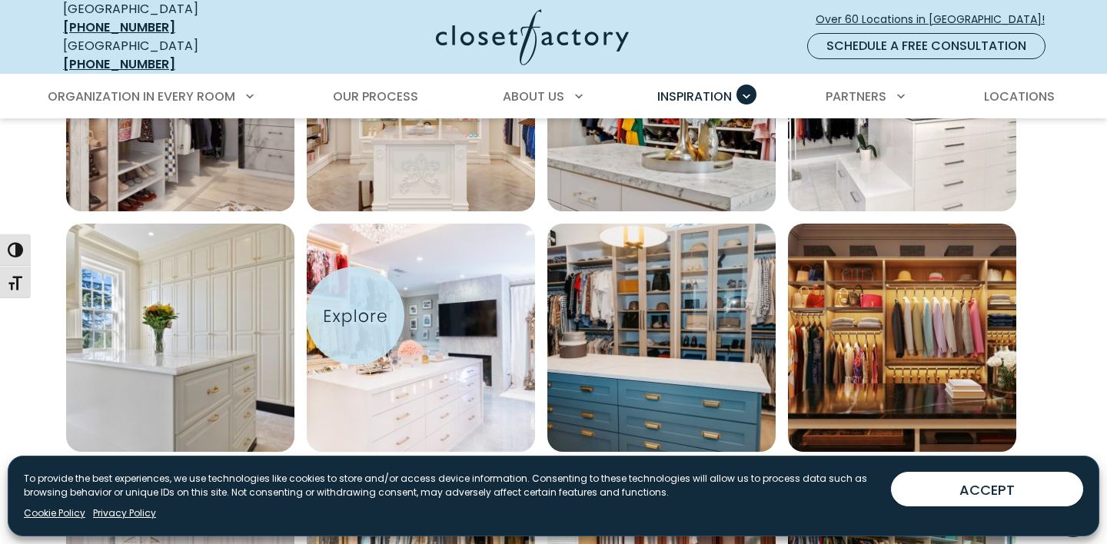
click at [355, 316] on img "Open inspiration gallery to preview enlarged image" at bounding box center [421, 338] width 228 height 228
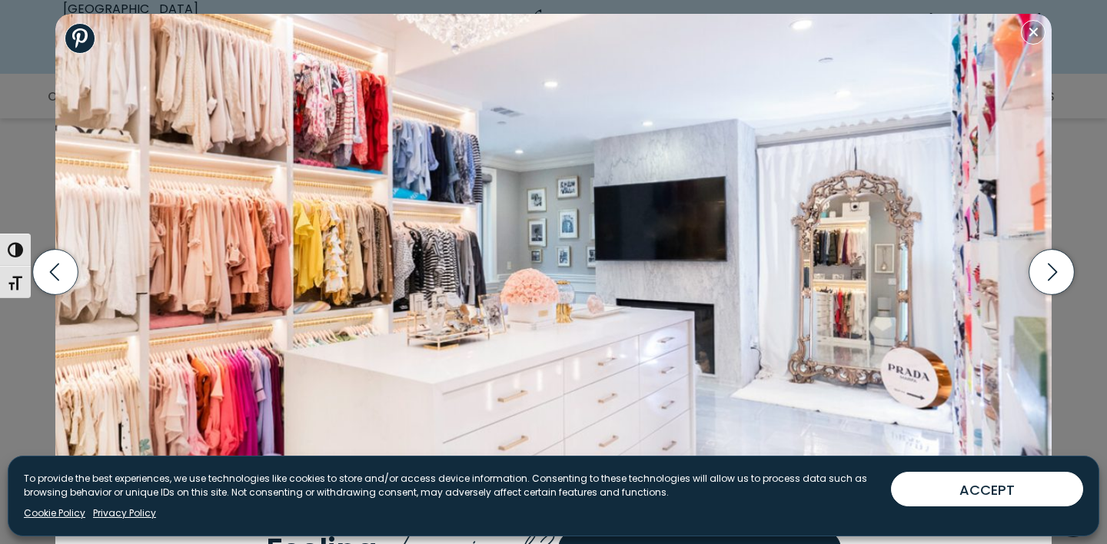
scroll to position [2419, 0]
click at [1032, 38] on button "Close modal" at bounding box center [1033, 32] width 25 height 25
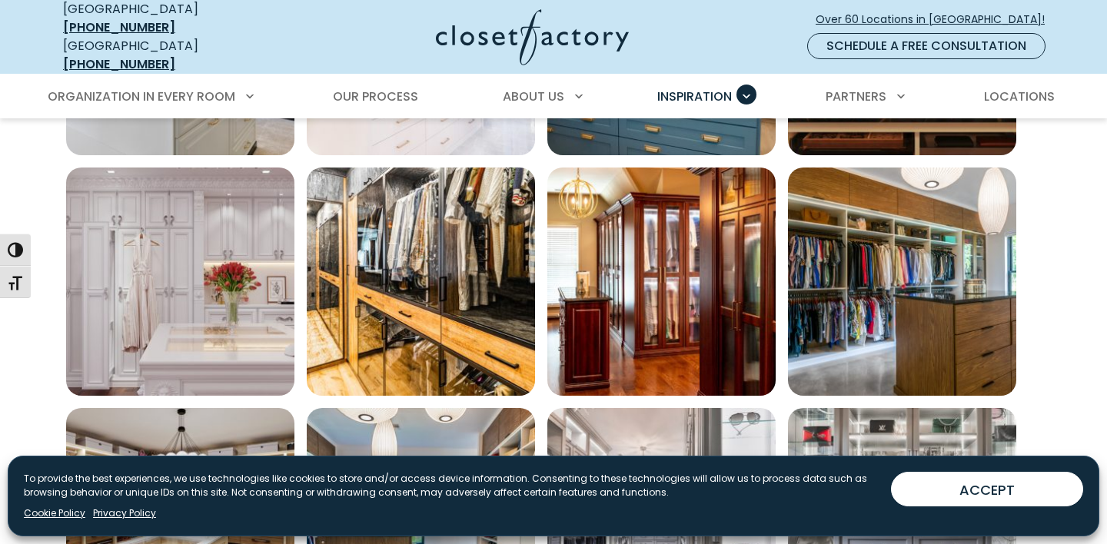
scroll to position [2651, 0]
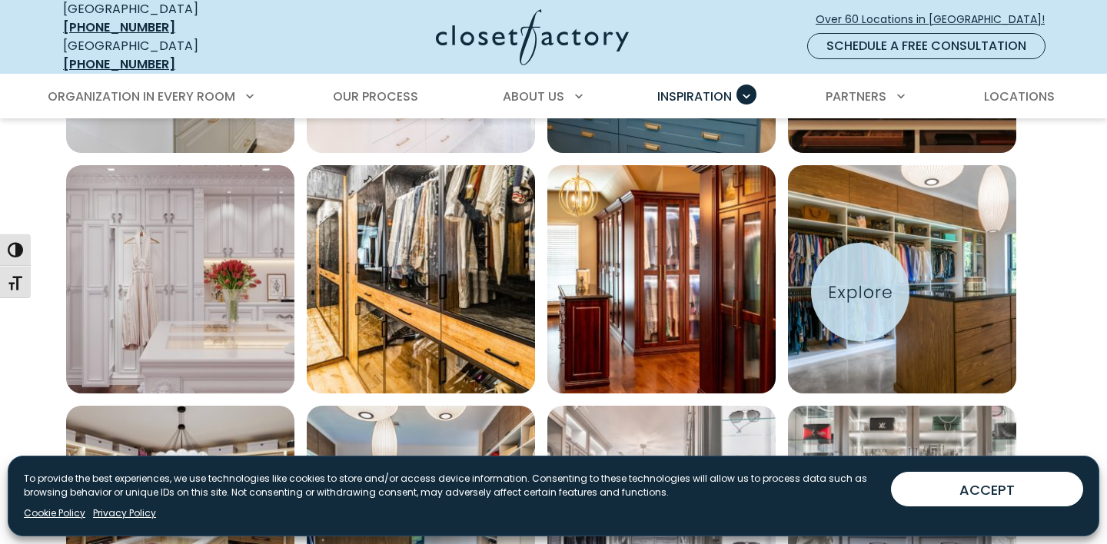
click at [860, 292] on img "Open inspiration gallery to preview enlarged image" at bounding box center [902, 279] width 228 height 228
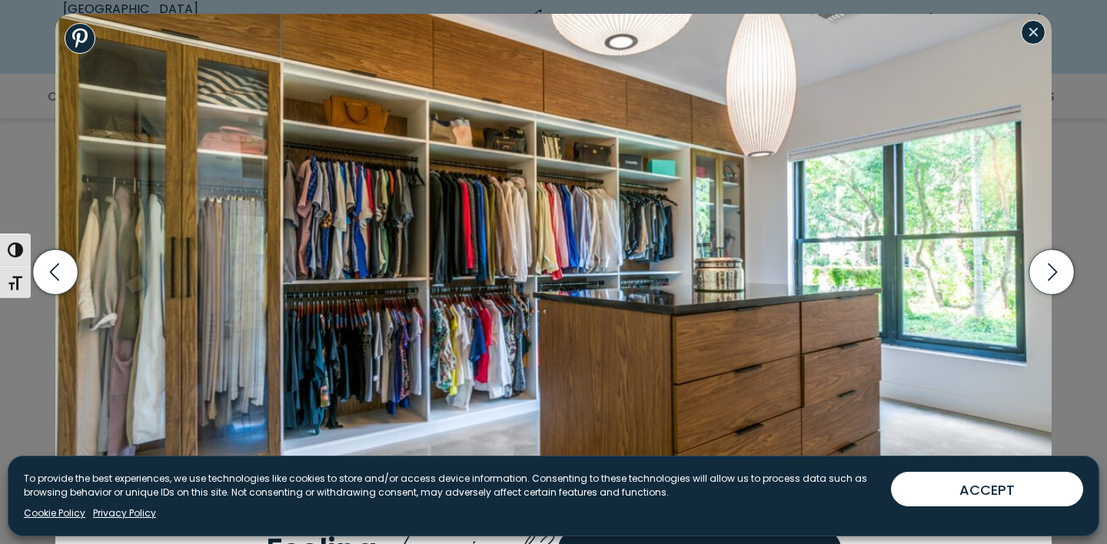
click at [1034, 38] on button "Close modal" at bounding box center [1033, 32] width 25 height 25
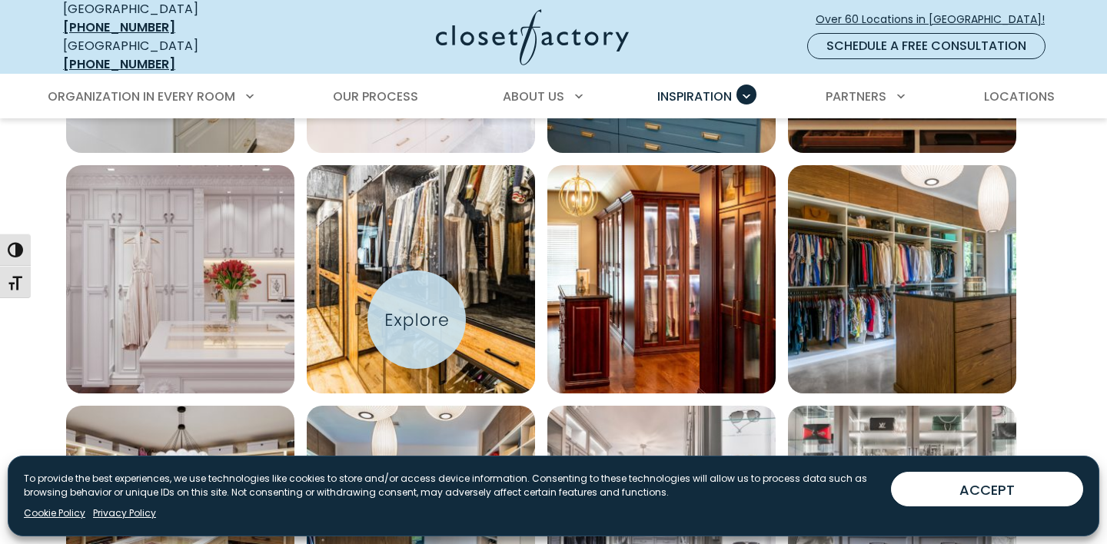
click at [417, 320] on img "Open inspiration gallery to preview enlarged image" at bounding box center [421, 279] width 228 height 228
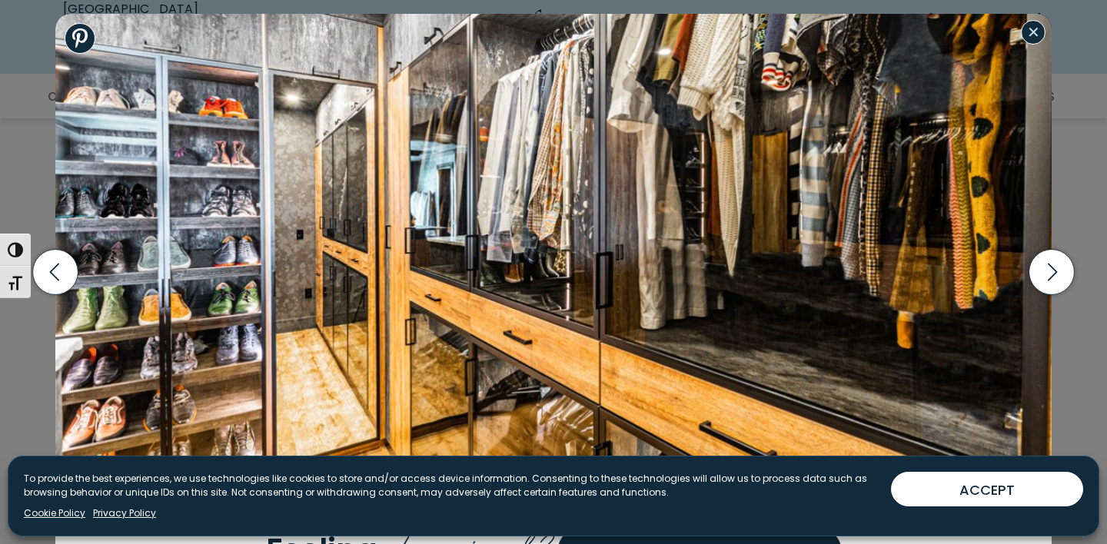
click at [1041, 32] on button "Close modal" at bounding box center [1033, 32] width 25 height 25
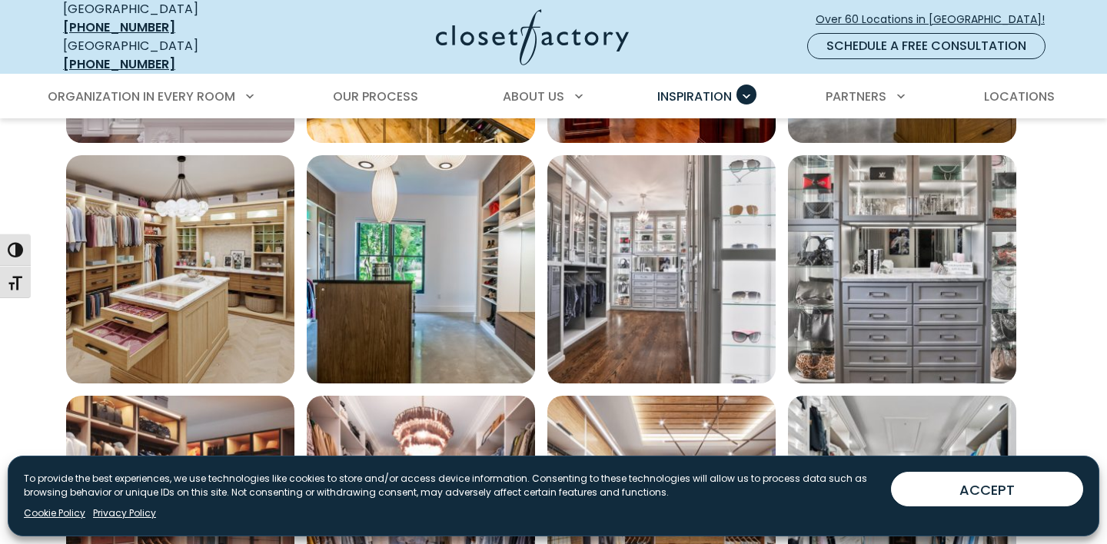
scroll to position [2903, 0]
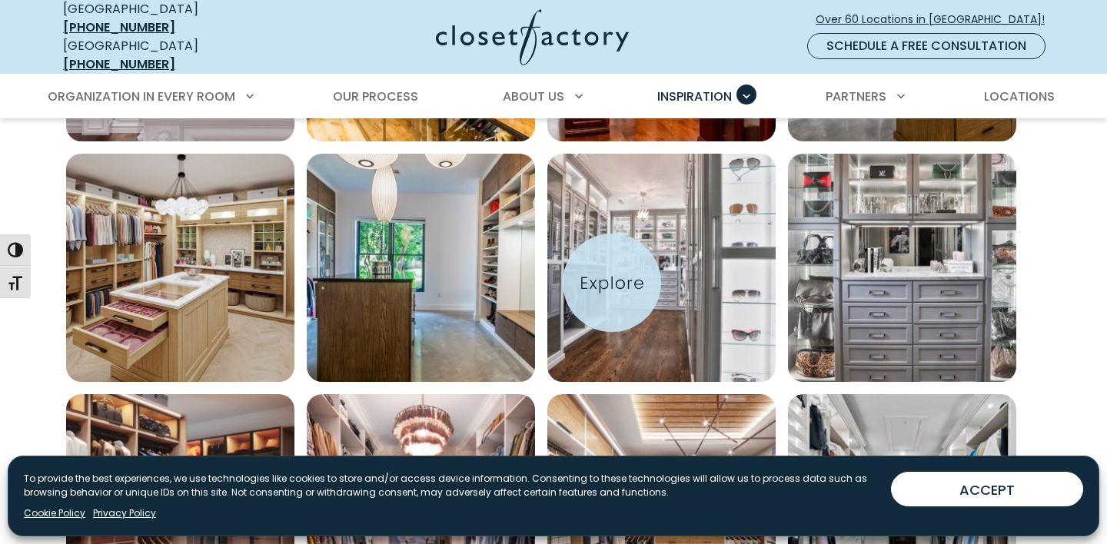
click at [612, 283] on img "Open inspiration gallery to preview enlarged image" at bounding box center [661, 268] width 228 height 228
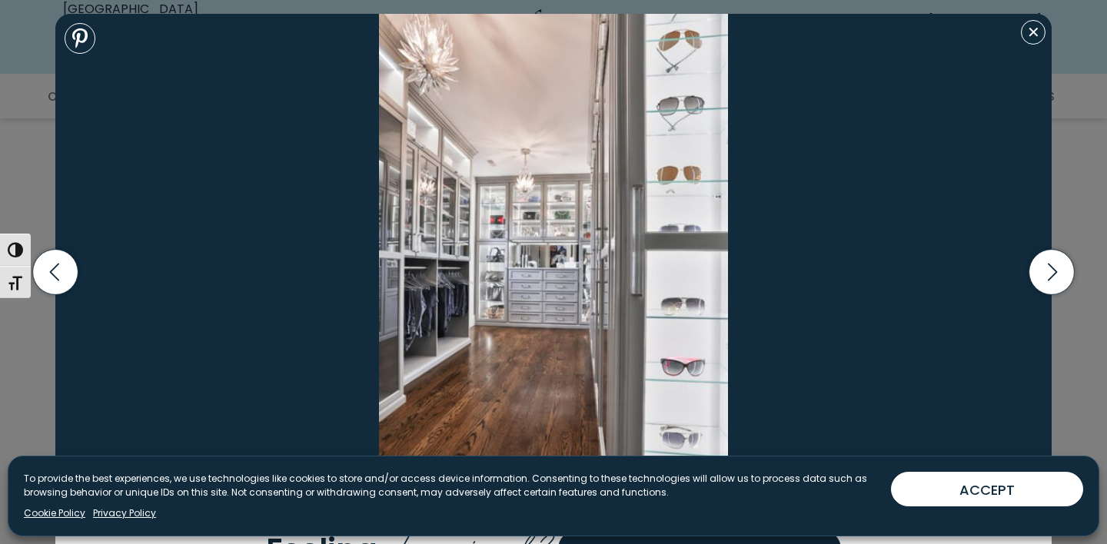
click at [1041, 47] on img at bounding box center [553, 264] width 996 height 500
click at [1031, 33] on button "Close modal" at bounding box center [1033, 32] width 25 height 25
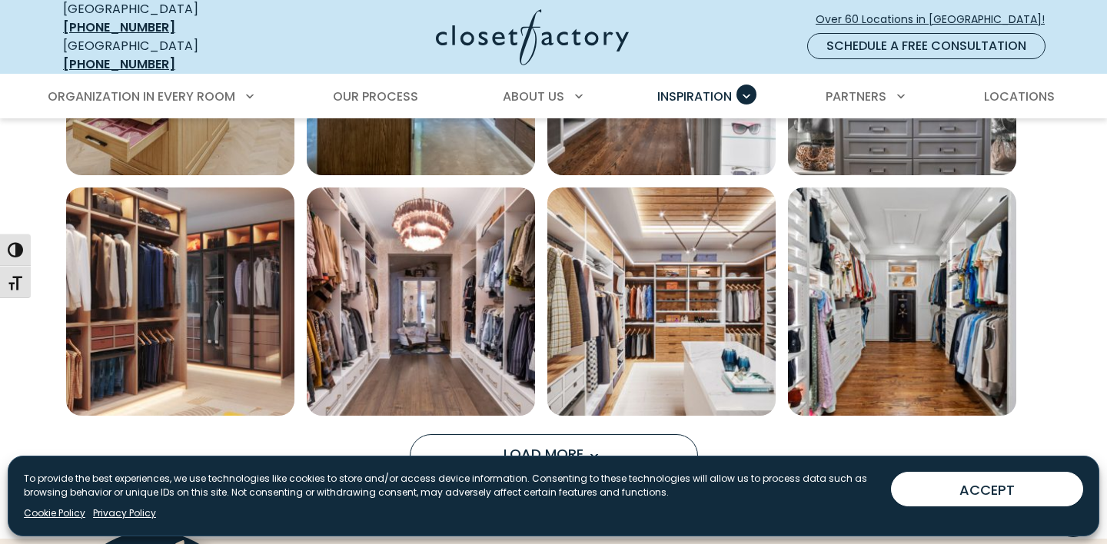
scroll to position [3110, 0]
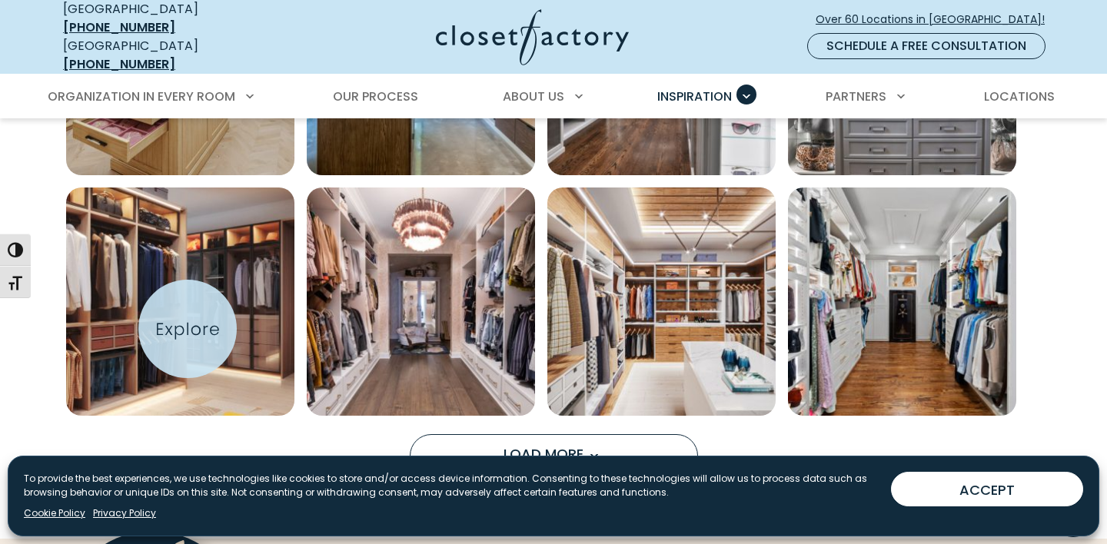
click at [188, 329] on img "Open inspiration gallery to preview enlarged image" at bounding box center [180, 302] width 228 height 228
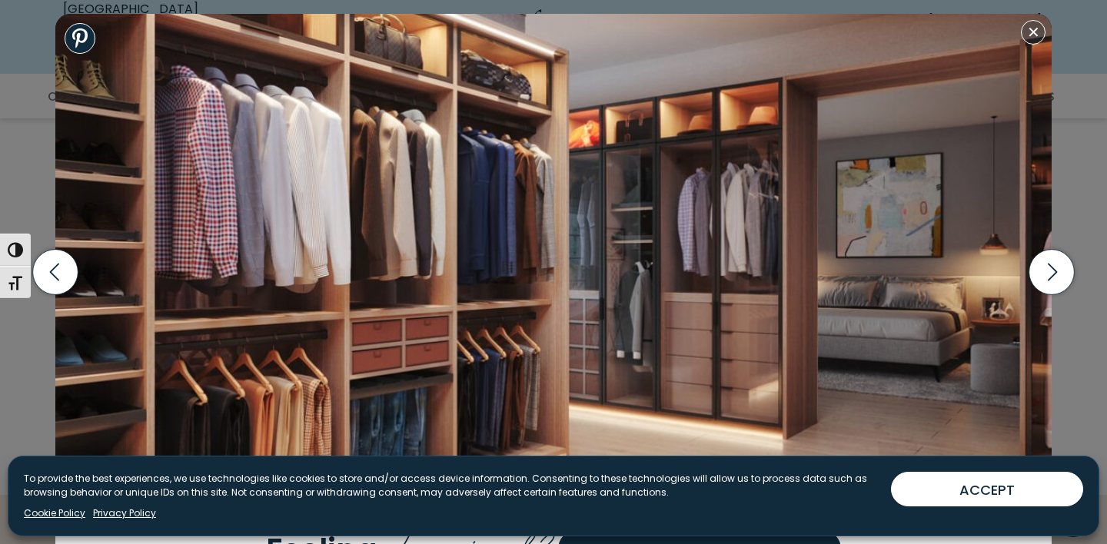
scroll to position [3151, 0]
click at [1036, 40] on button "Close modal" at bounding box center [1033, 32] width 25 height 25
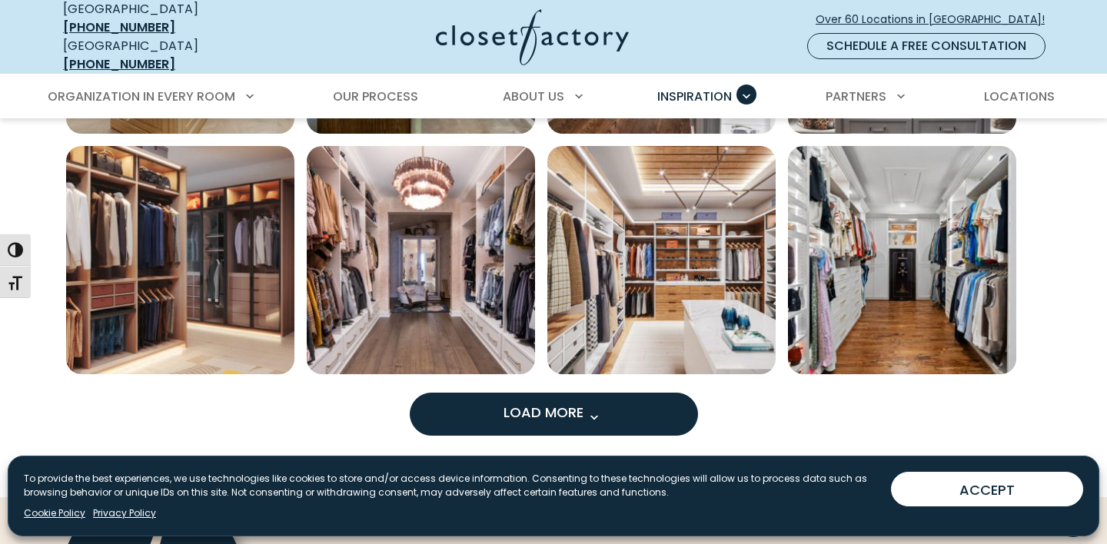
click at [607, 412] on button "Load More" at bounding box center [554, 414] width 288 height 43
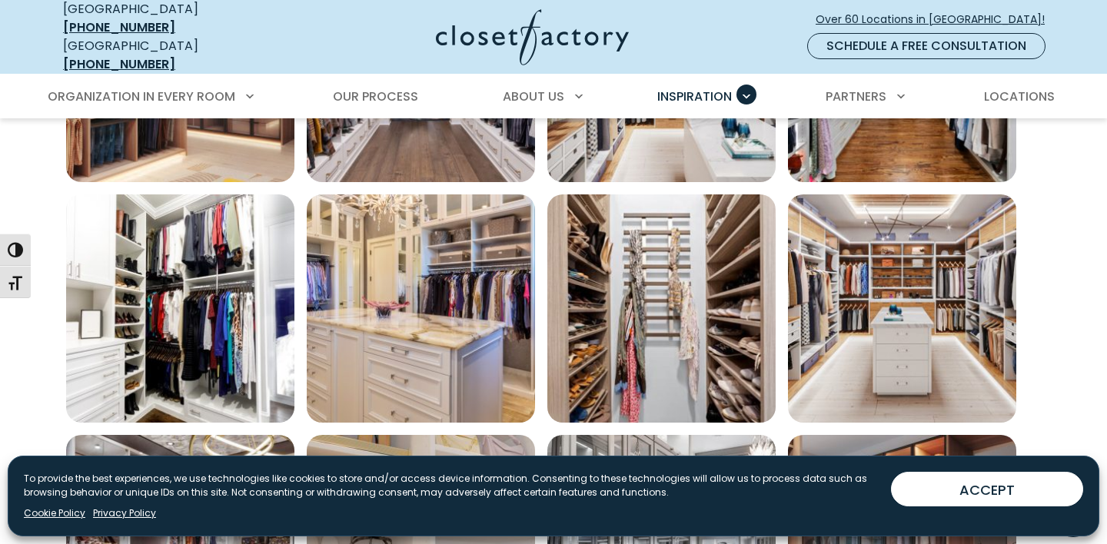
scroll to position [3343, 0]
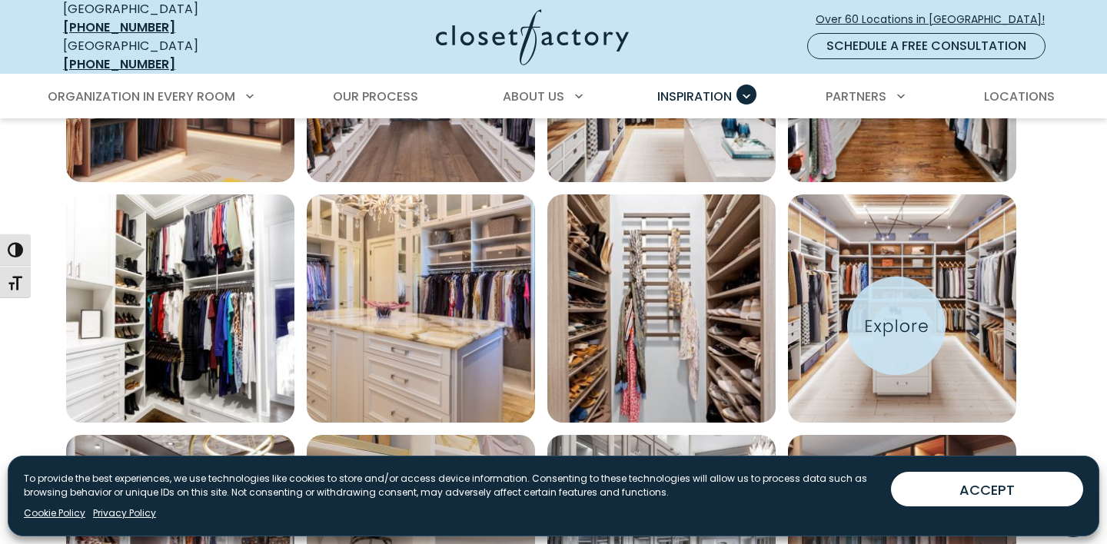
click at [896, 326] on img "Open inspiration gallery to preview enlarged image" at bounding box center [902, 308] width 228 height 228
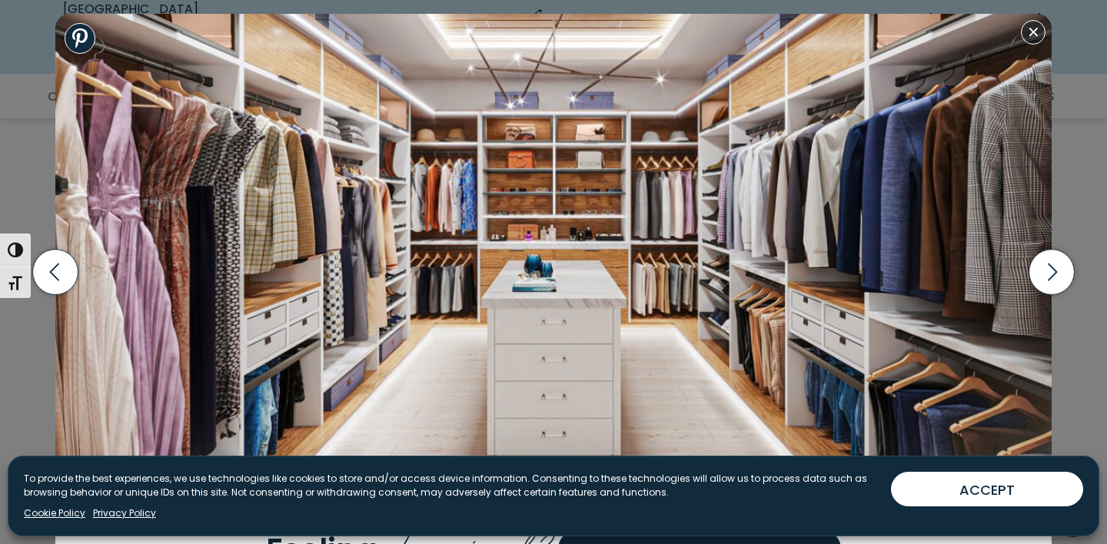
scroll to position [3299, 0]
click at [1034, 34] on button "Close modal" at bounding box center [1033, 32] width 25 height 25
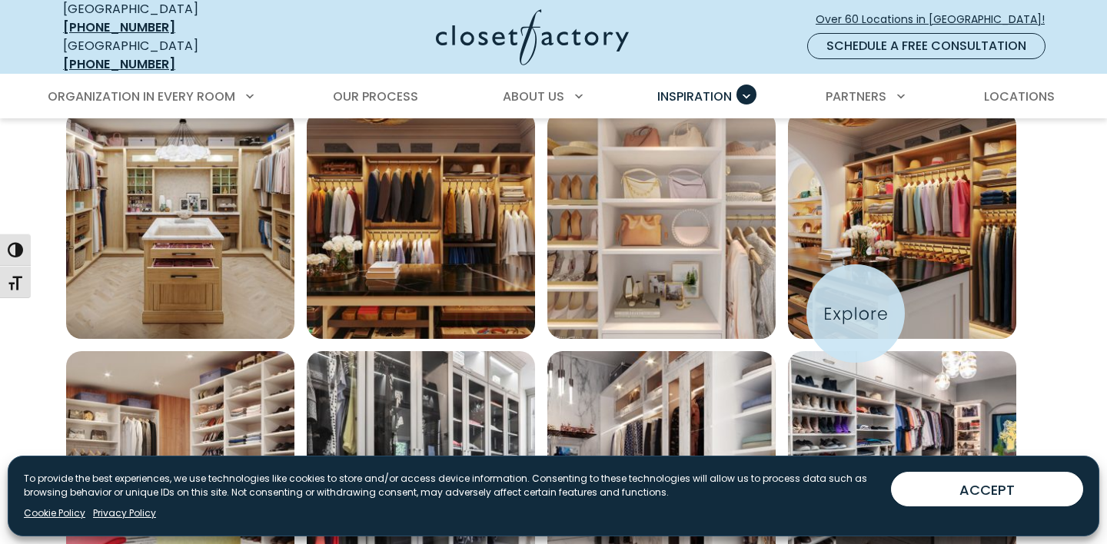
scroll to position [3910, 0]
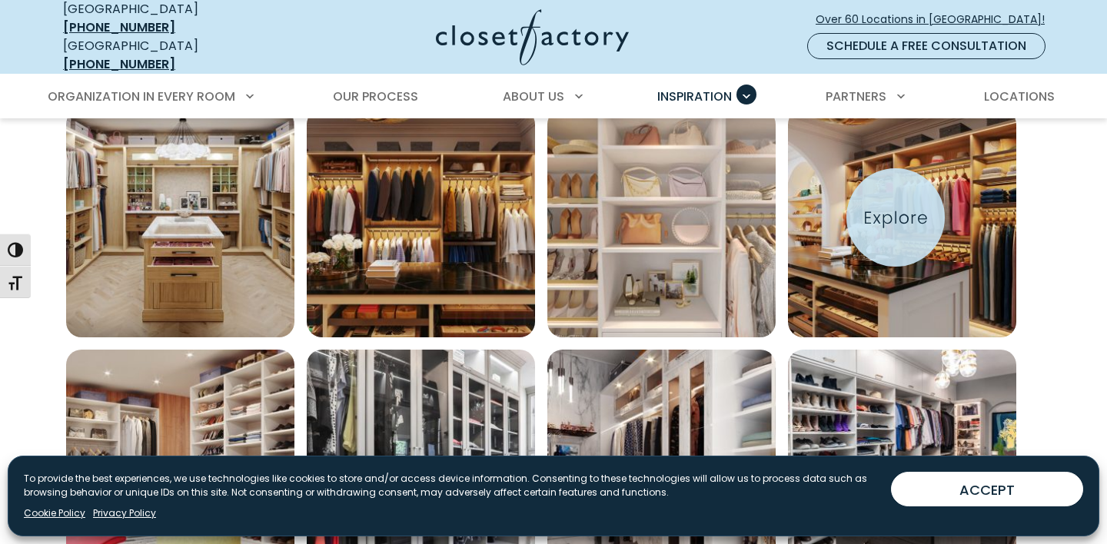
click at [895, 218] on img "Open inspiration gallery to preview enlarged image" at bounding box center [902, 223] width 228 height 228
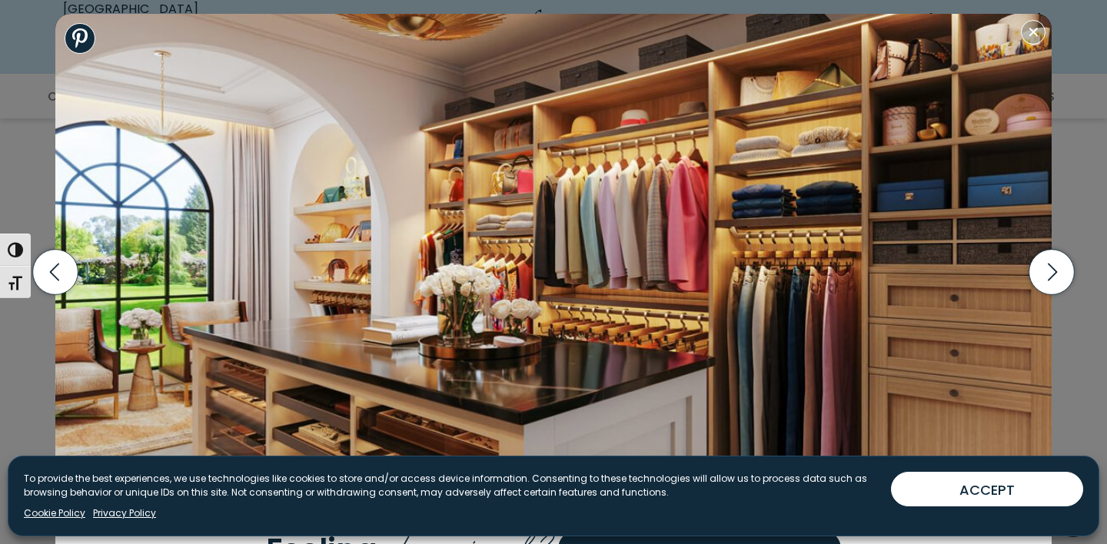
scroll to position [3924, 0]
click at [1037, 37] on button "Close modal" at bounding box center [1033, 32] width 25 height 25
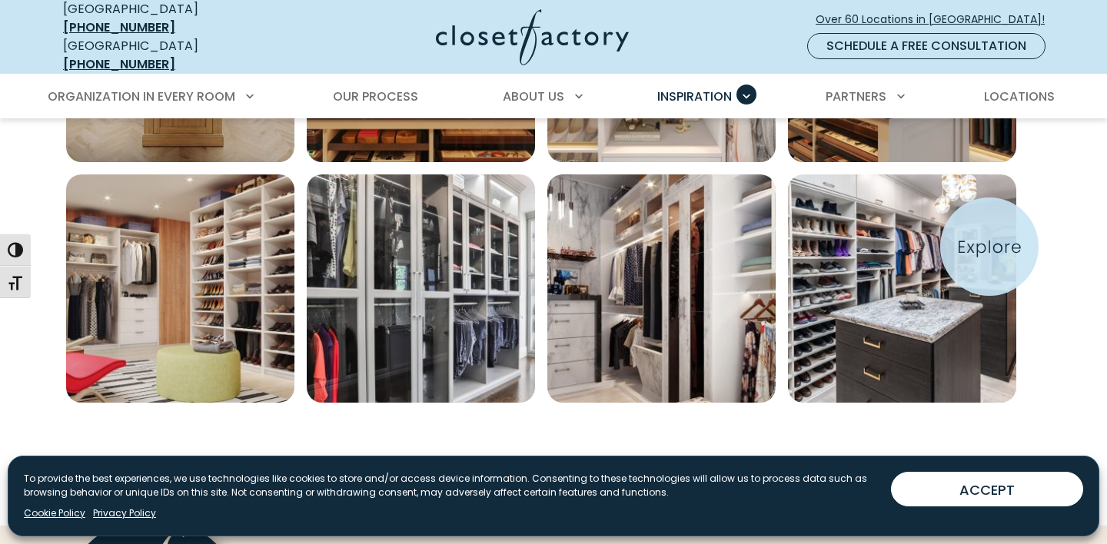
scroll to position [4086, 0]
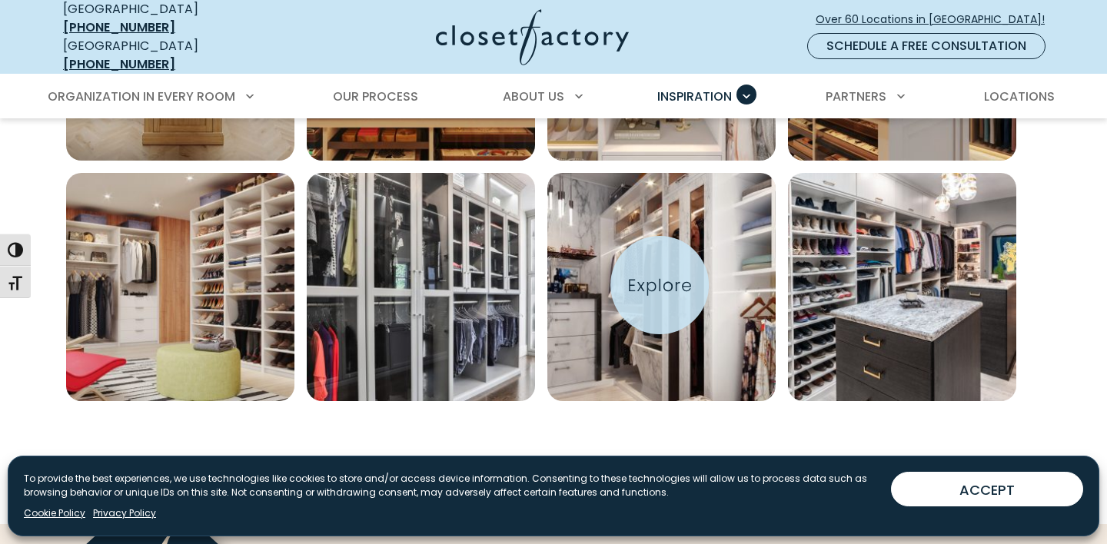
click at [659, 285] on img "Open inspiration gallery to preview enlarged image" at bounding box center [661, 287] width 228 height 228
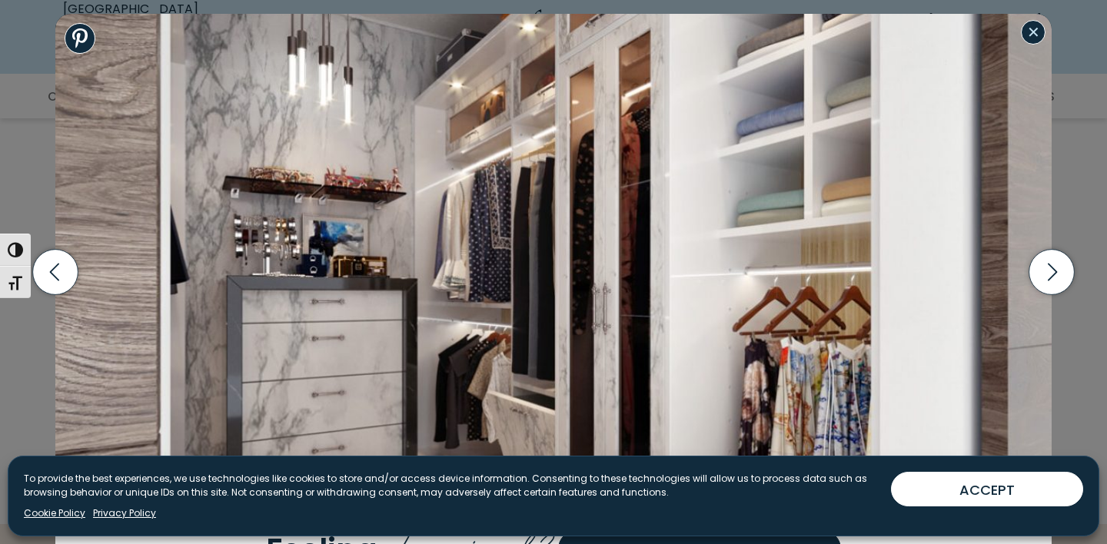
click at [1034, 37] on button "Close modal" at bounding box center [1033, 32] width 25 height 25
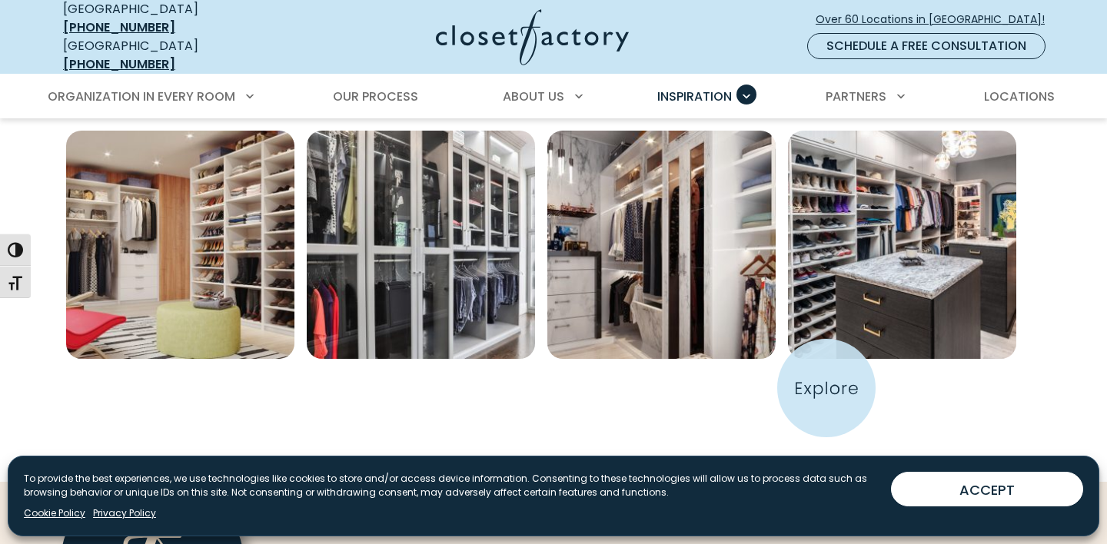
scroll to position [4130, 0]
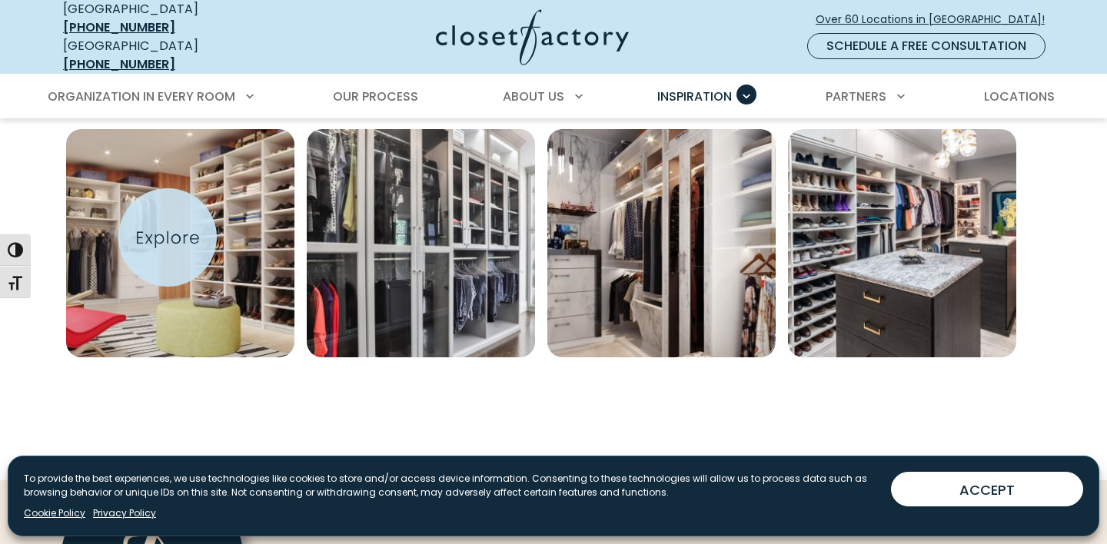
click at [168, 237] on img "Open inspiration gallery to preview enlarged image" at bounding box center [180, 243] width 228 height 228
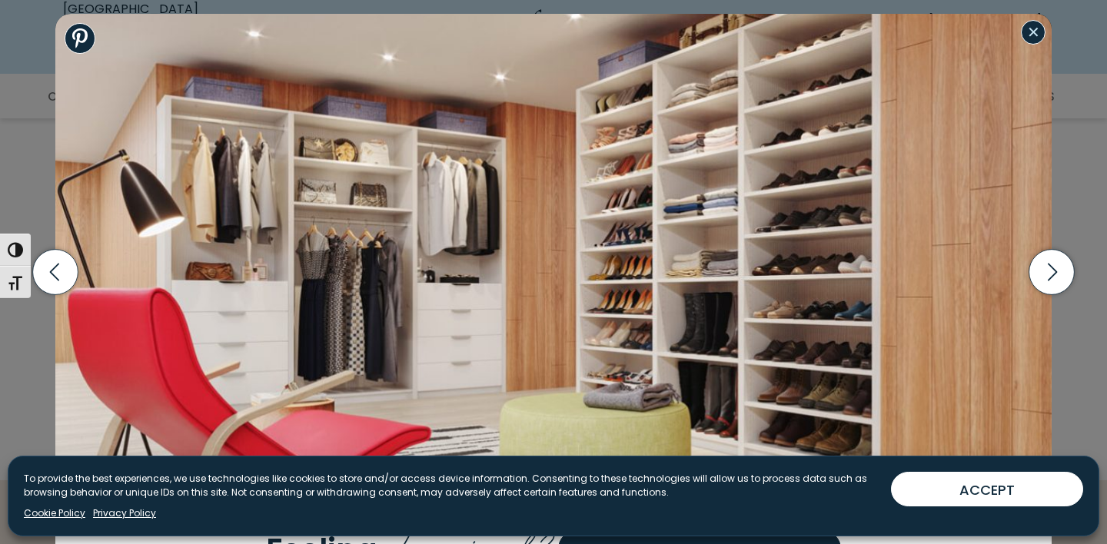
click at [1034, 36] on button "Close modal" at bounding box center [1033, 32] width 25 height 25
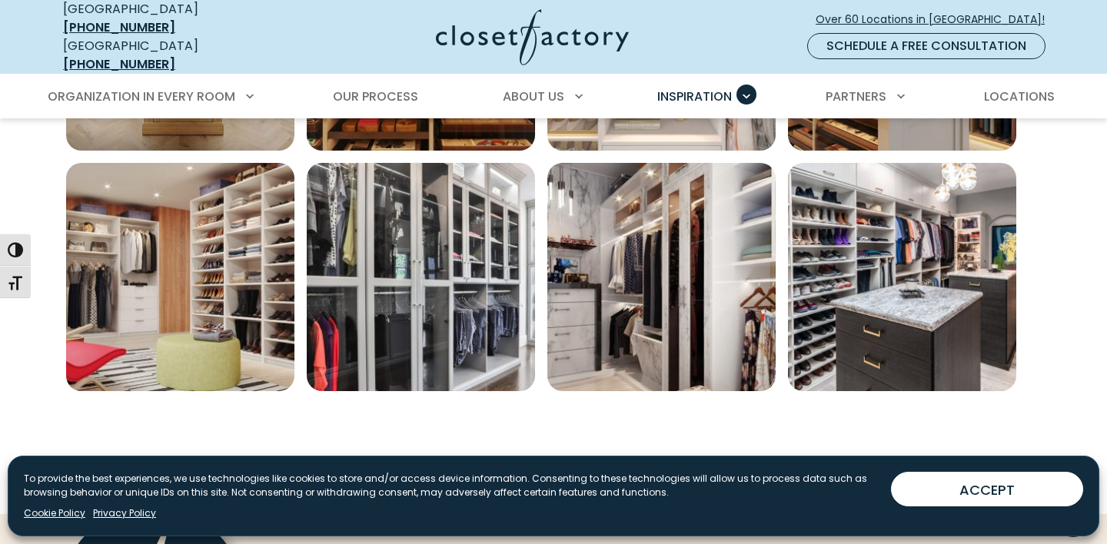
scroll to position [4080, 0]
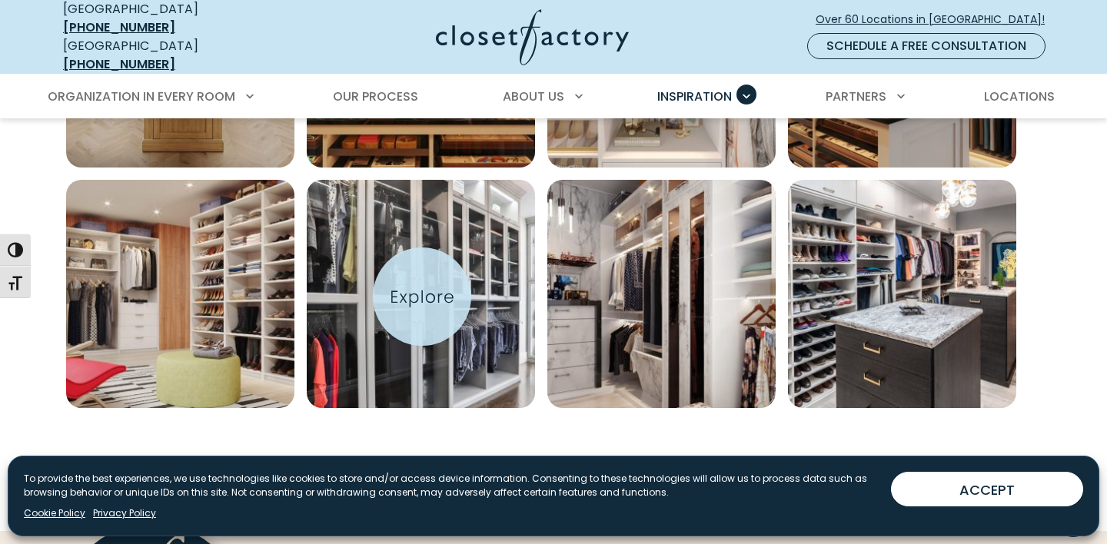
click at [422, 297] on img "Open inspiration gallery to preview enlarged image" at bounding box center [421, 294] width 228 height 228
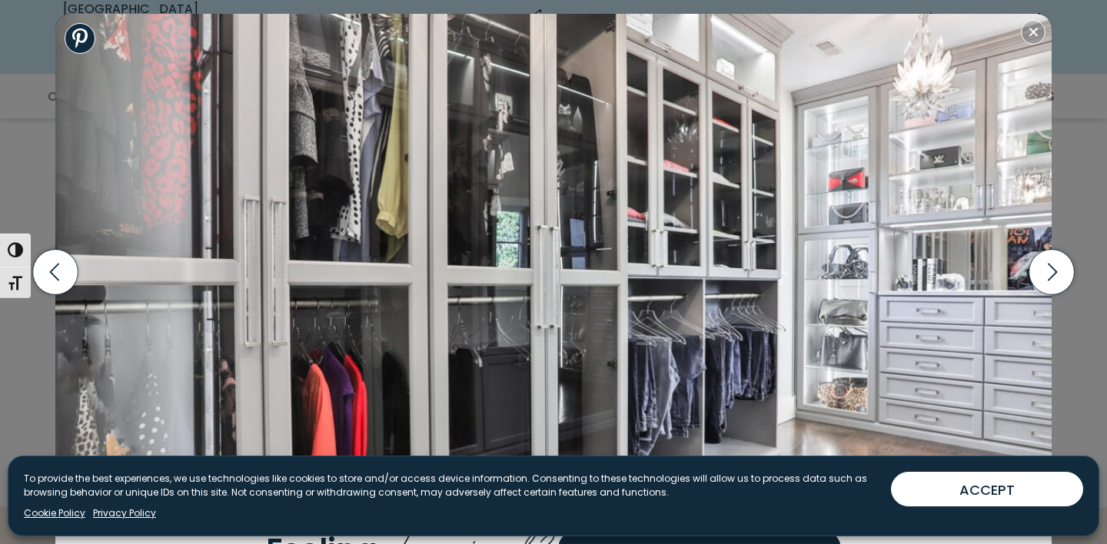
scroll to position [4106, 0]
click at [1031, 34] on button "Close modal" at bounding box center [1033, 32] width 25 height 25
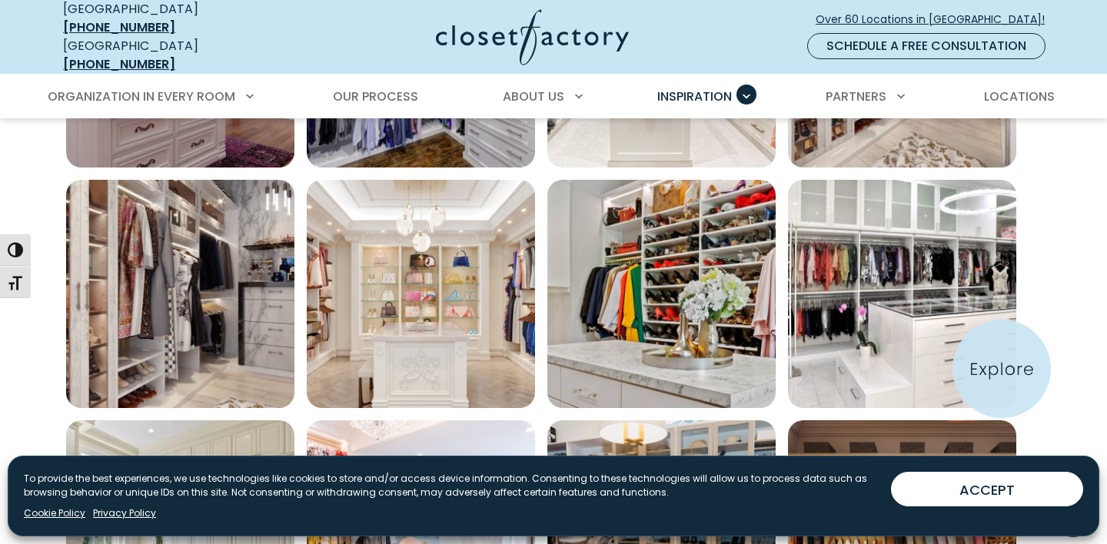
scroll to position [2000, 0]
